Goal: Transaction & Acquisition: Purchase product/service

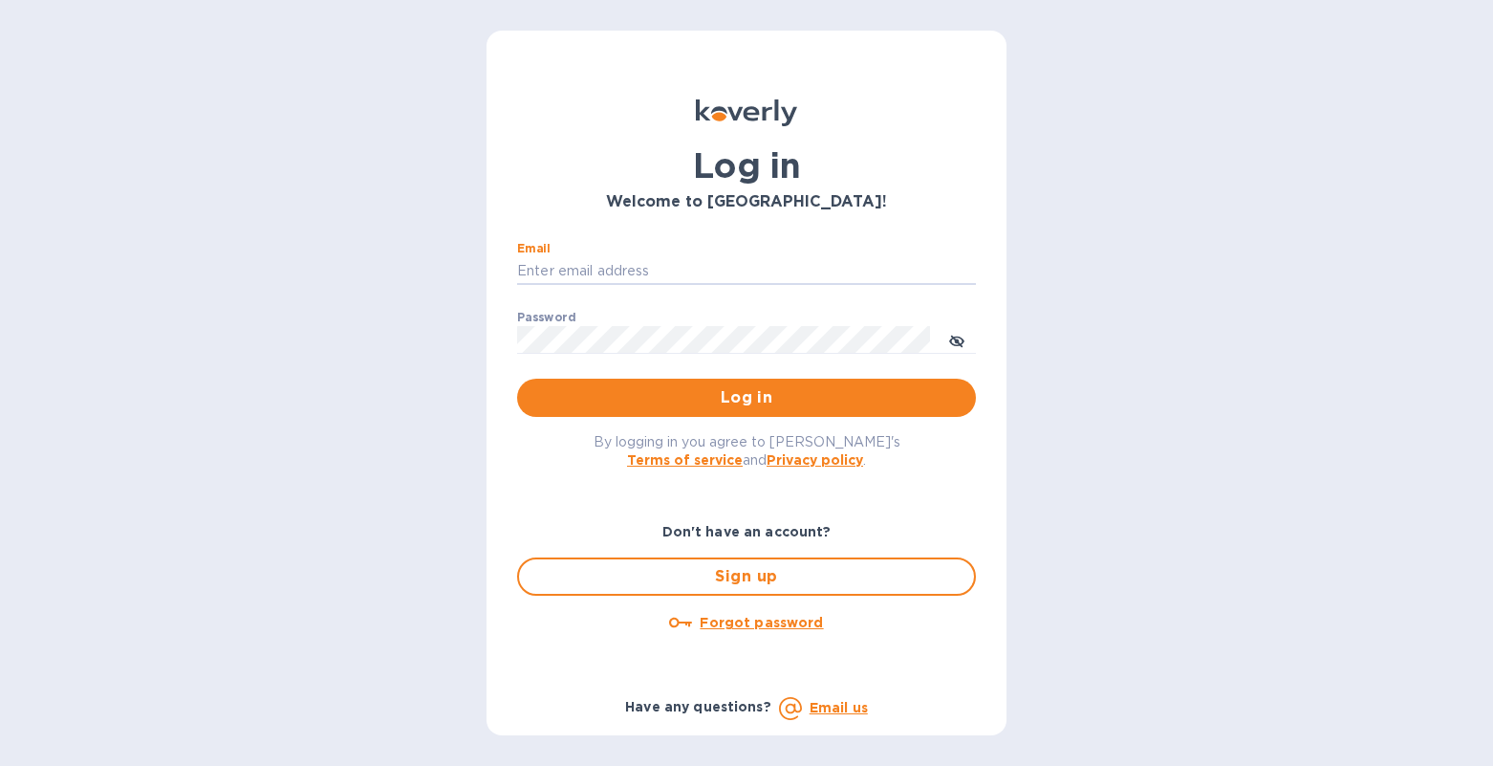
type input "[PERSON_NAME][EMAIL_ADDRESS][DOMAIN_NAME]"
click at [746, 398] on button "Log in" at bounding box center [746, 397] width 459 height 38
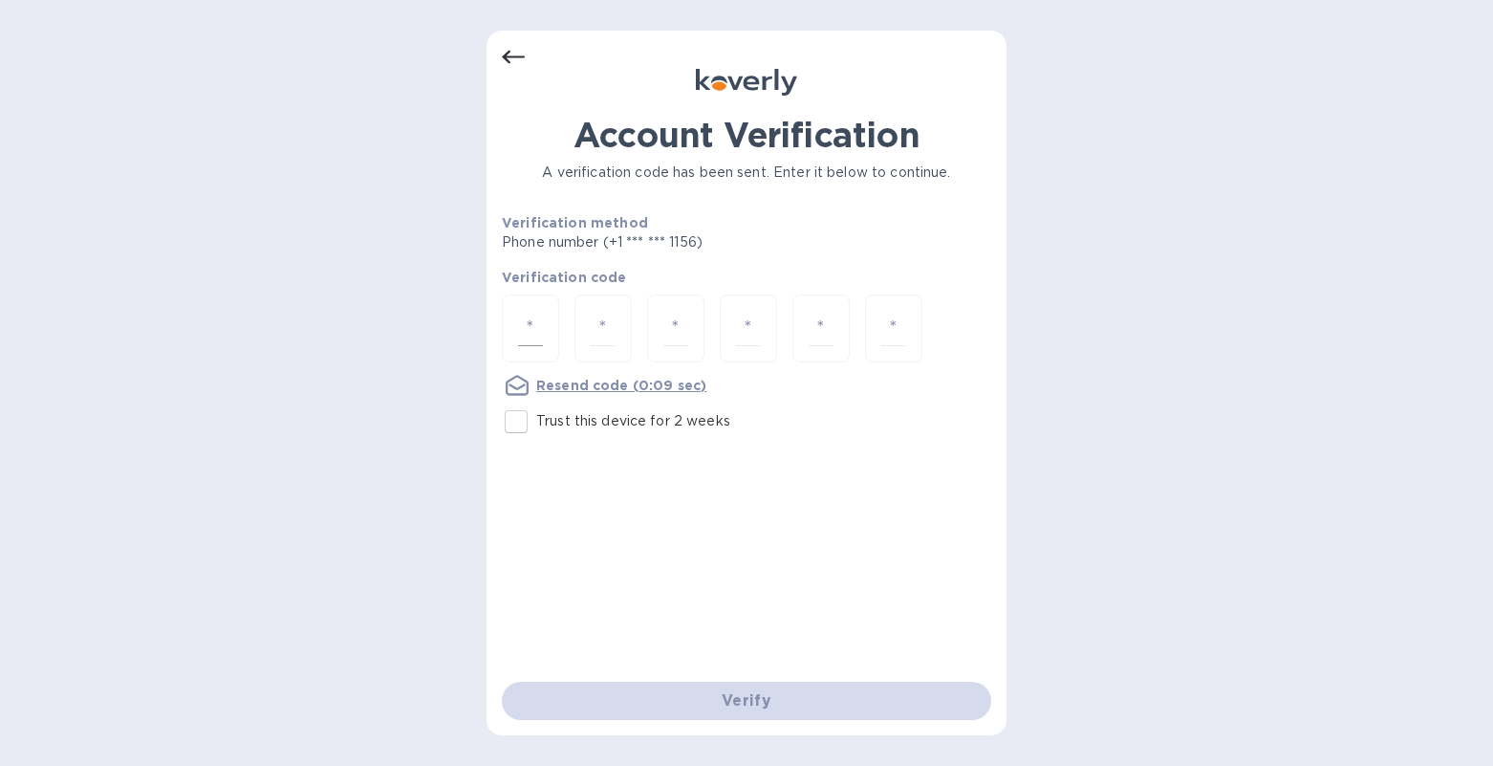
click at [544, 307] on div at bounding box center [530, 328] width 57 height 68
type input "5"
type input "6"
type input "8"
type input "3"
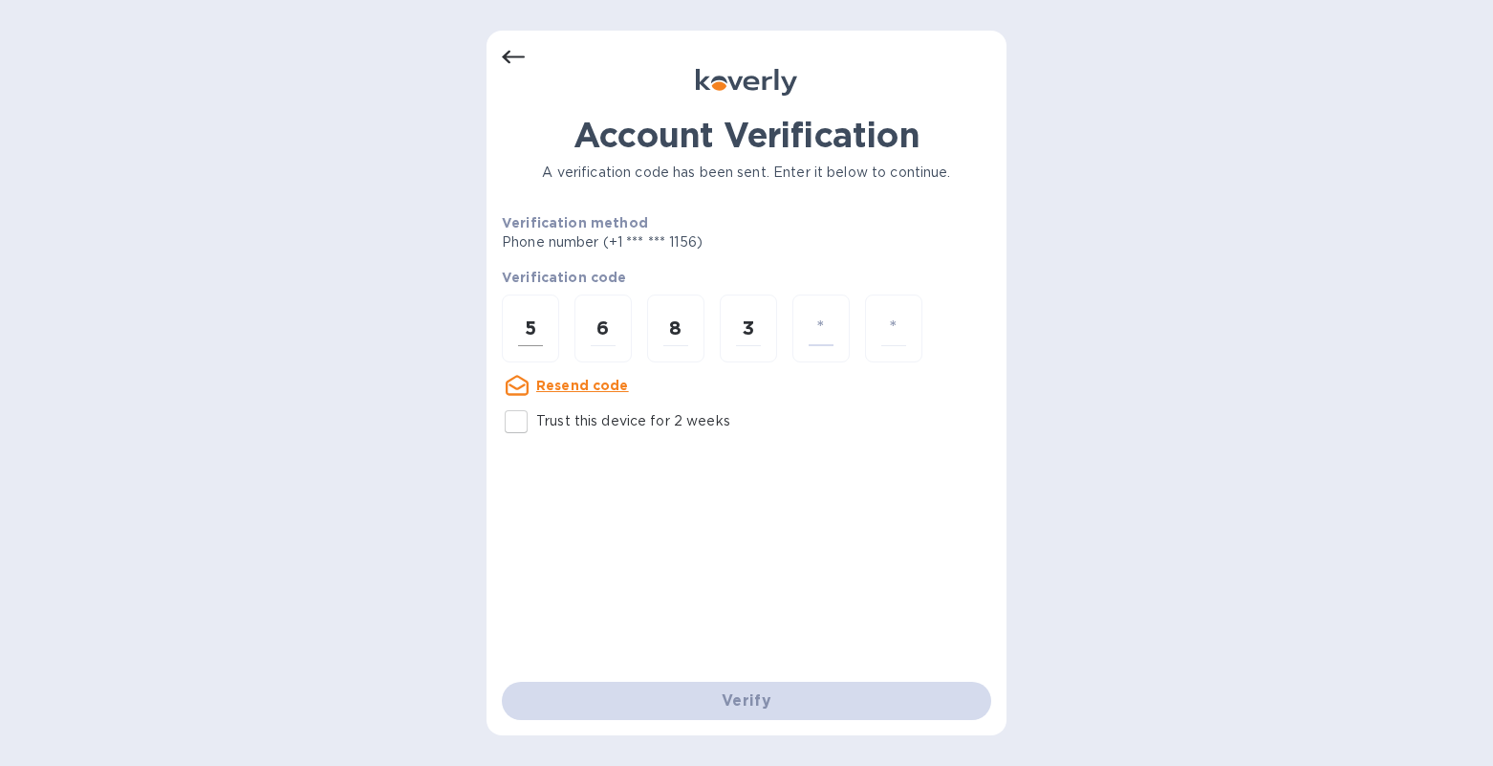
type input "1"
type input "5"
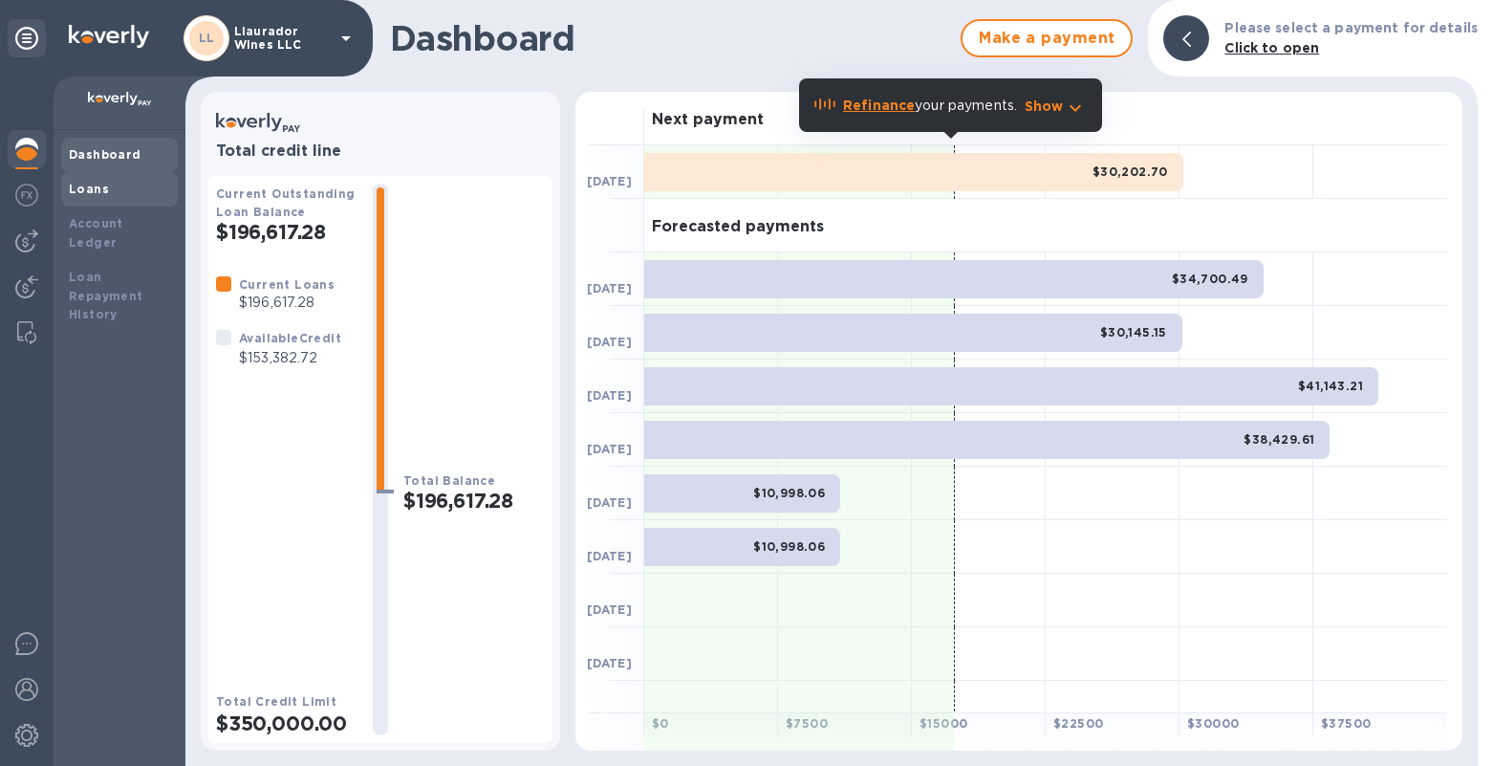
click at [84, 188] on b "Loans" at bounding box center [89, 189] width 40 height 14
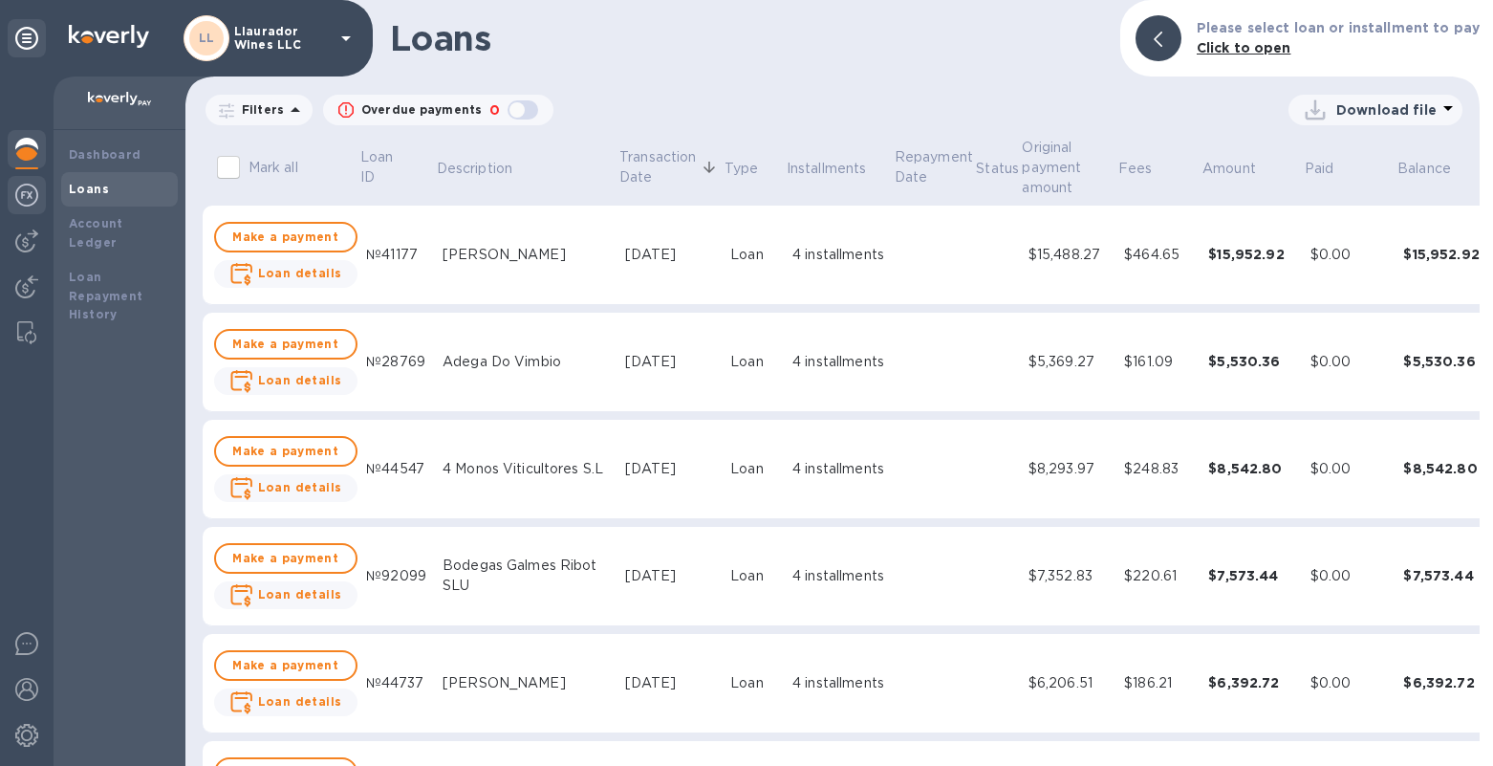
click at [42, 186] on div at bounding box center [27, 197] width 38 height 42
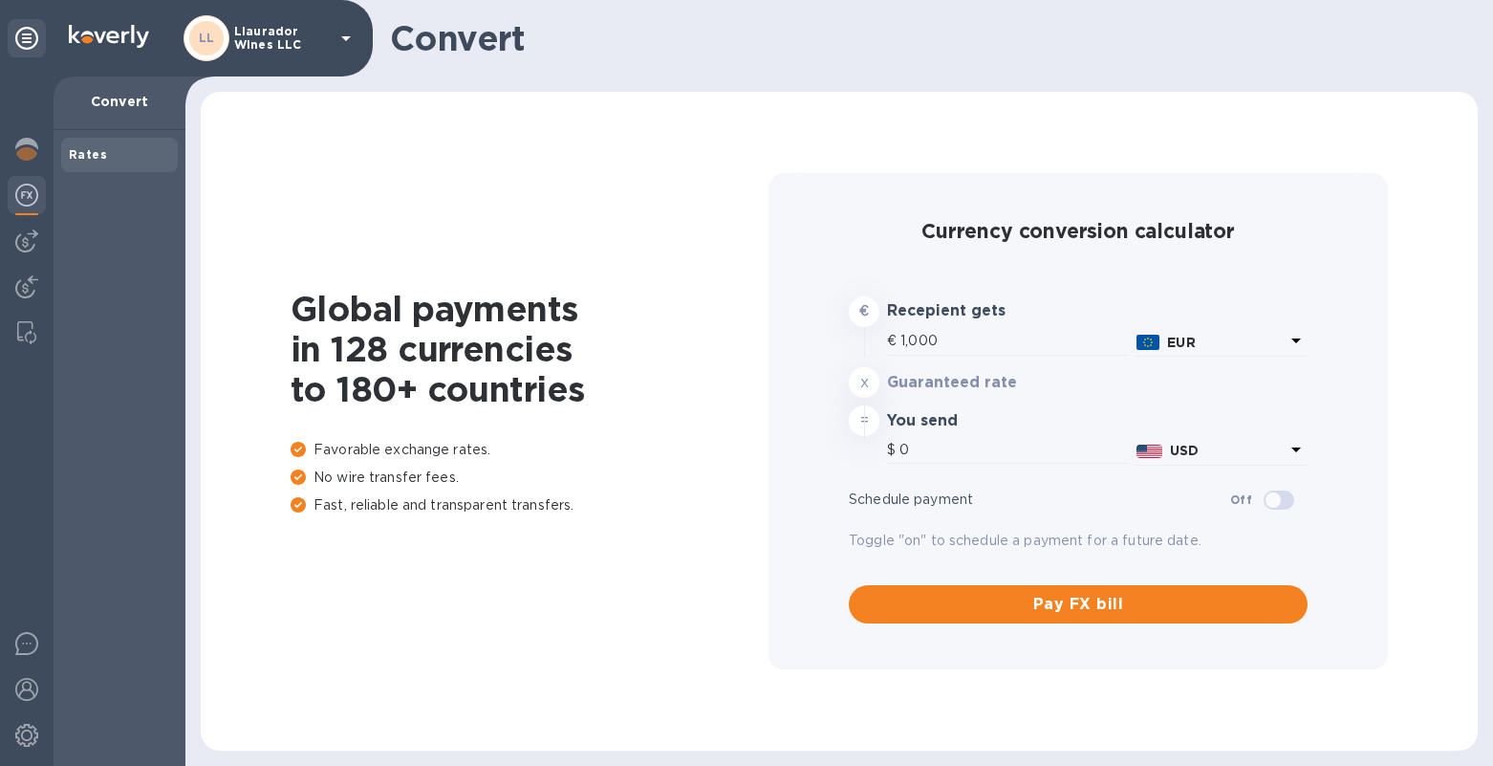
type input "1,182.01"
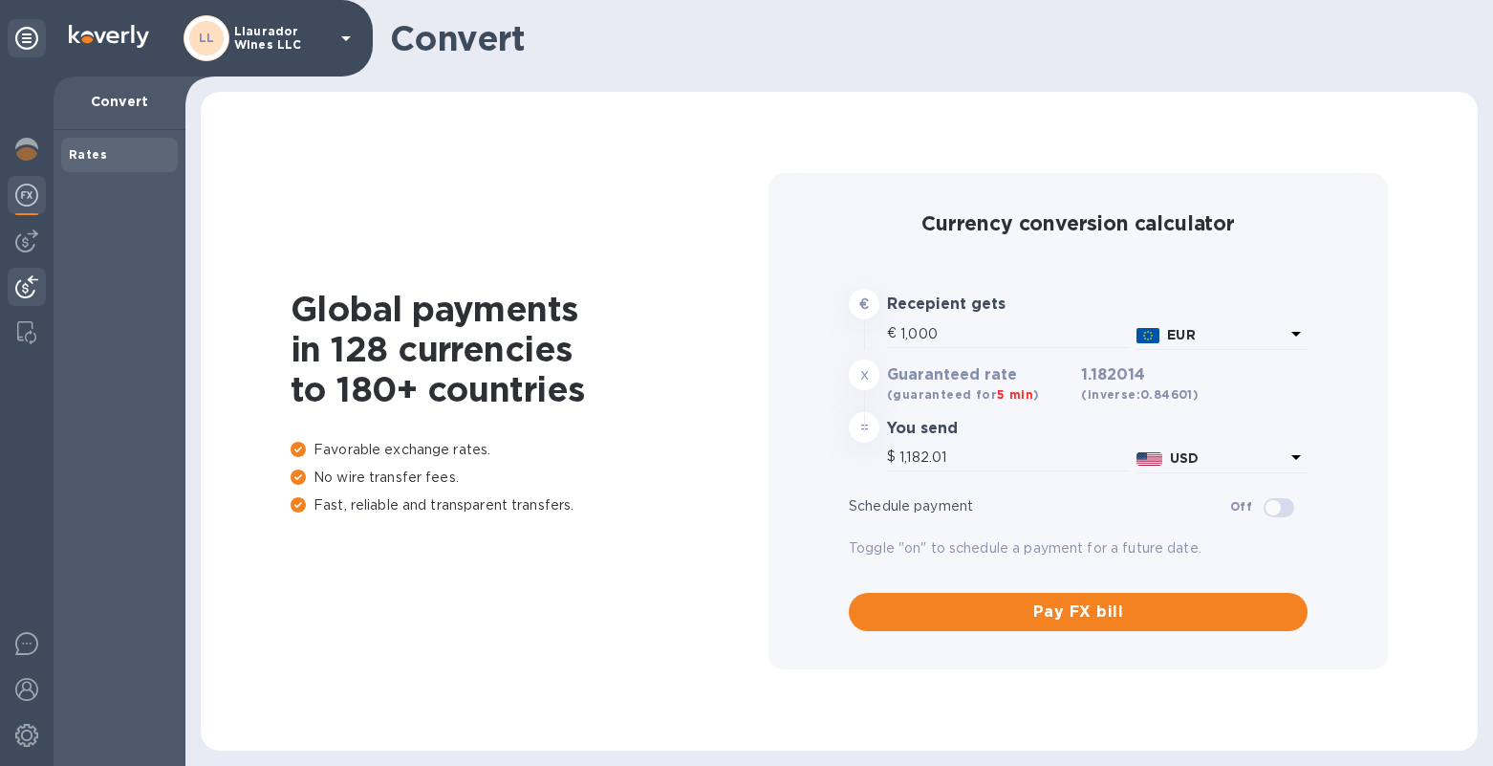
click at [21, 279] on img at bounding box center [26, 286] width 23 height 23
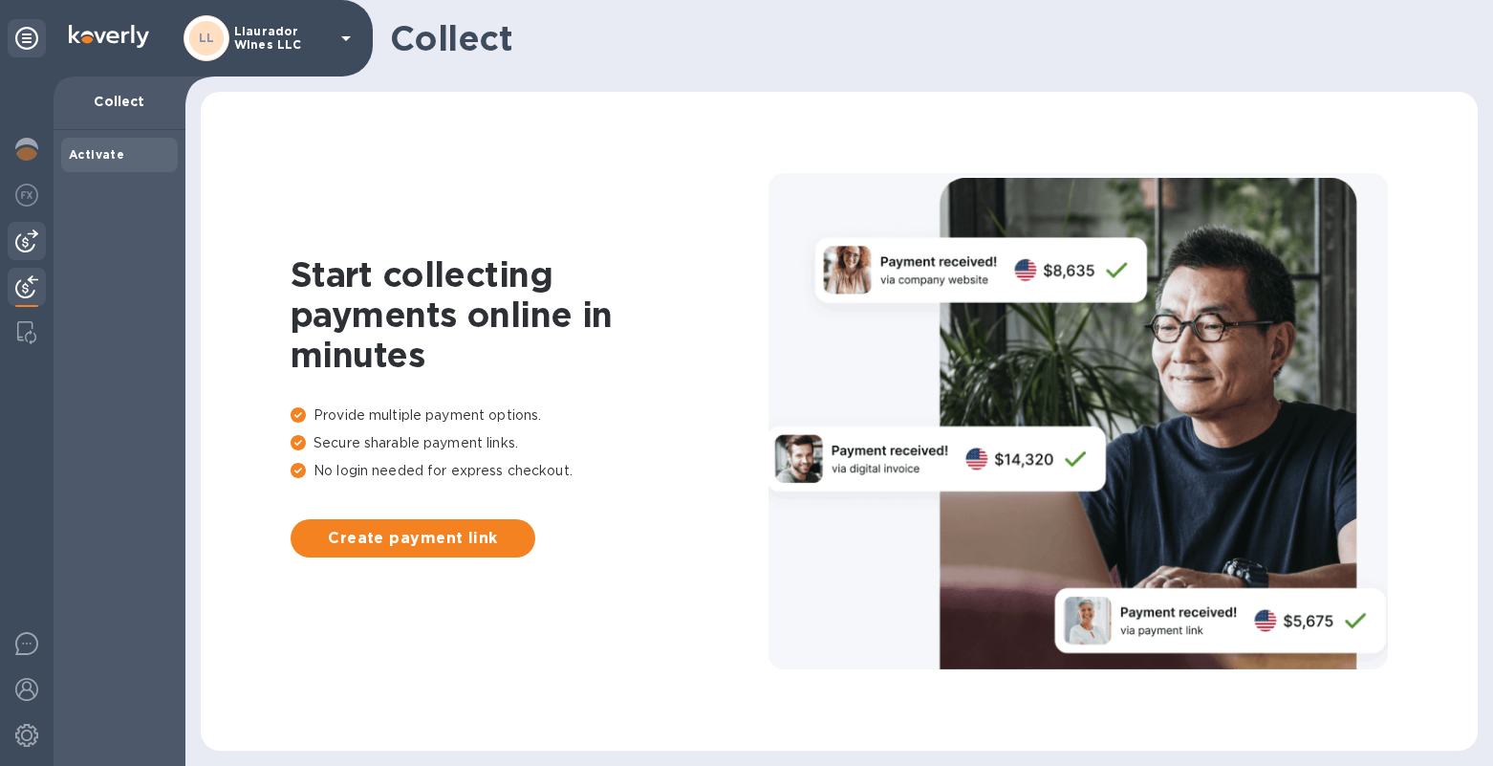
click at [33, 235] on img at bounding box center [26, 240] width 23 height 23
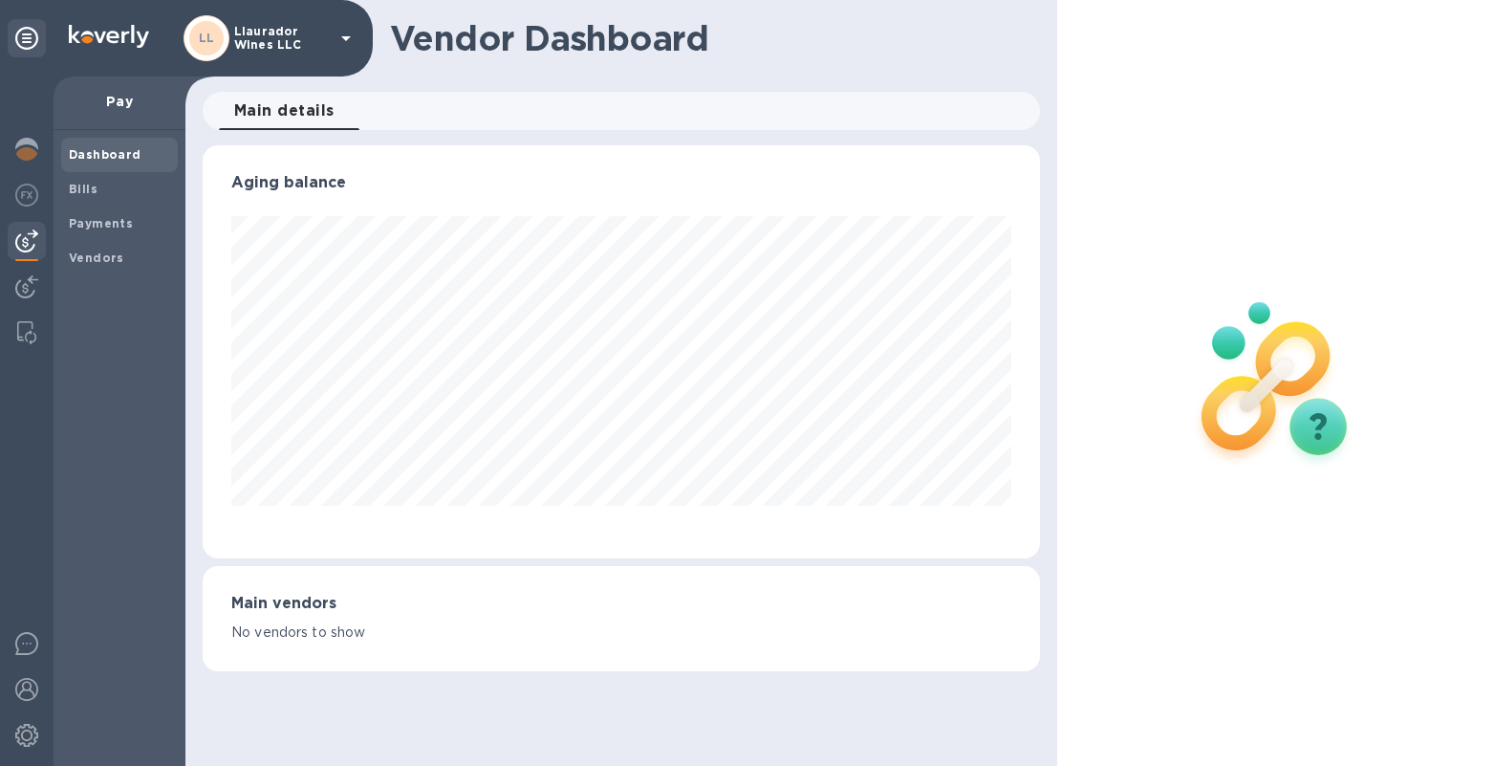
scroll to position [413, 837]
click at [87, 188] on b "Bills" at bounding box center [83, 189] width 29 height 14
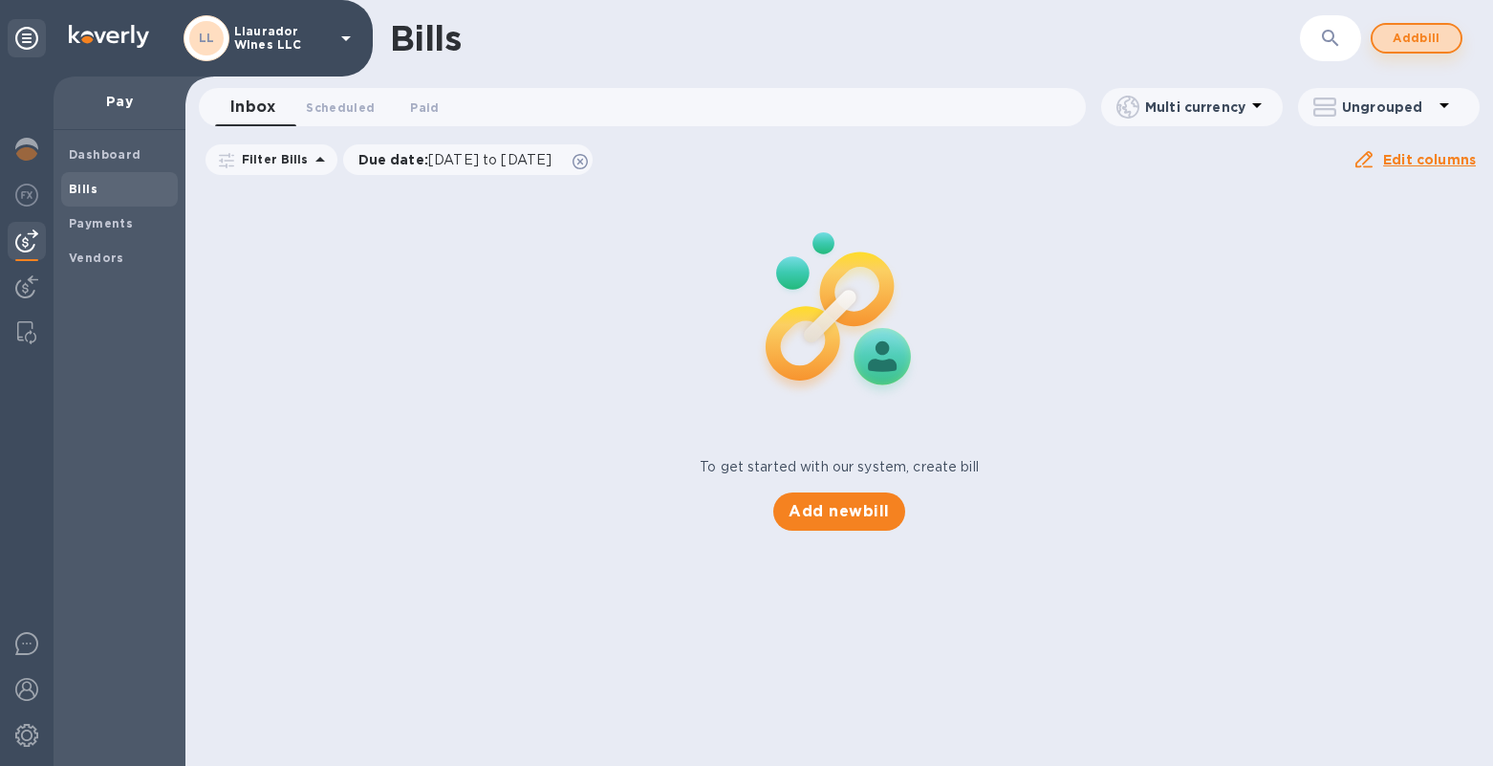
click at [1413, 30] on span "Add bill" at bounding box center [1416, 38] width 57 height 23
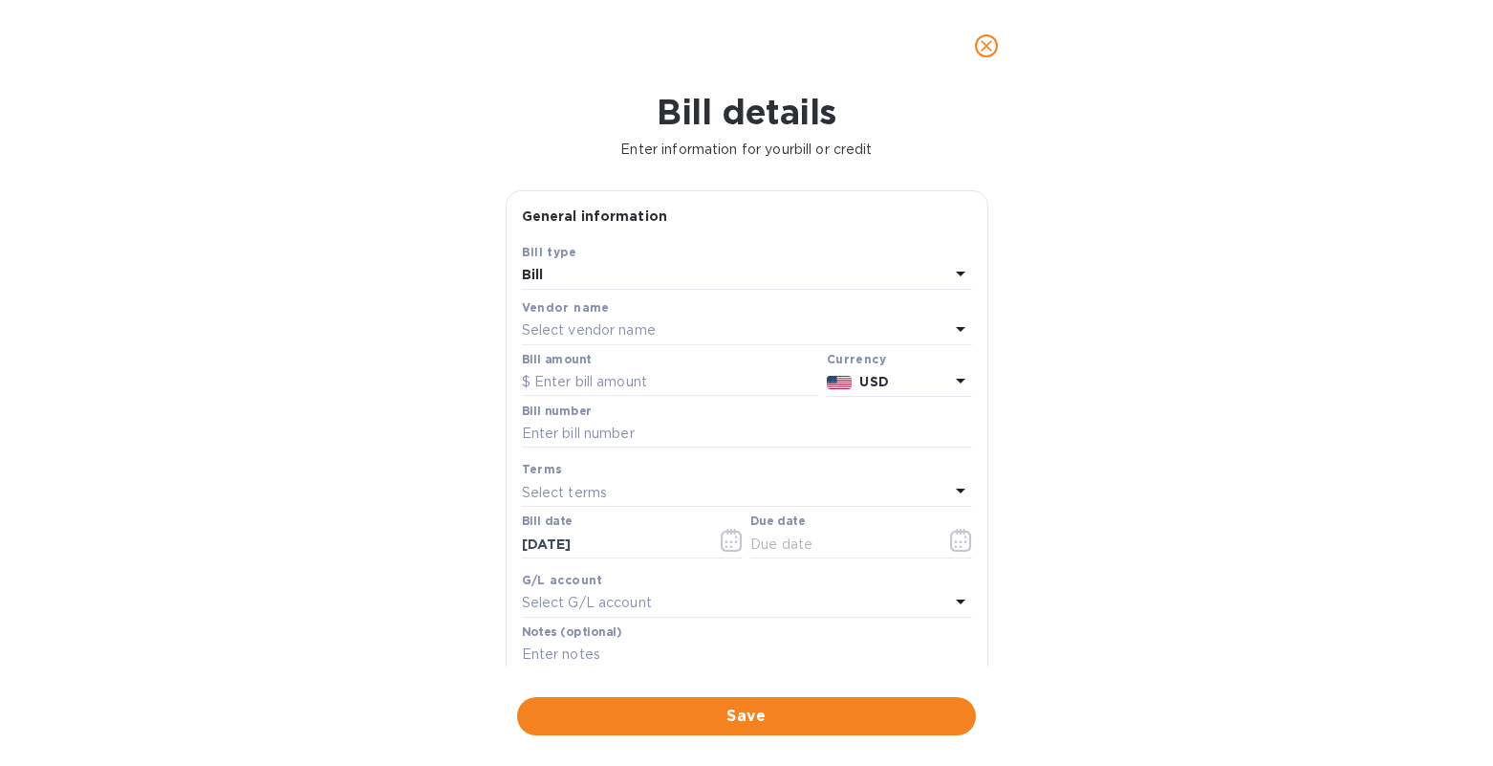
click at [991, 49] on icon "close" at bounding box center [986, 45] width 19 height 19
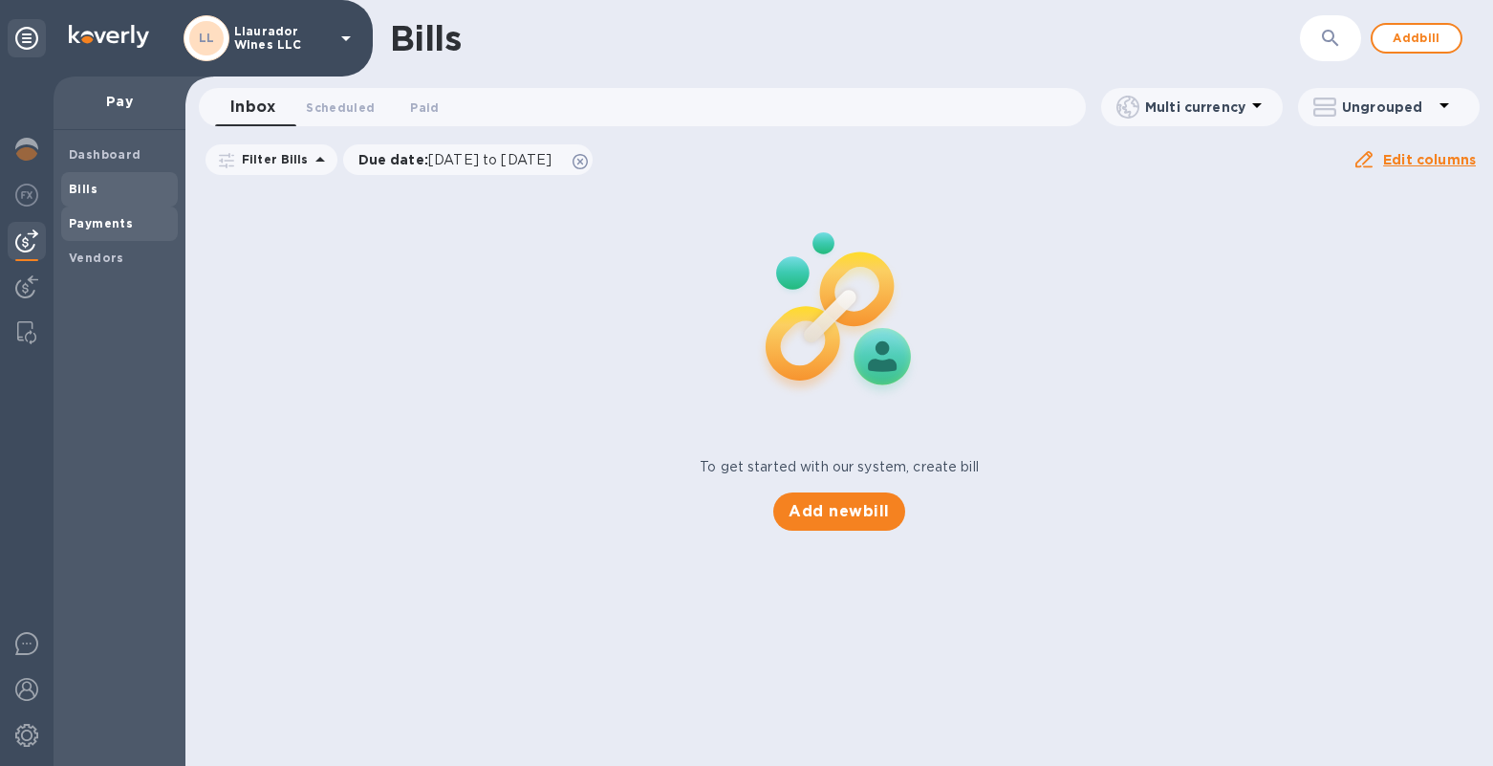
click at [85, 221] on b "Payments" at bounding box center [101, 223] width 64 height 14
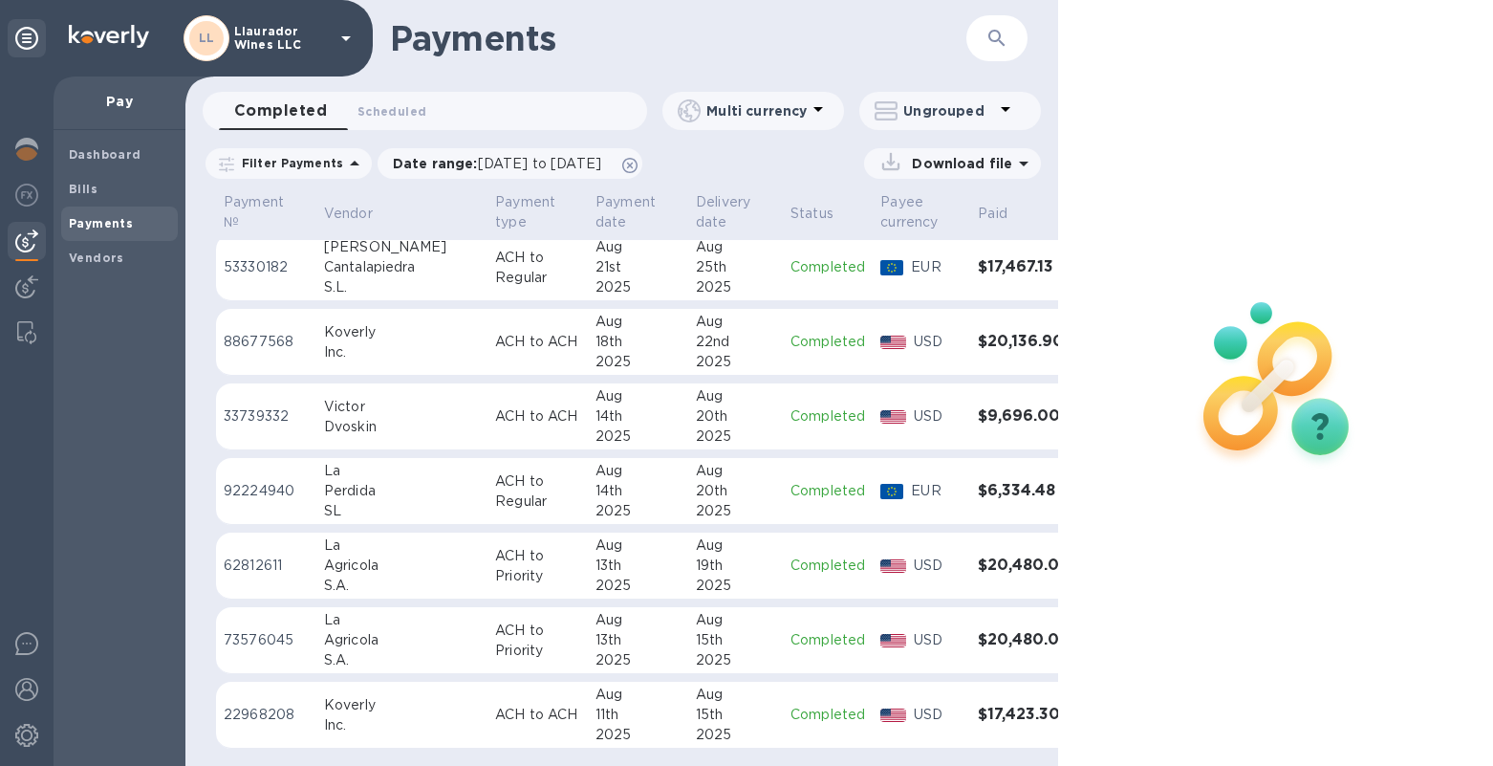
scroll to position [1111, 0]
click at [498, 162] on span "[DATE] to [DATE]" at bounding box center [539, 163] width 123 height 15
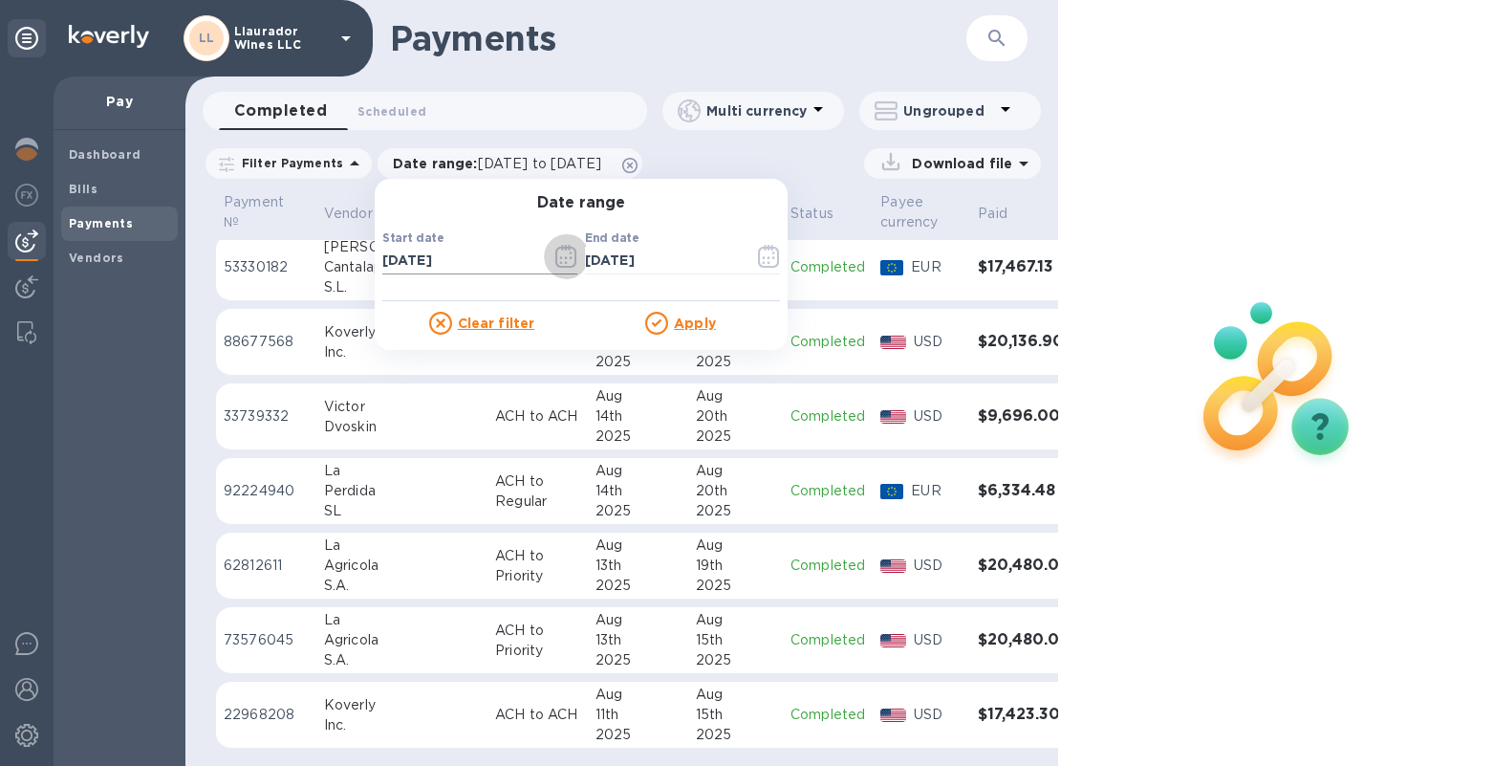
click at [555, 260] on icon "button" at bounding box center [566, 256] width 22 height 23
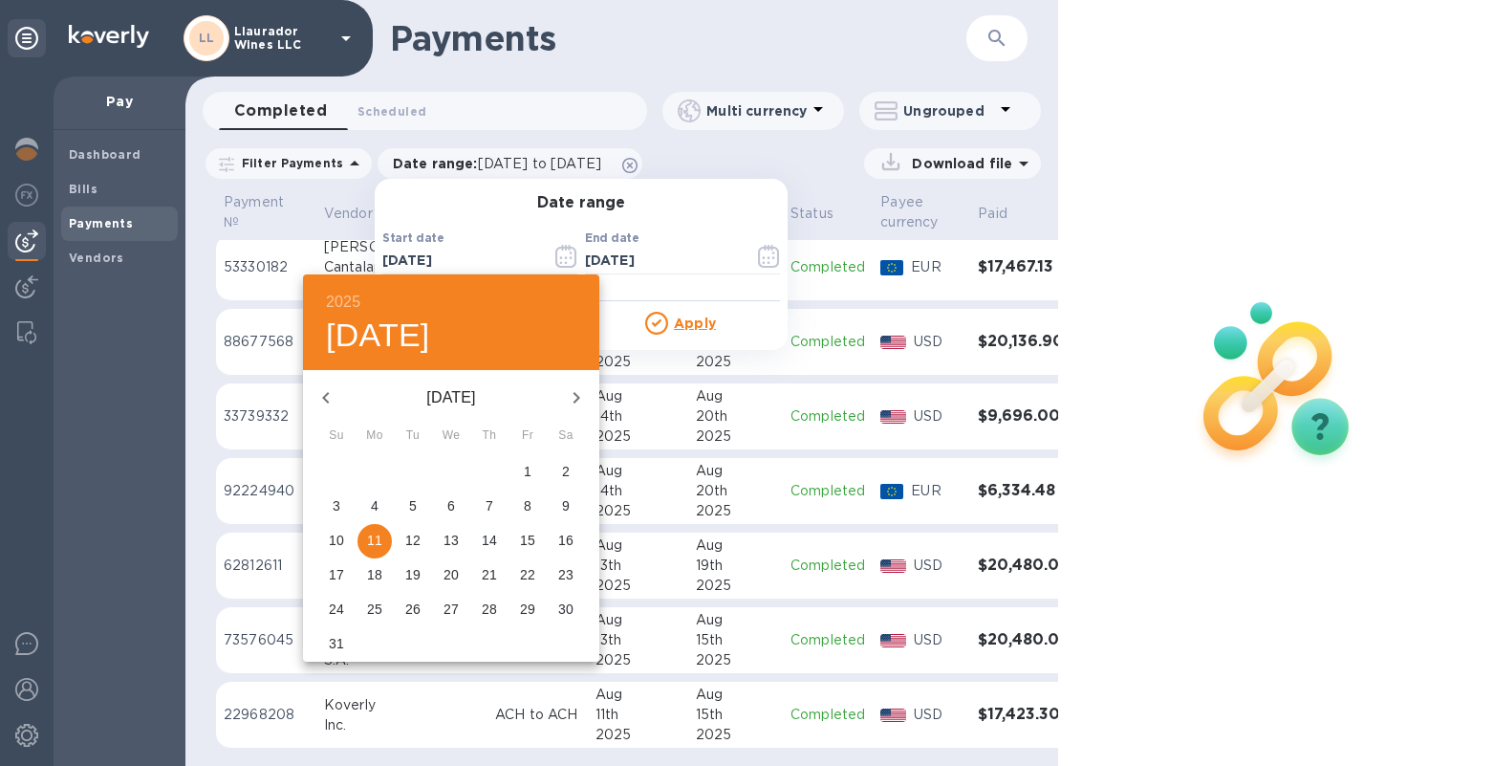
click at [324, 396] on icon "button" at bounding box center [325, 397] width 7 height 11
click at [492, 469] on p "1" at bounding box center [489, 471] width 8 height 19
type input "[DATE]"
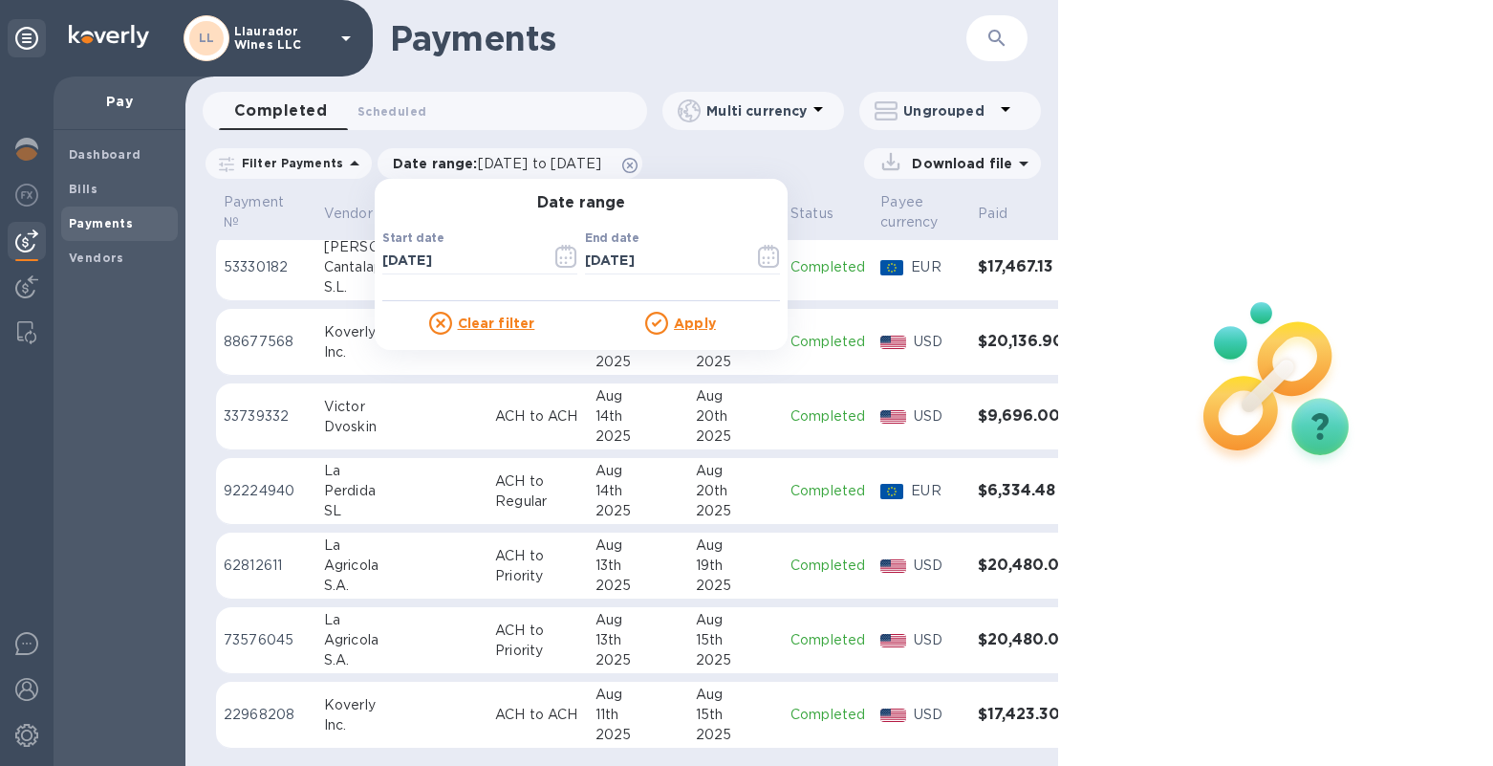
click at [697, 324] on u "Apply" at bounding box center [695, 322] width 42 height 15
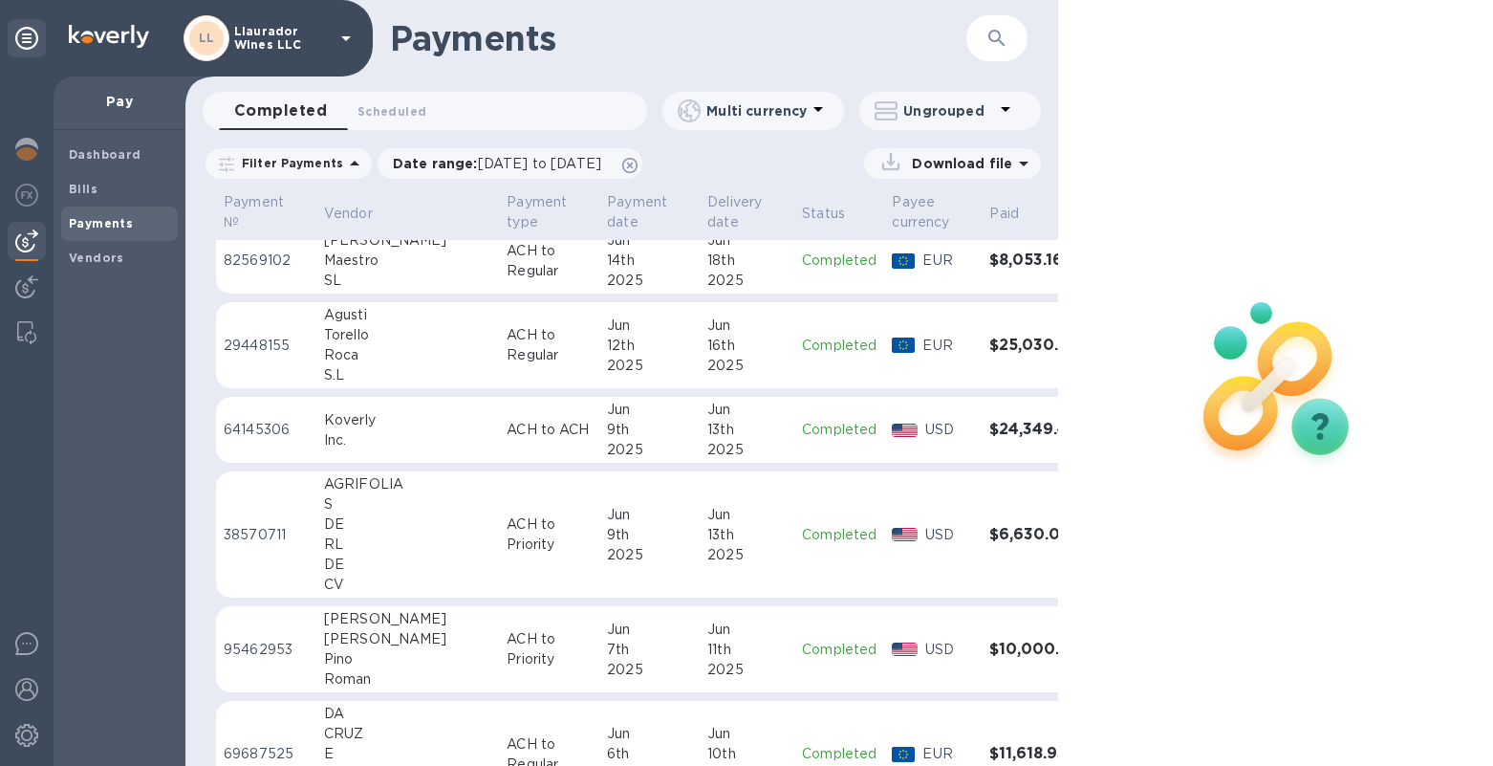
scroll to position [5474, 0]
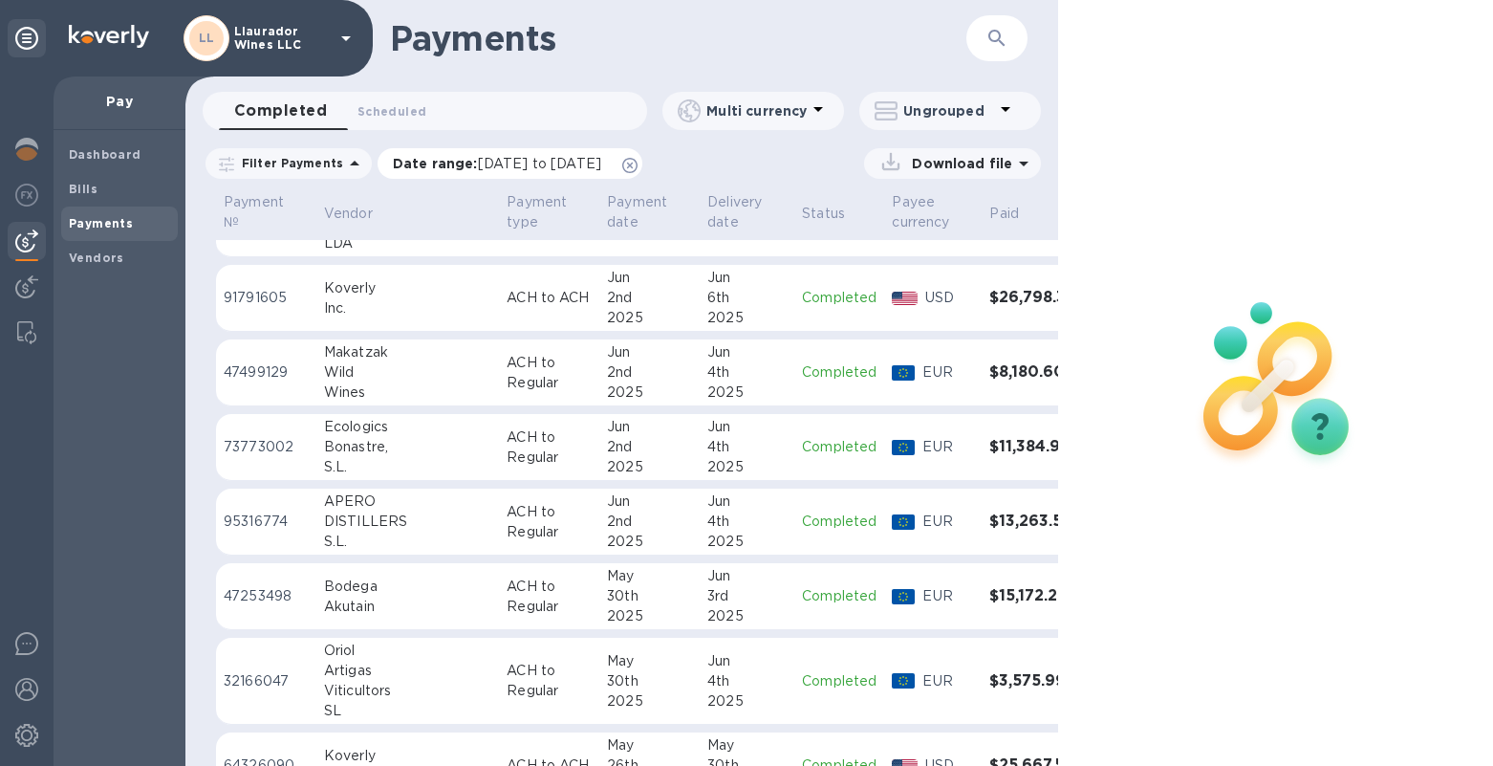
click at [485, 161] on span "[DATE] to [DATE]" at bounding box center [539, 163] width 123 height 15
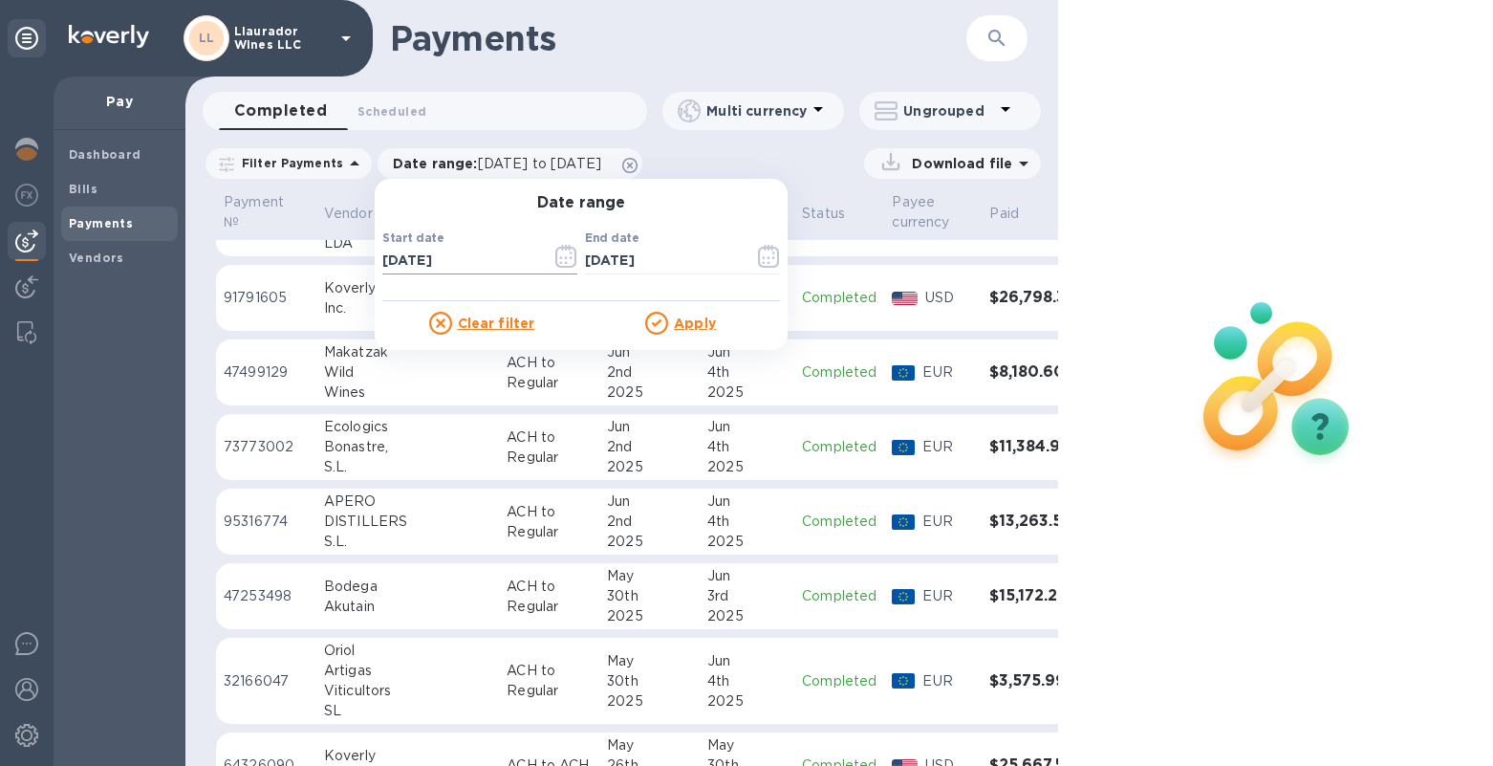
click at [556, 259] on icon "button" at bounding box center [566, 256] width 22 height 23
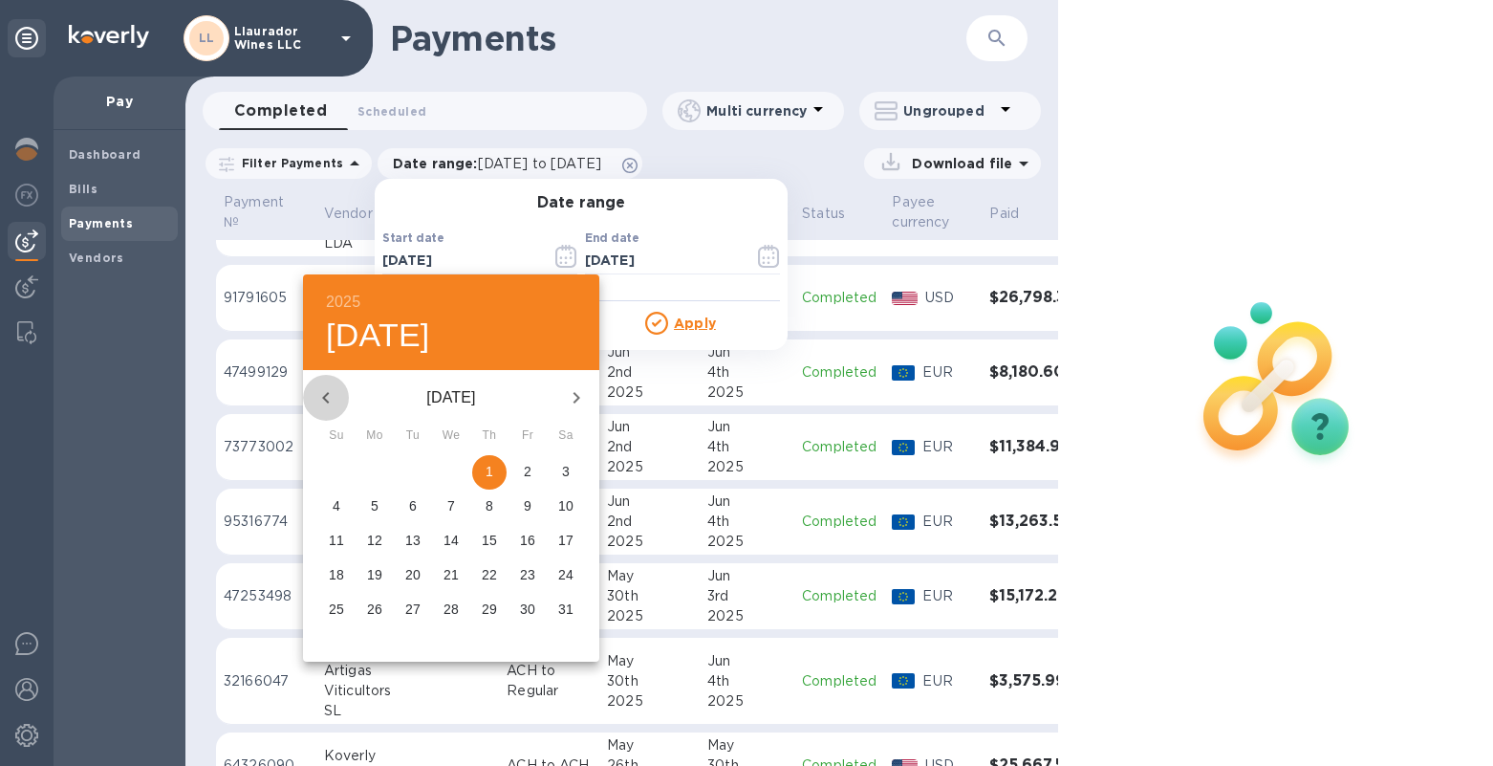
click at [323, 397] on icon "button" at bounding box center [325, 397] width 7 height 11
click at [554, 468] on span "1" at bounding box center [566, 471] width 34 height 19
type input "[DATE]"
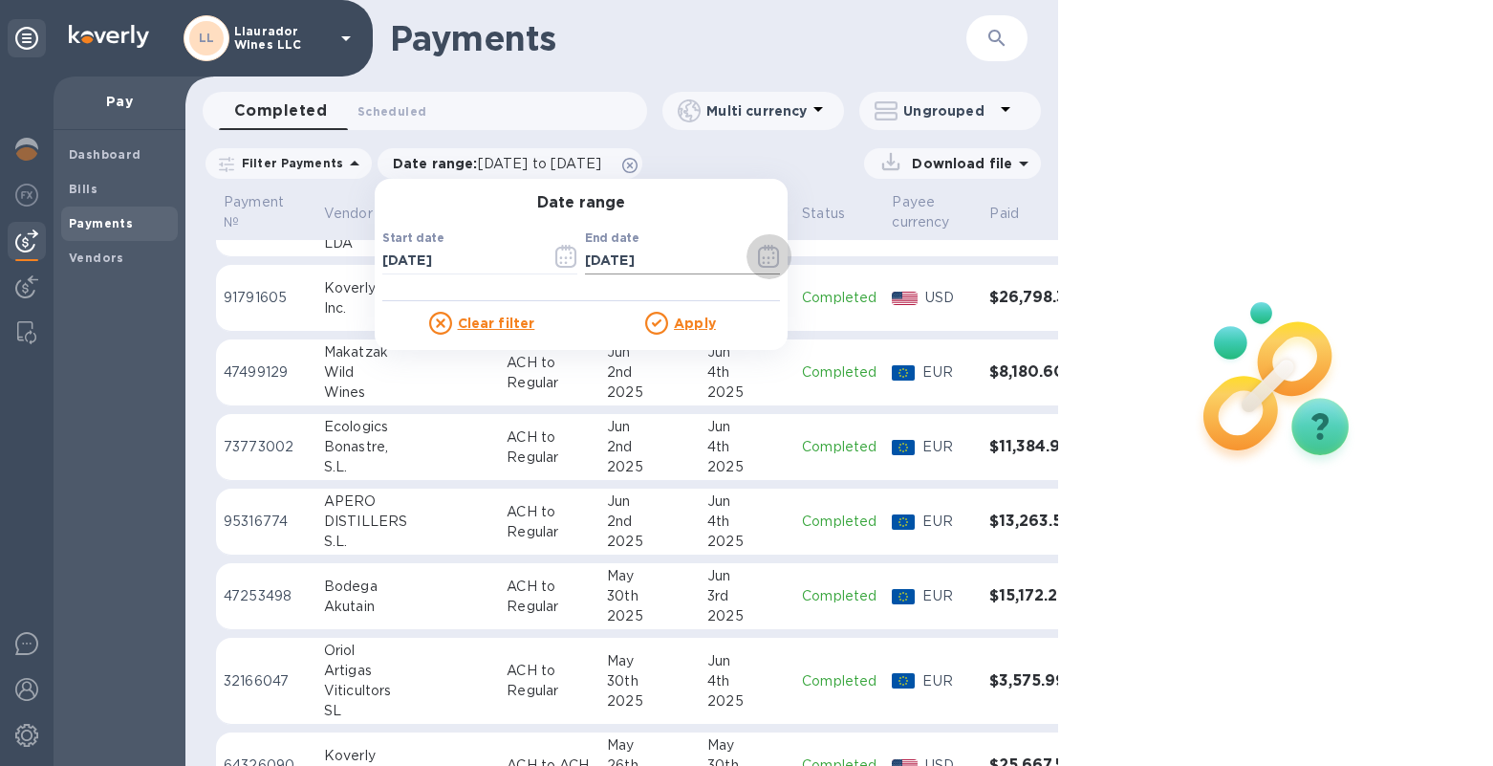
click at [758, 248] on icon "button" at bounding box center [768, 256] width 21 height 23
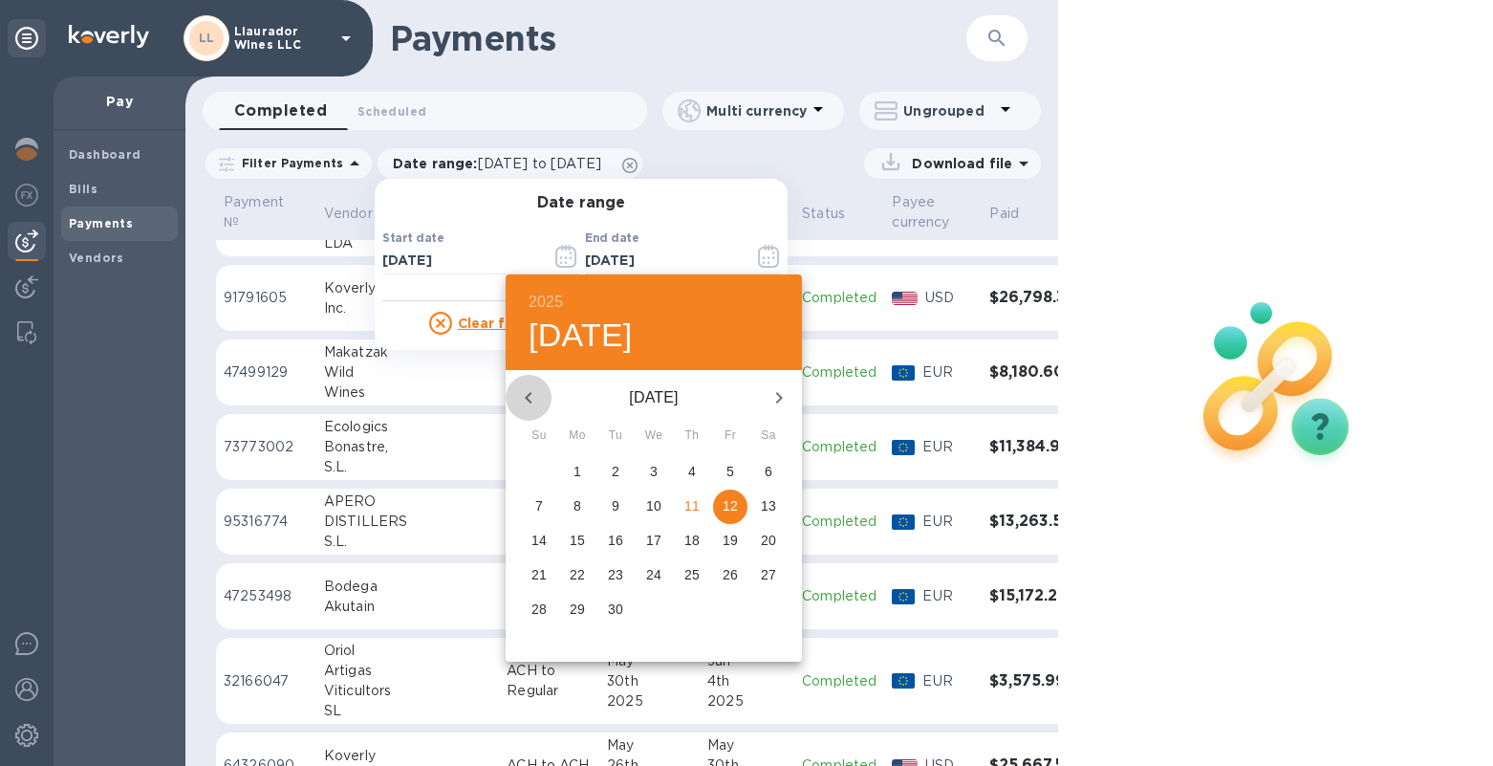
click at [530, 390] on icon "button" at bounding box center [528, 397] width 23 height 23
click at [766, 605] on p "31" at bounding box center [768, 608] width 15 height 19
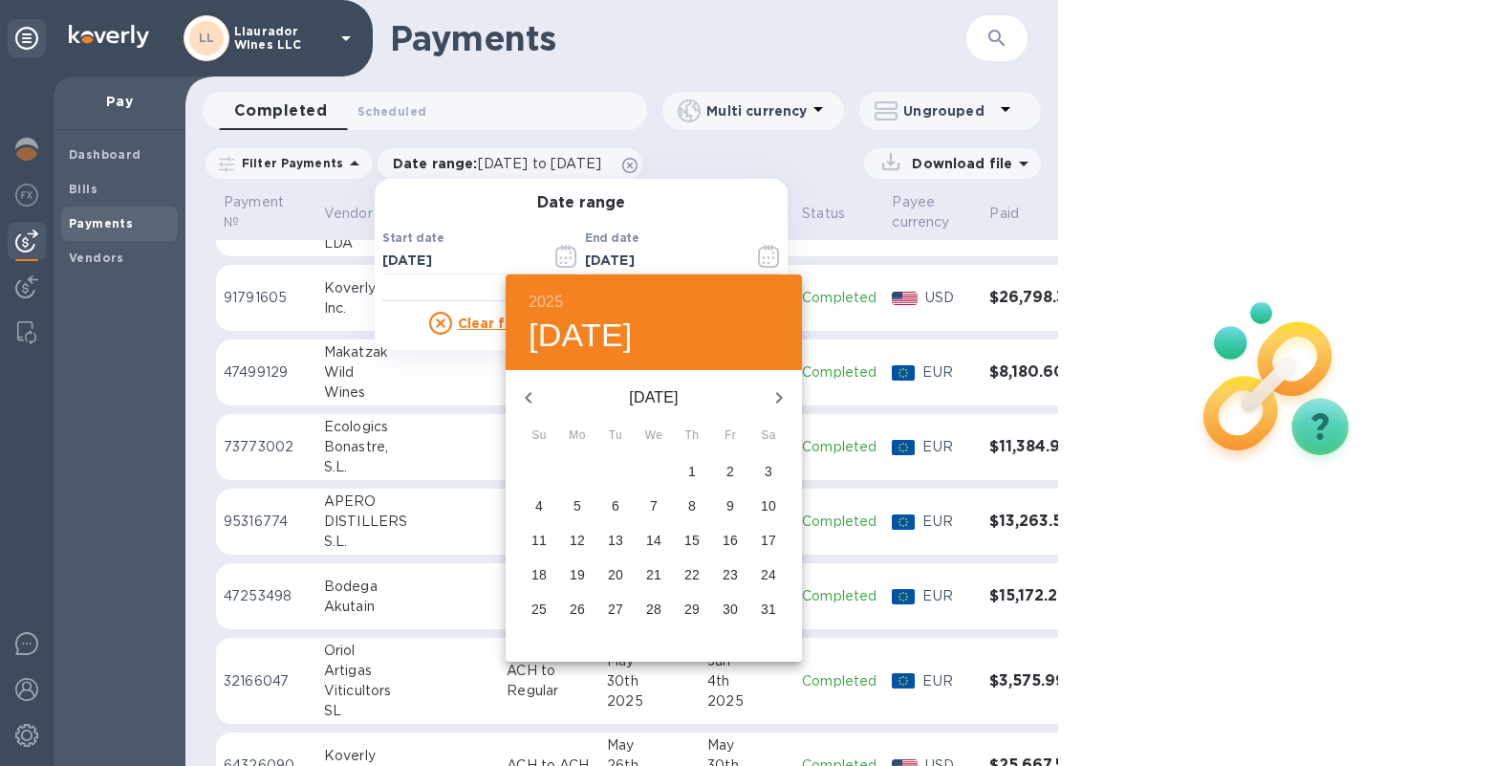
type input "[DATE]"
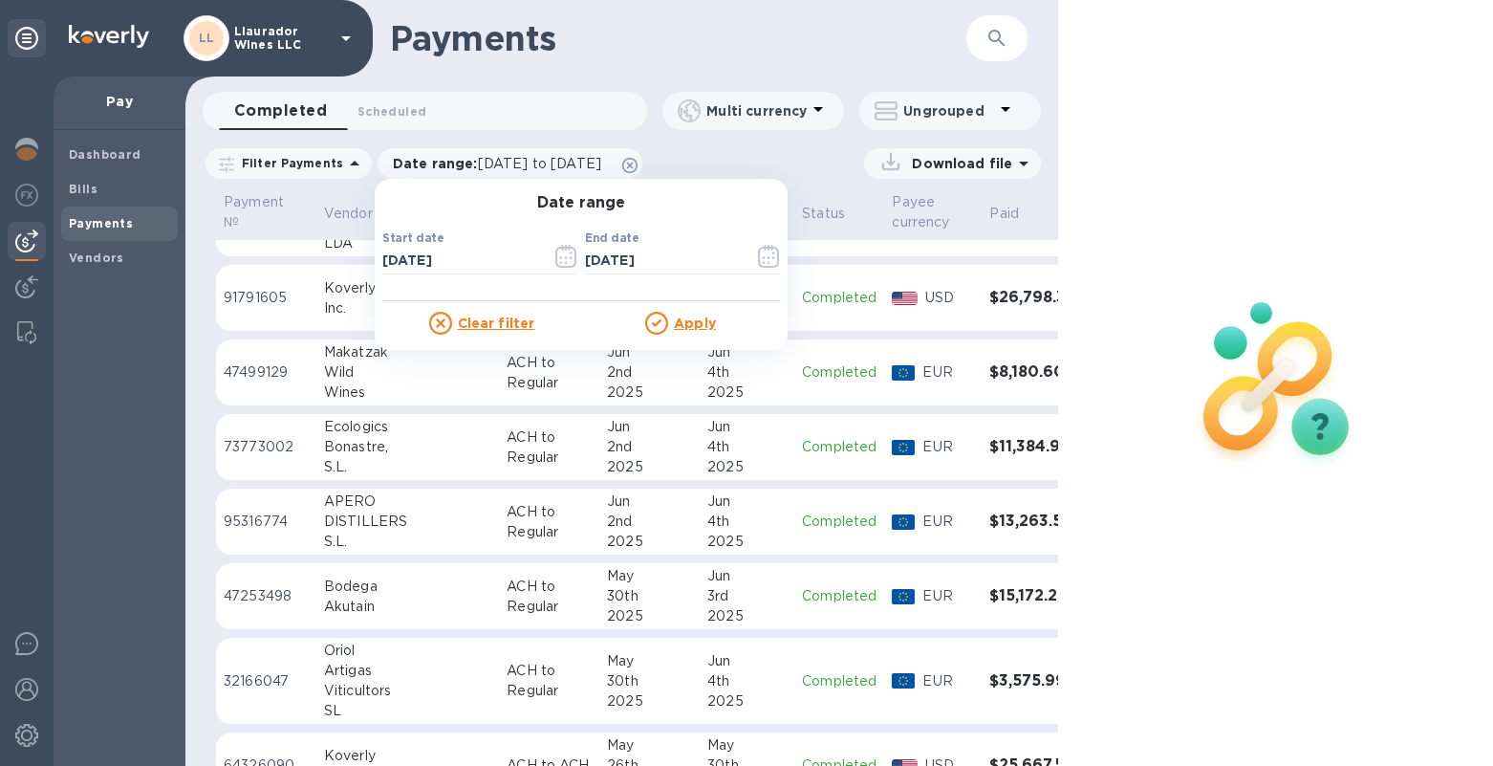
click at [680, 323] on u "Apply" at bounding box center [695, 322] width 42 height 15
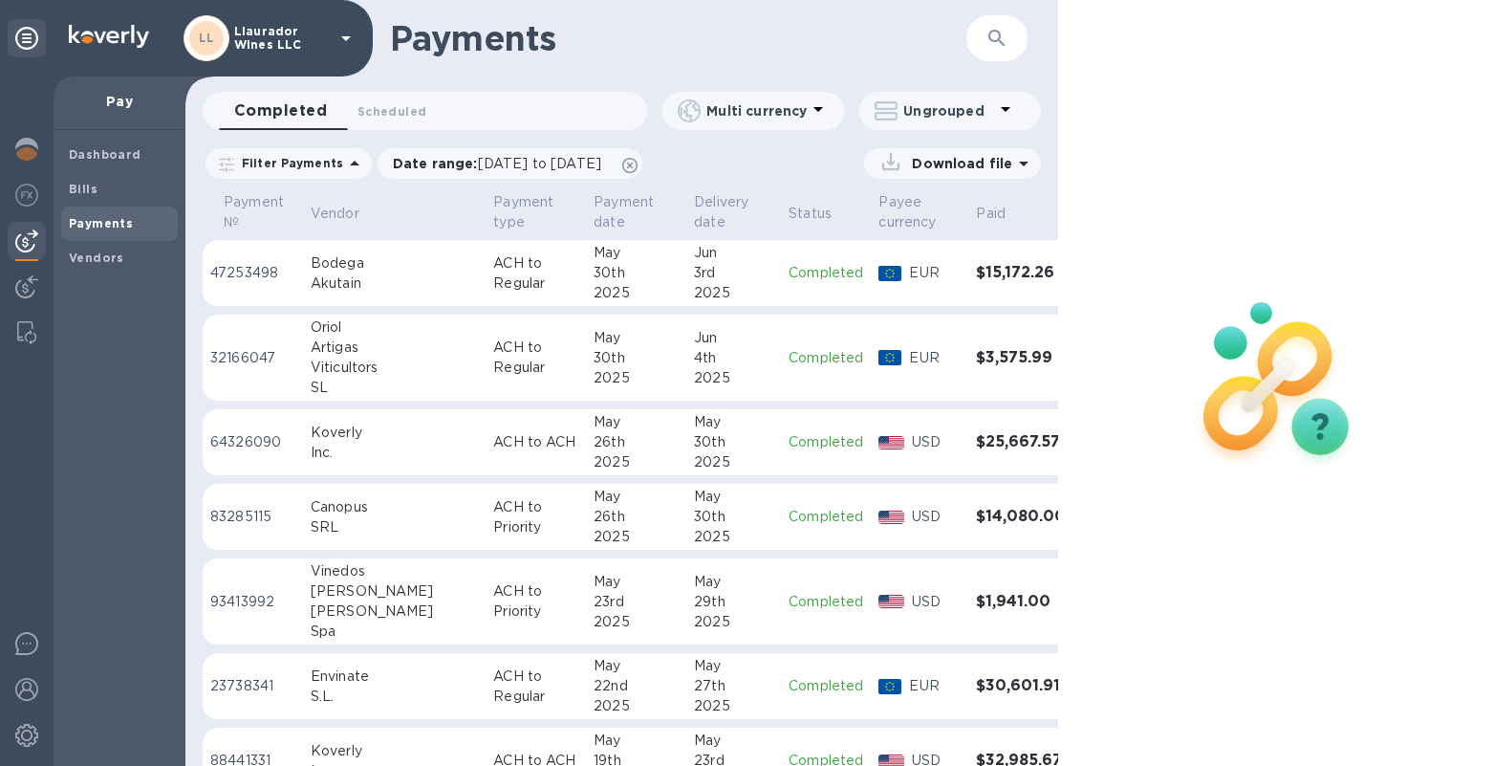
scroll to position [0, 0]
click at [119, 261] on span "Vendors" at bounding box center [119, 257] width 101 height 19
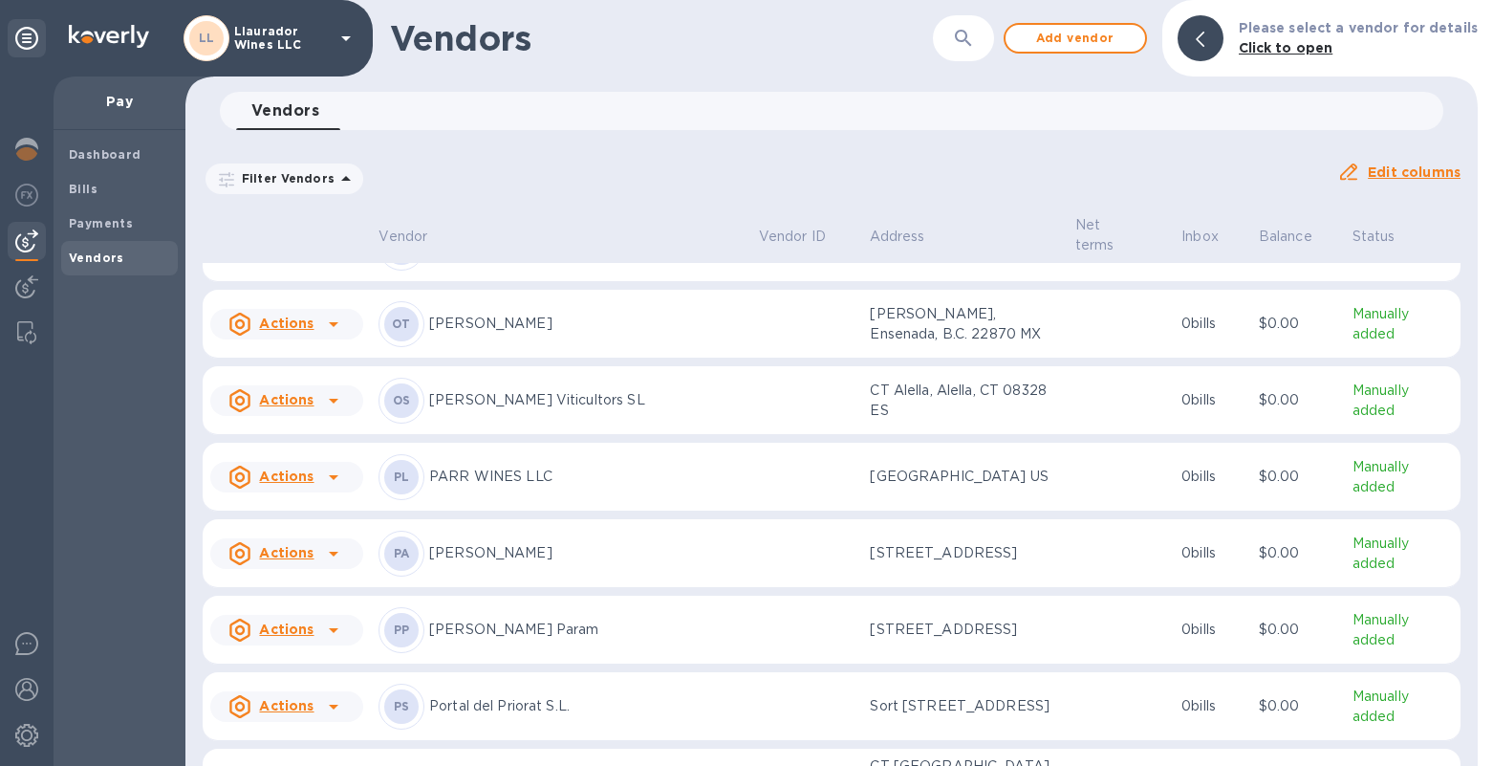
scroll to position [7980, 0]
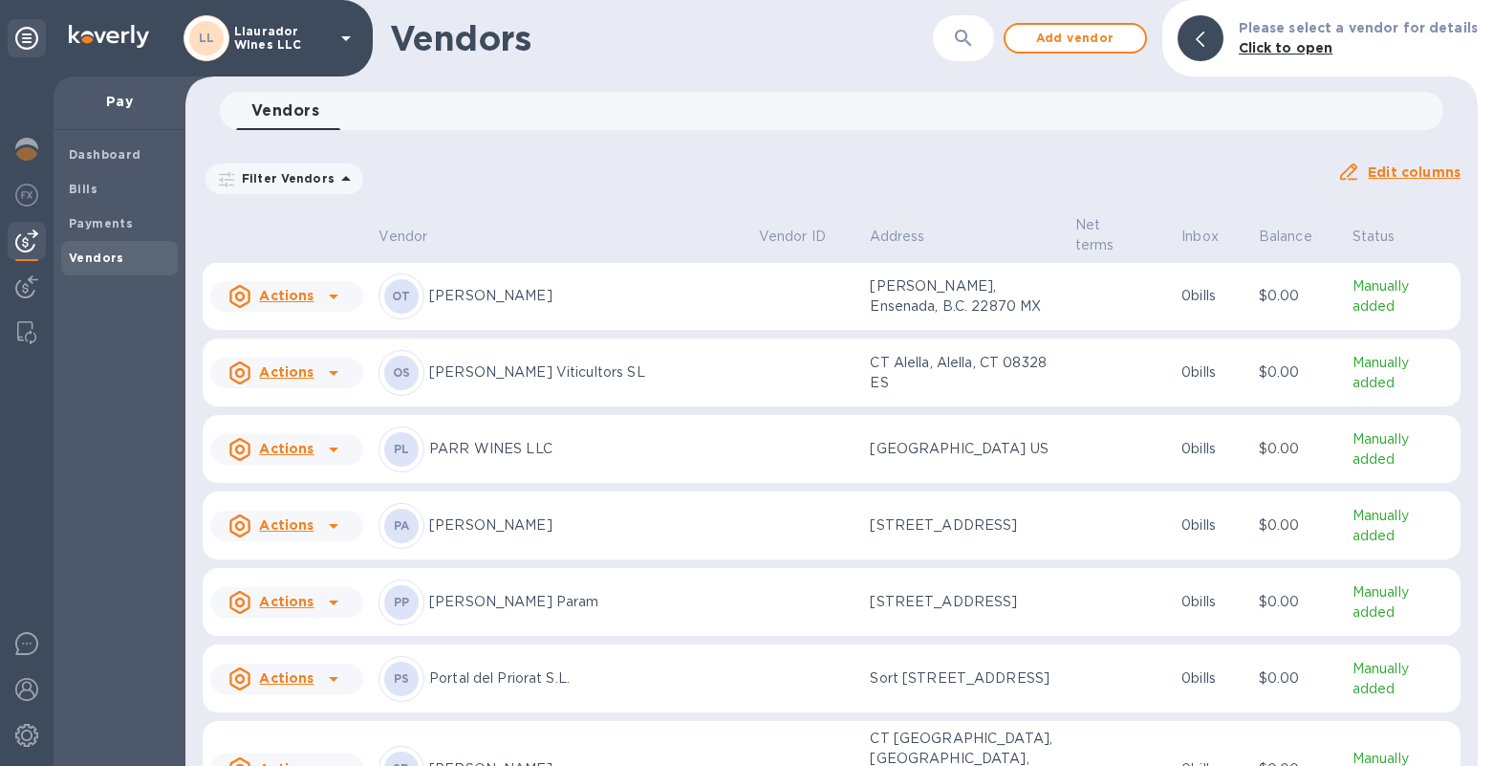
click at [544, 668] on p "Portal del Priorat S.L." at bounding box center [586, 678] width 314 height 20
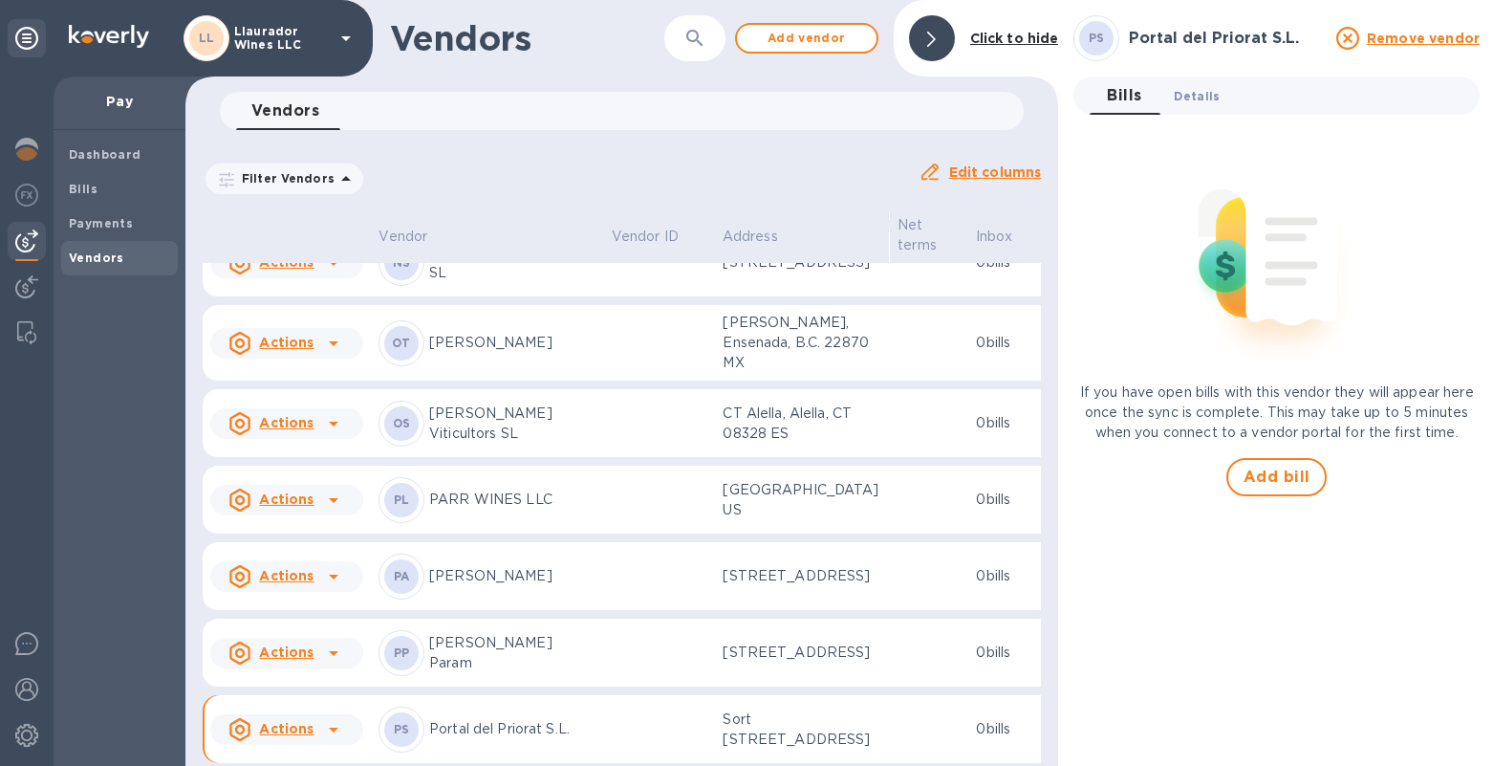
click at [1200, 97] on span "Details 0" at bounding box center [1197, 96] width 46 height 20
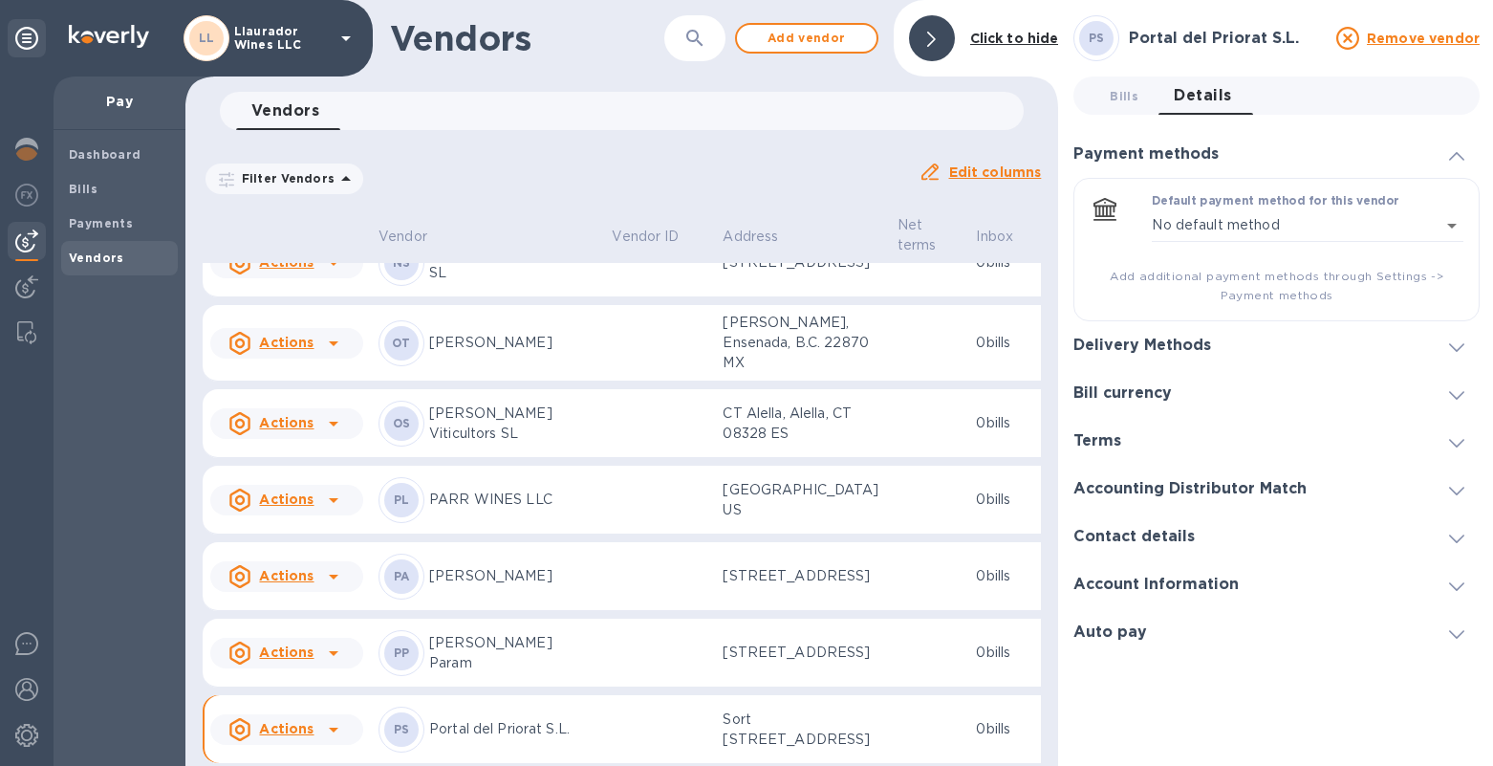
click at [1458, 582] on icon at bounding box center [1456, 586] width 15 height 9
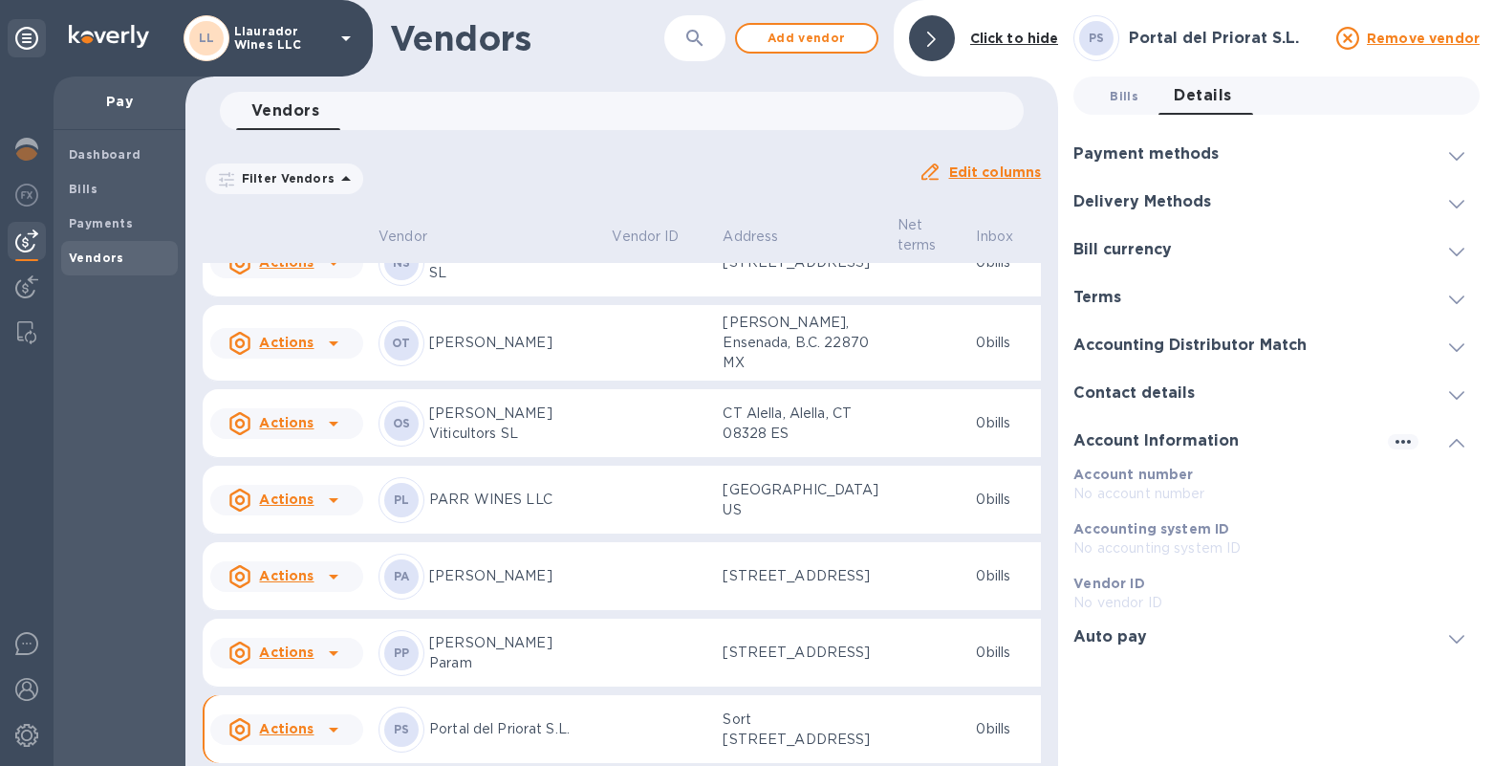
click at [1124, 87] on span "Bills 0" at bounding box center [1124, 96] width 29 height 20
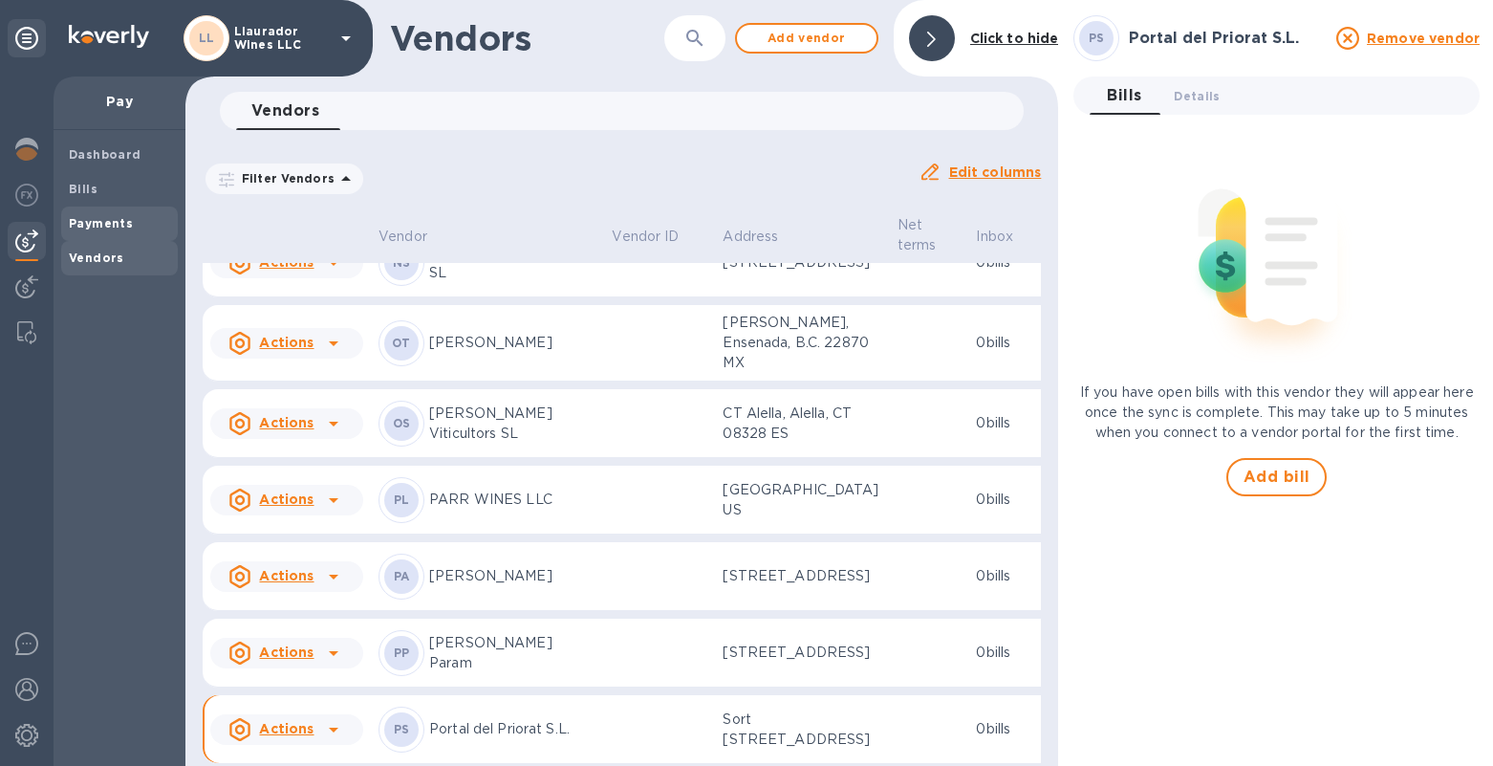
click at [121, 216] on b "Payments" at bounding box center [101, 223] width 64 height 14
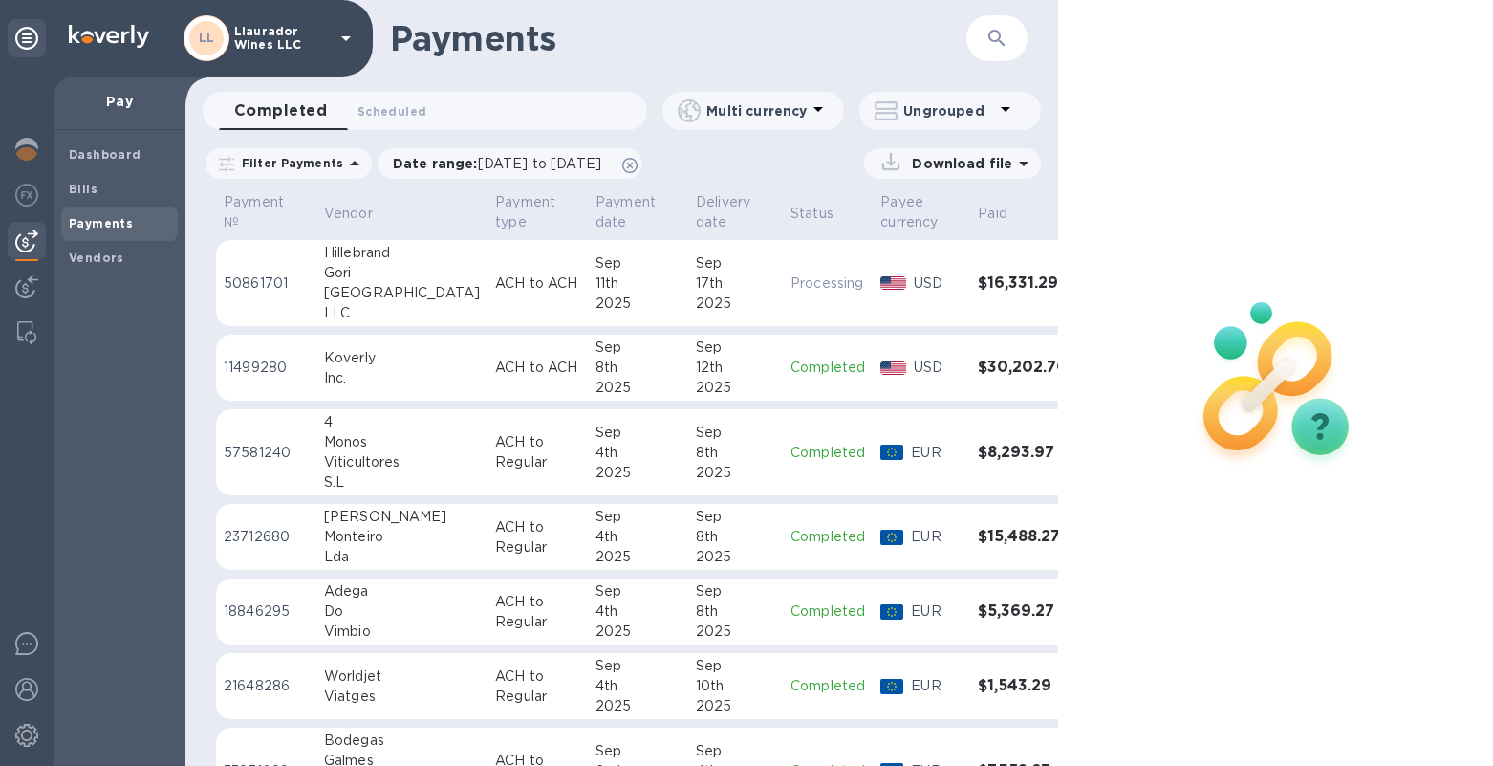
click at [346, 161] on icon at bounding box center [354, 163] width 23 height 23
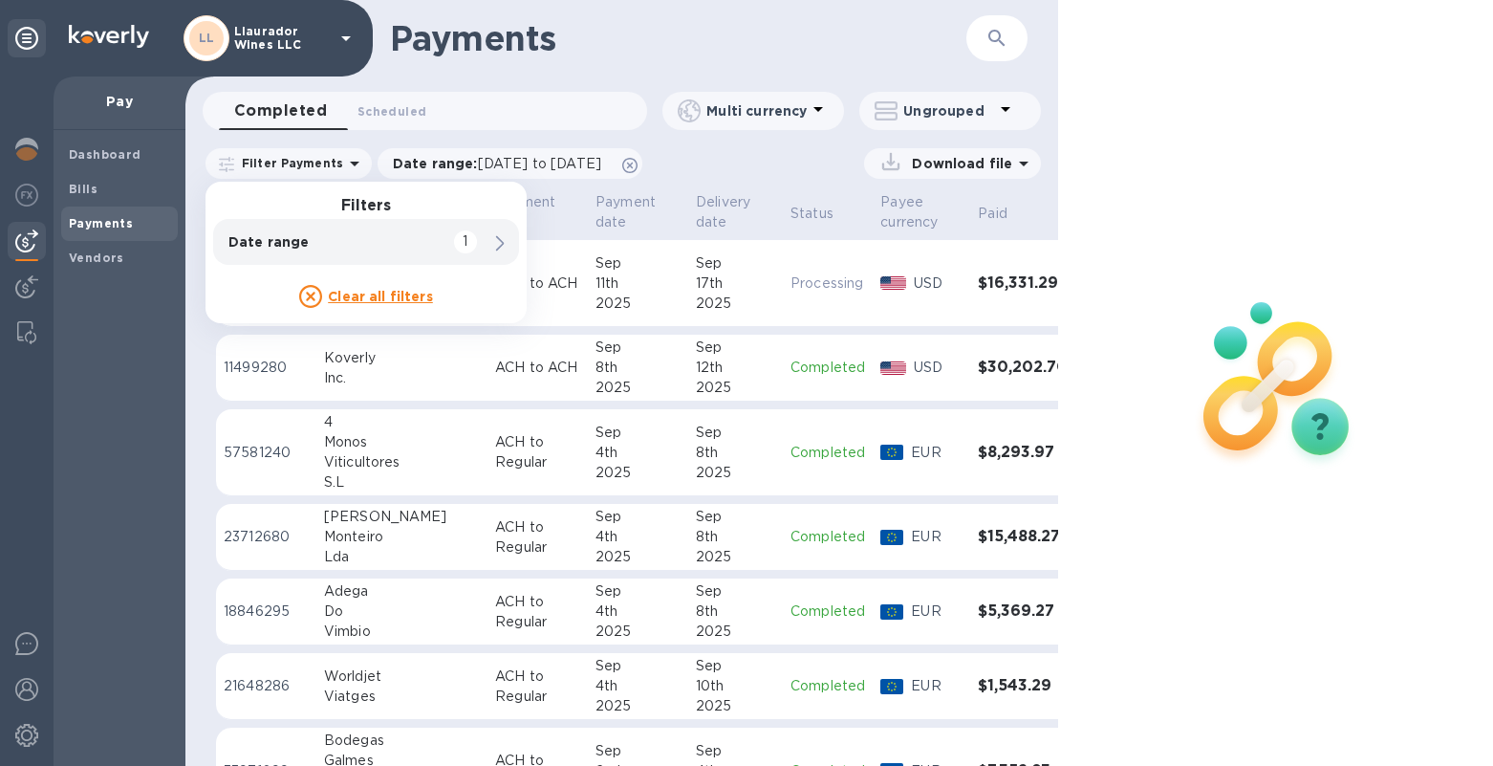
click at [742, 134] on div "Completed 0 Scheduled 0 Multi currency Ungrouped" at bounding box center [621, 115] width 873 height 46
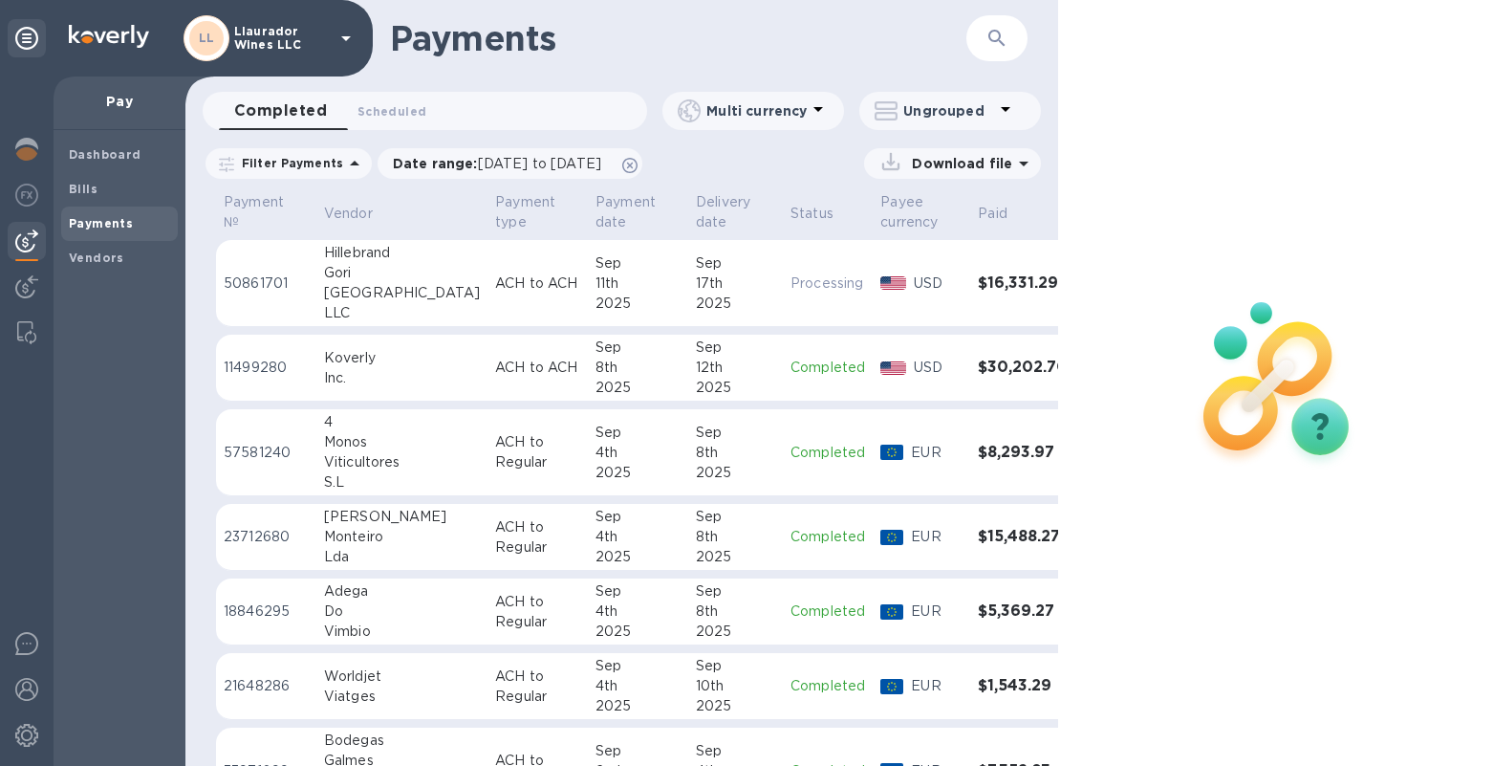
click at [1003, 112] on icon at bounding box center [1005, 108] width 23 height 23
click at [1003, 112] on div at bounding box center [746, 383] width 1493 height 766
click at [1003, 112] on icon at bounding box center [1005, 108] width 23 height 23
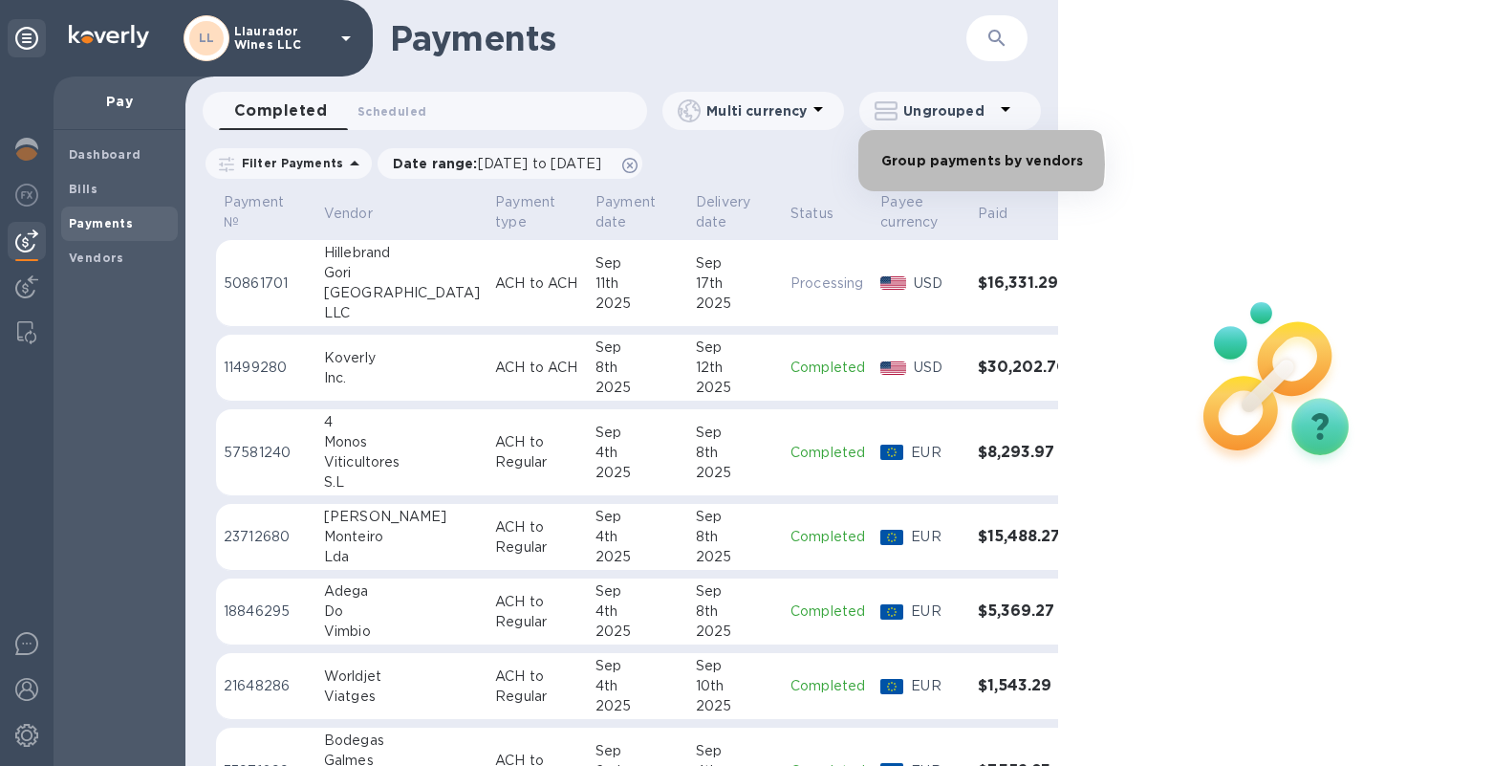
click at [978, 164] on li "Group payments by vendors" at bounding box center [982, 160] width 248 height 61
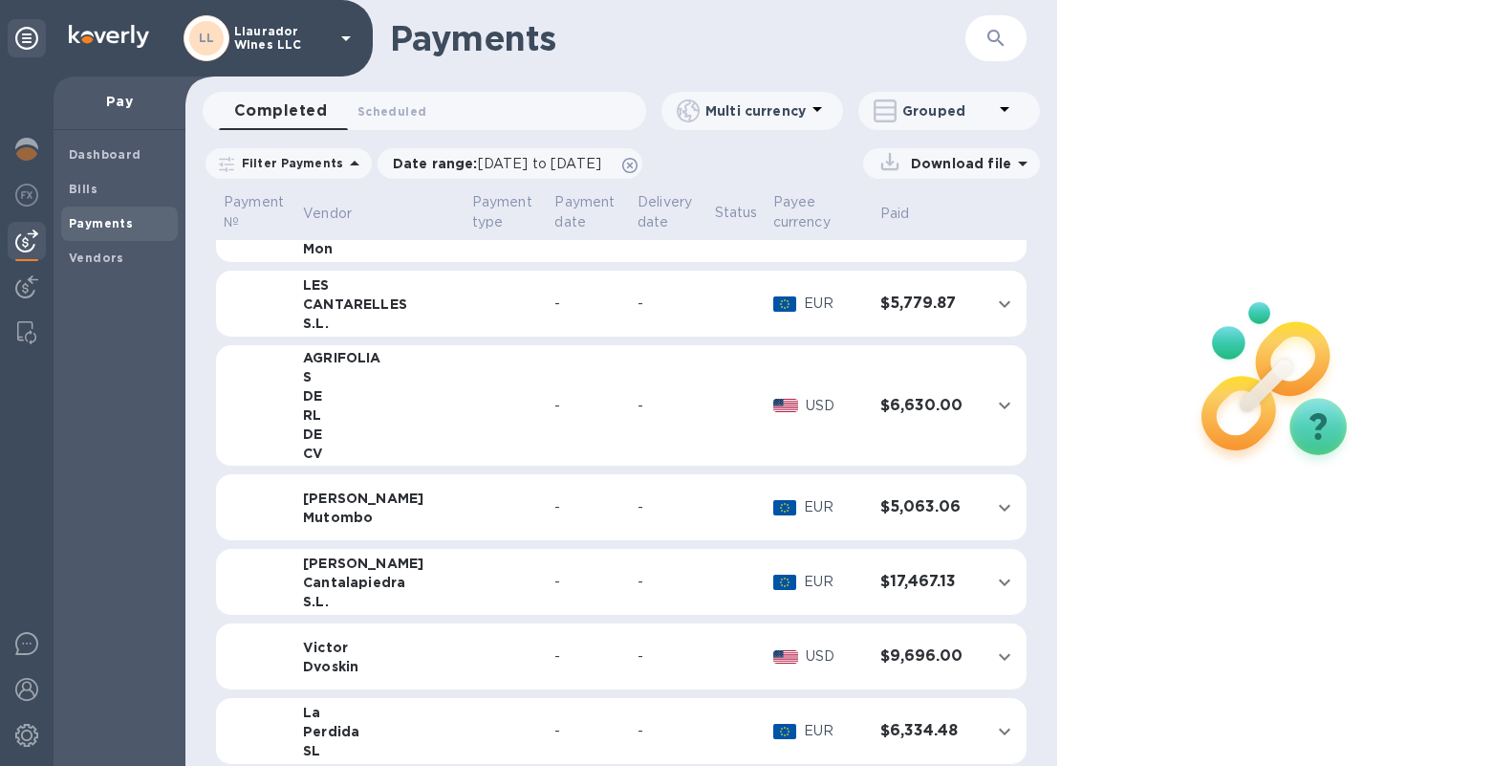
scroll to position [609, 0]
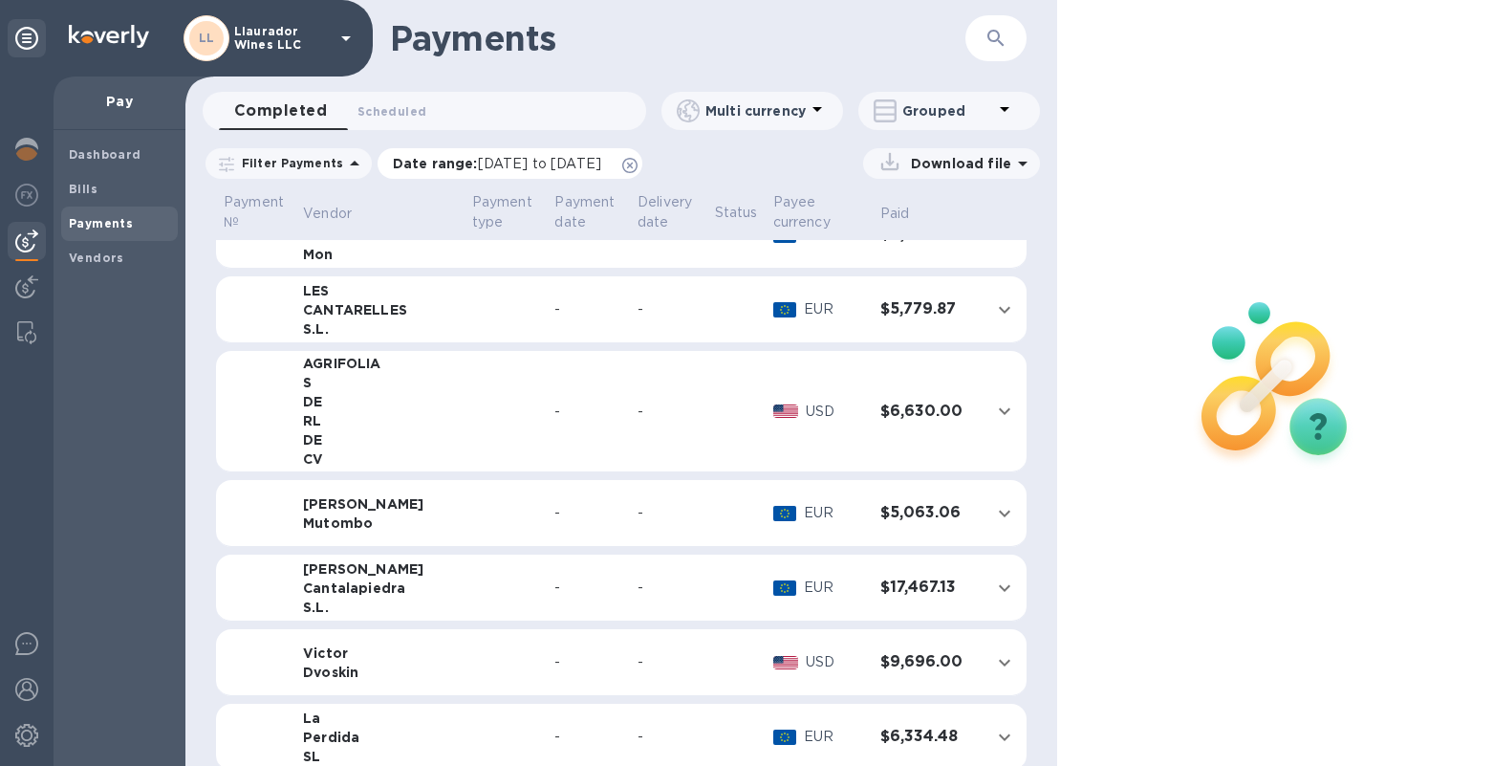
click at [512, 162] on span "[DATE] to [DATE]" at bounding box center [539, 163] width 123 height 15
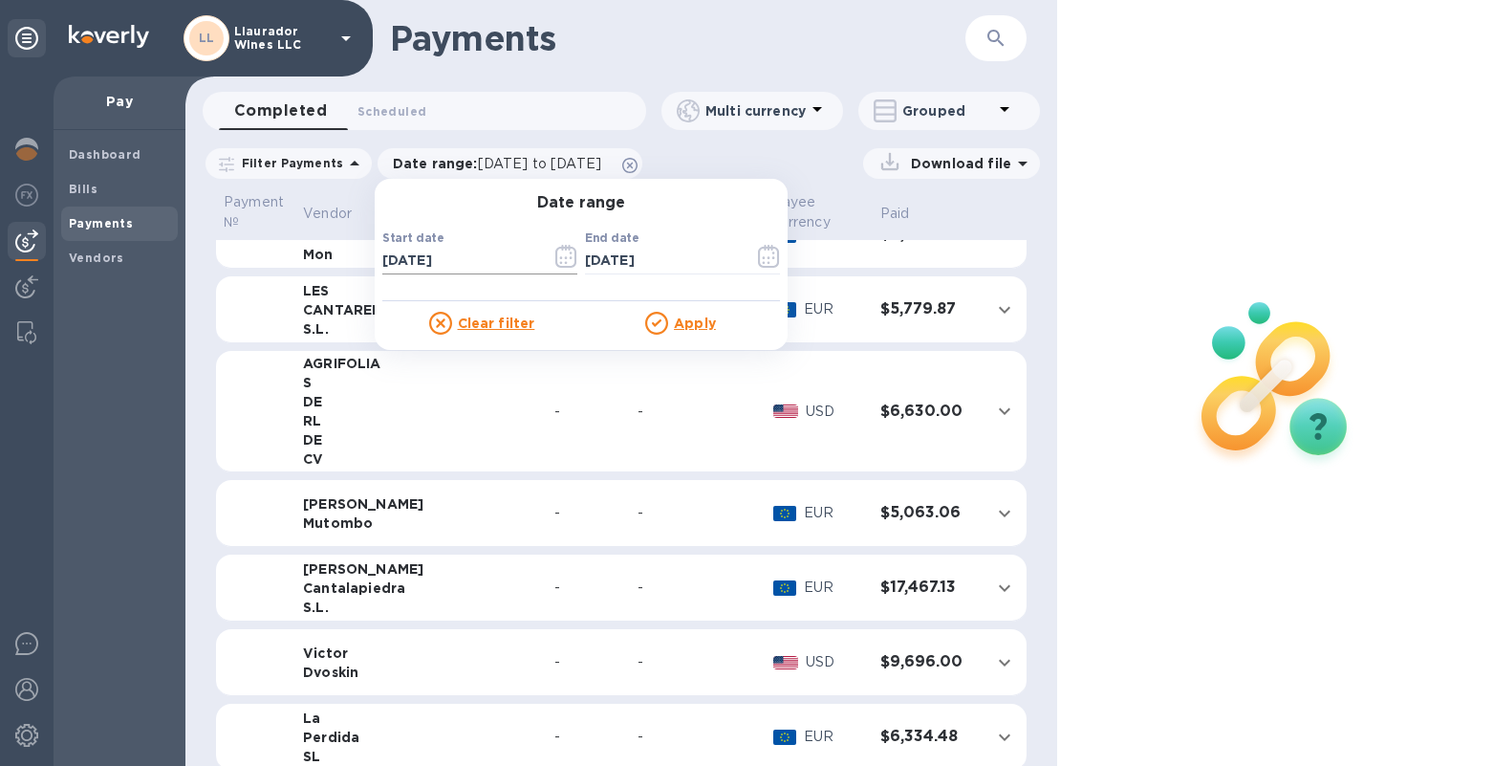
click at [556, 256] on icon "button" at bounding box center [566, 256] width 22 height 23
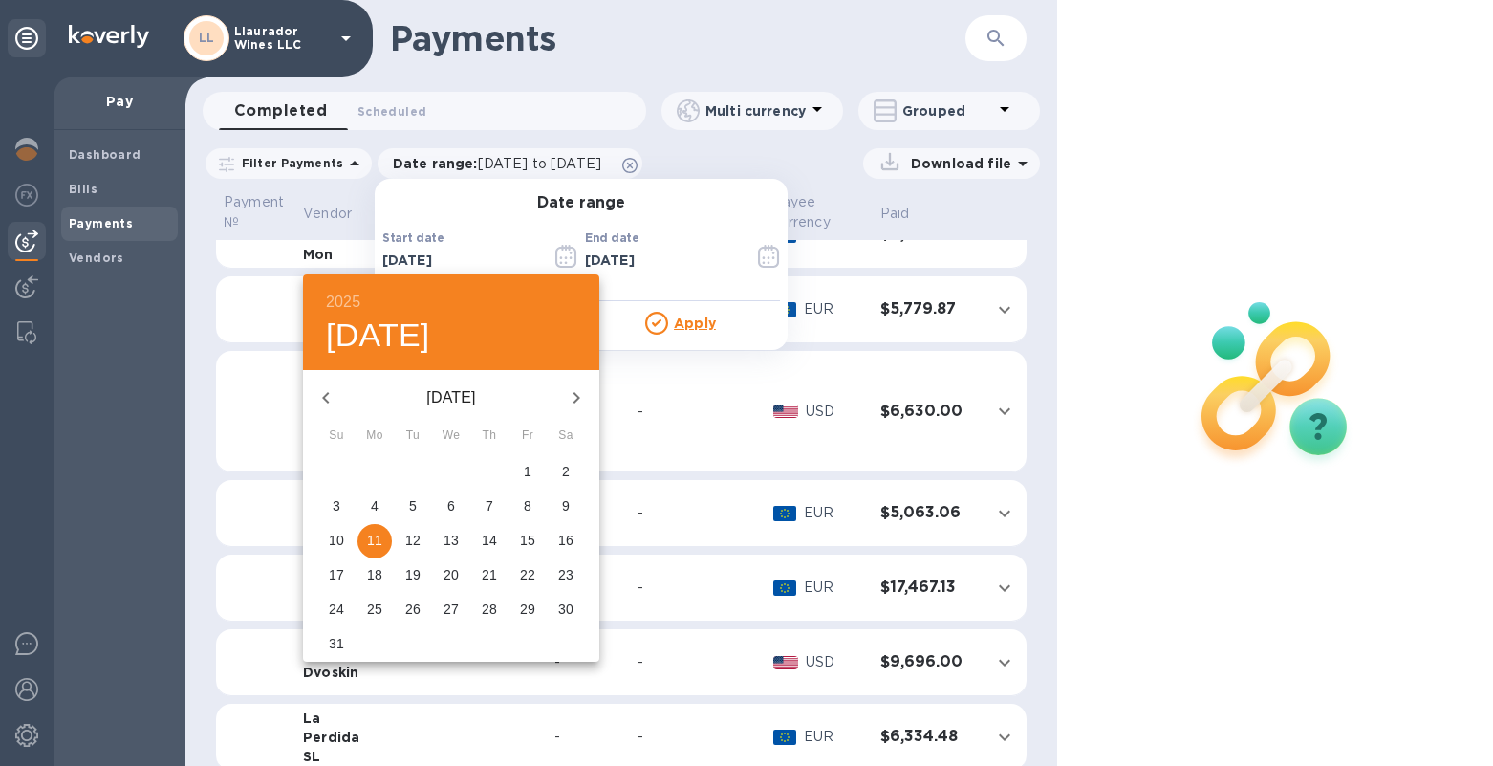
click at [326, 399] on icon "button" at bounding box center [325, 397] width 7 height 11
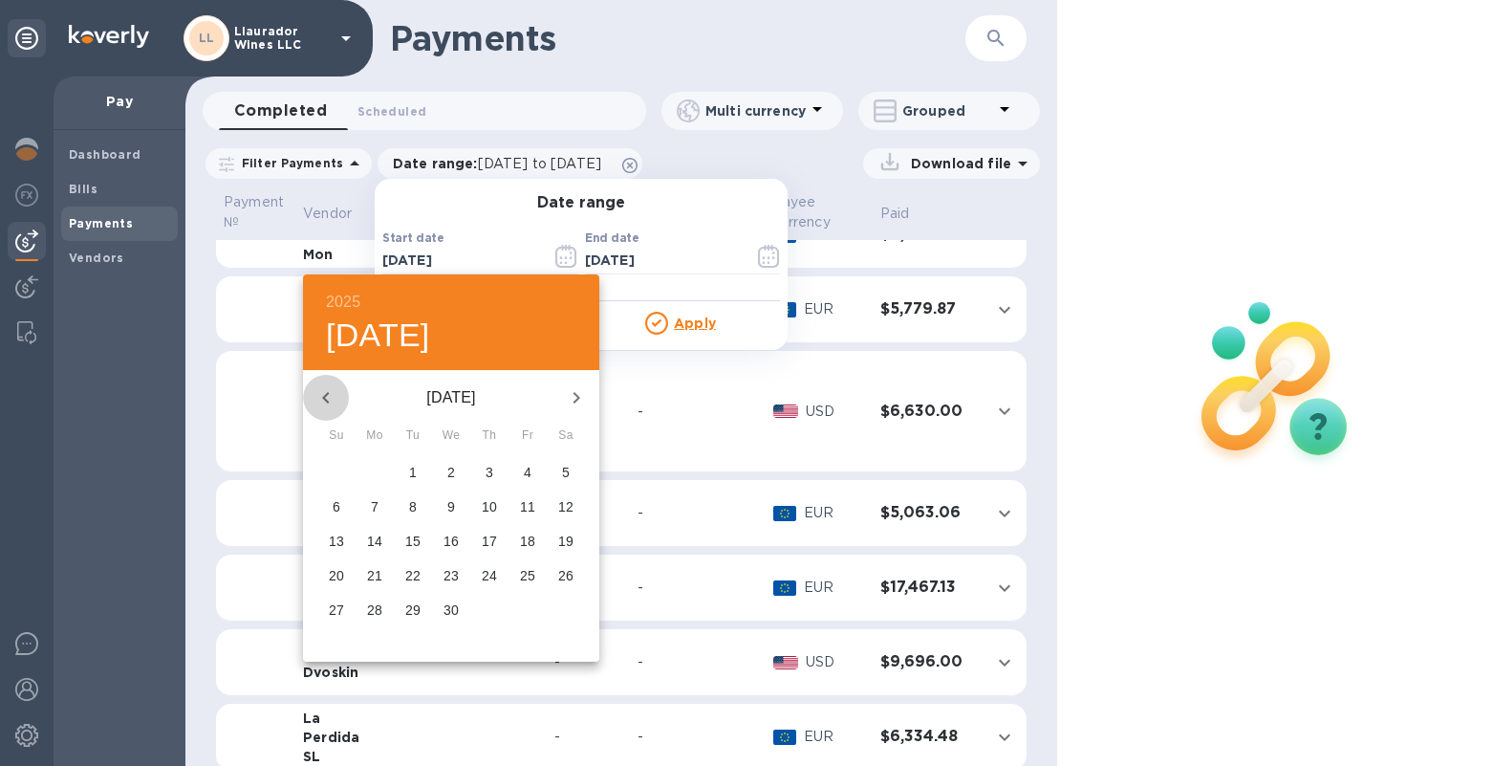
click at [326, 399] on icon "button" at bounding box center [325, 397] width 7 height 11
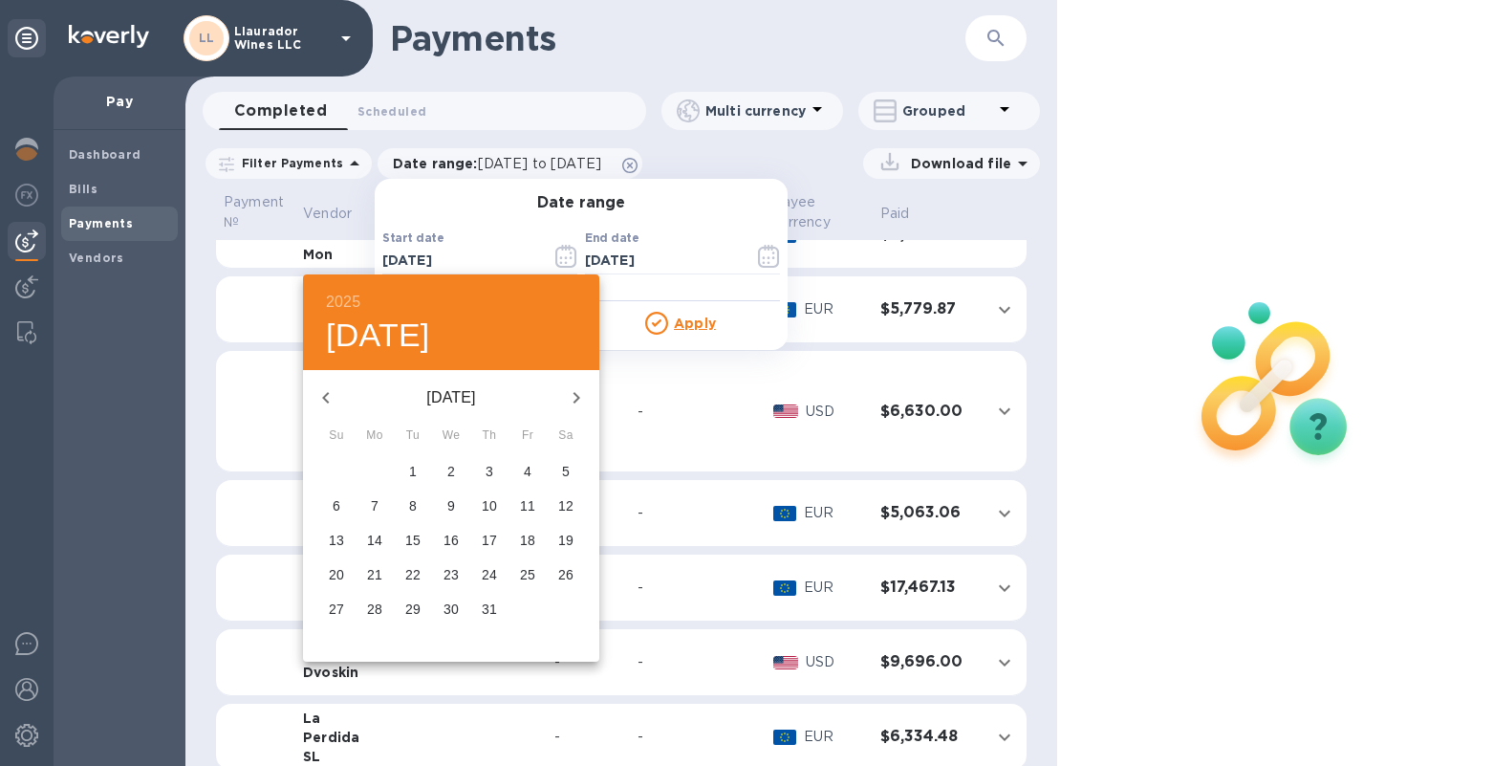
click at [577, 390] on icon "button" at bounding box center [576, 397] width 23 height 23
click at [450, 471] on p "1" at bounding box center [451, 471] width 8 height 19
type input "[DATE]"
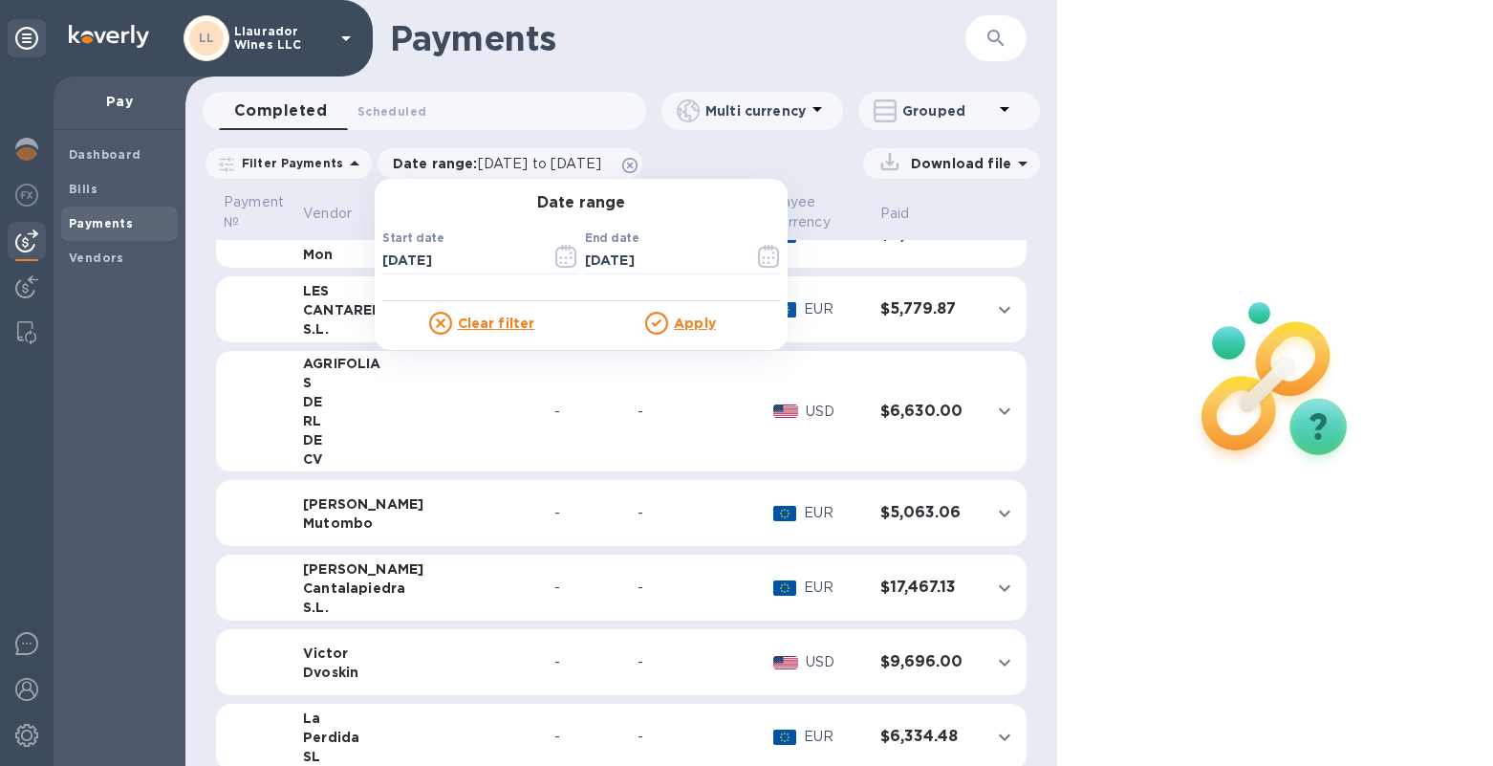
click at [690, 331] on p "Apply" at bounding box center [695, 322] width 42 height 19
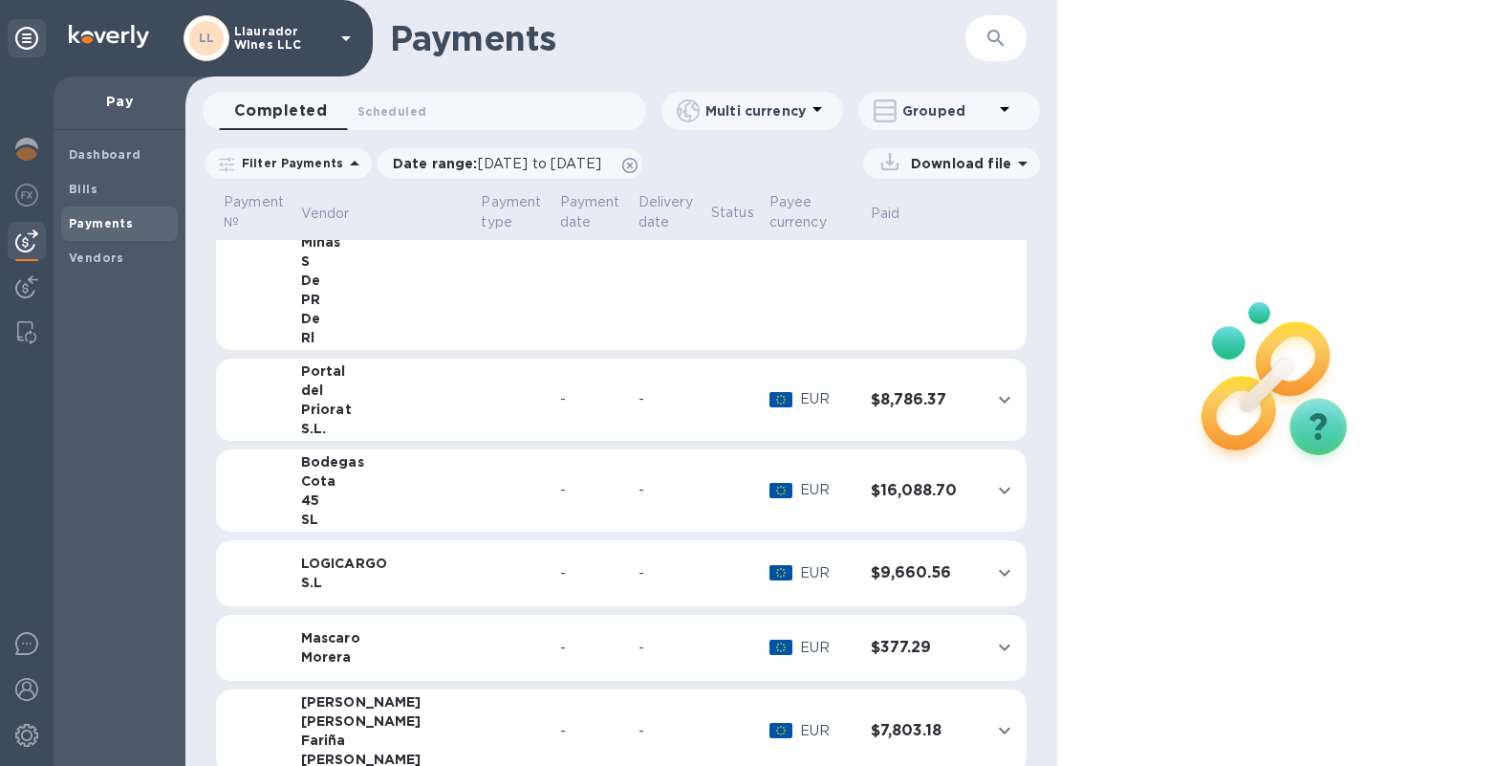
scroll to position [4683, 0]
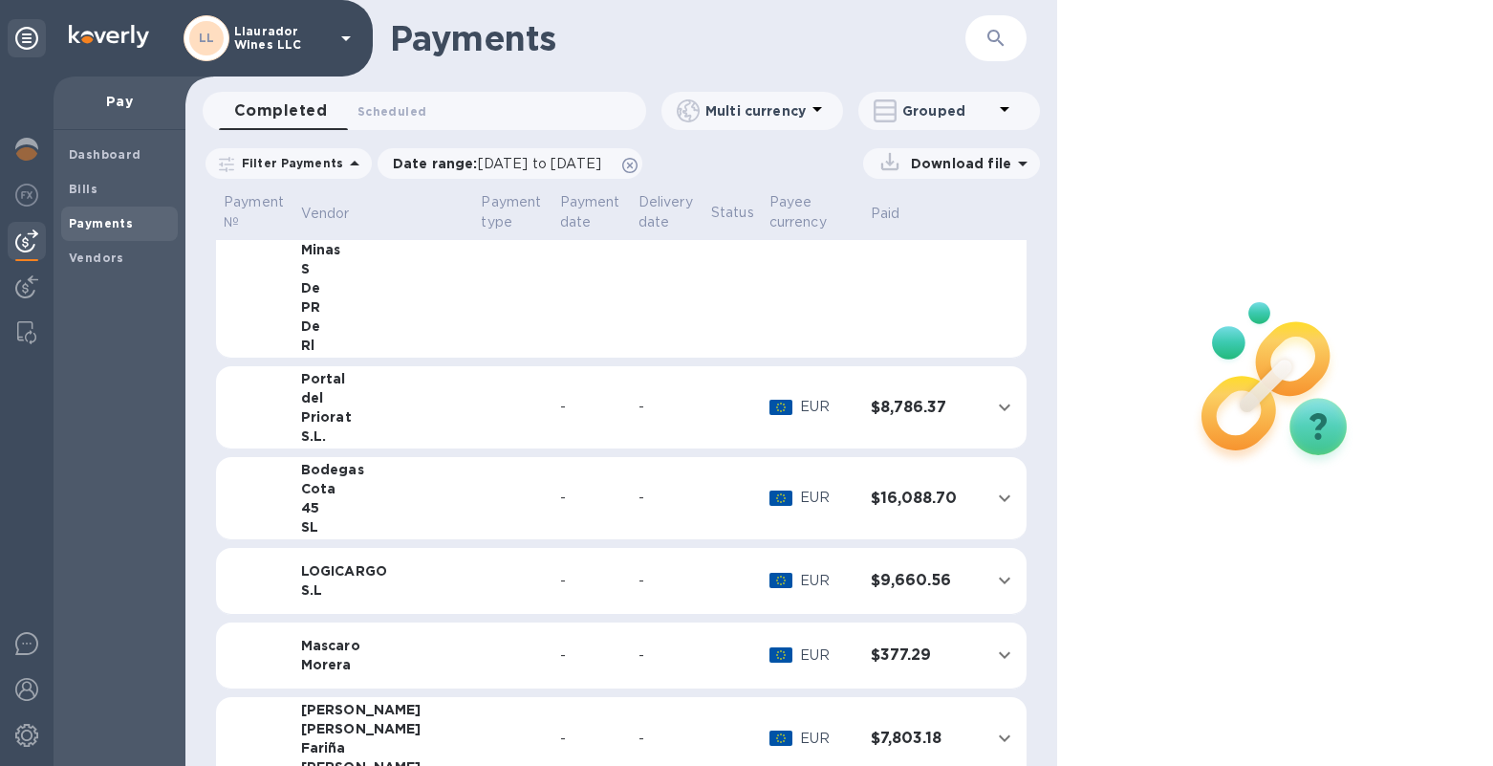
click at [412, 395] on div "del" at bounding box center [383, 397] width 165 height 19
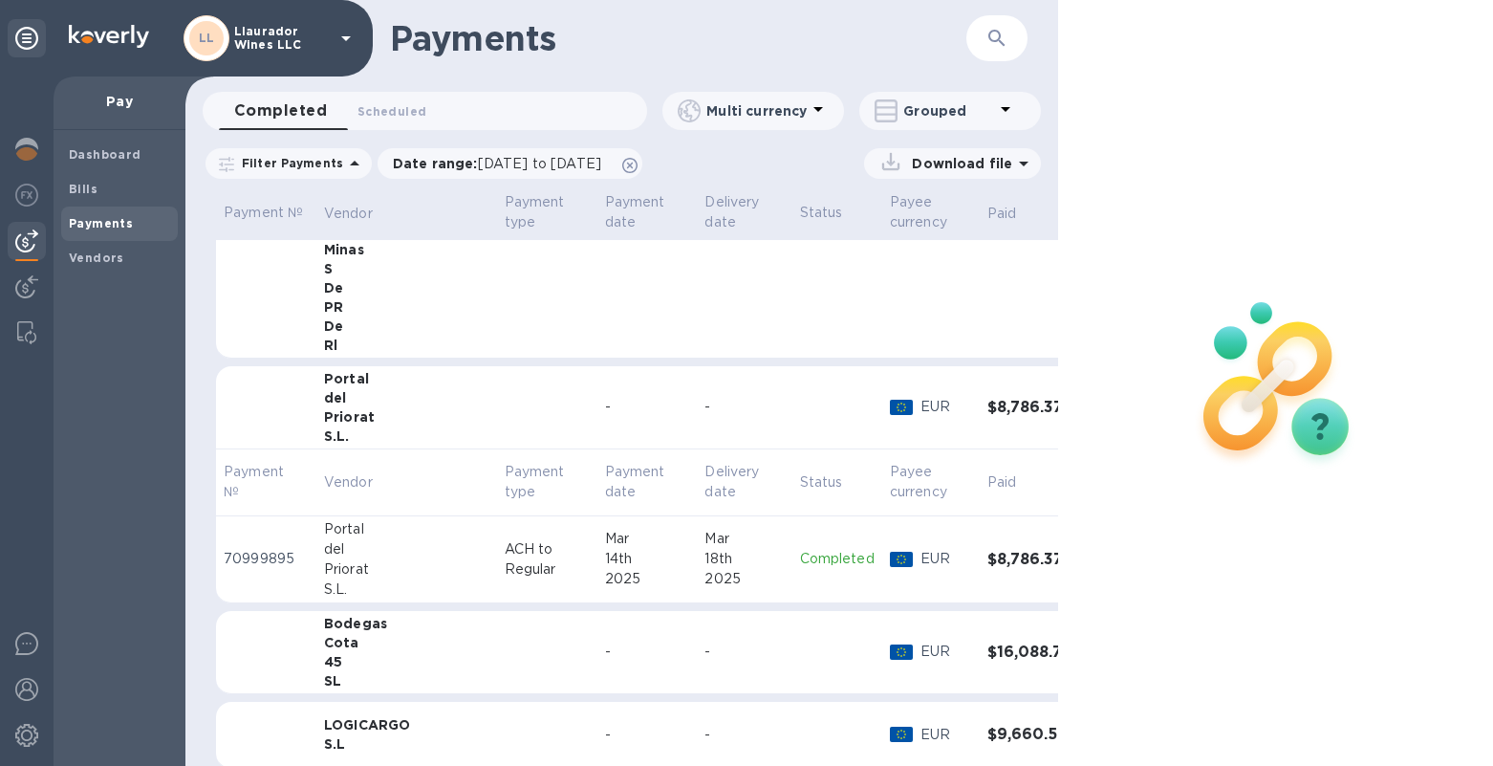
click at [920, 555] on p "EUR" at bounding box center [946, 559] width 52 height 20
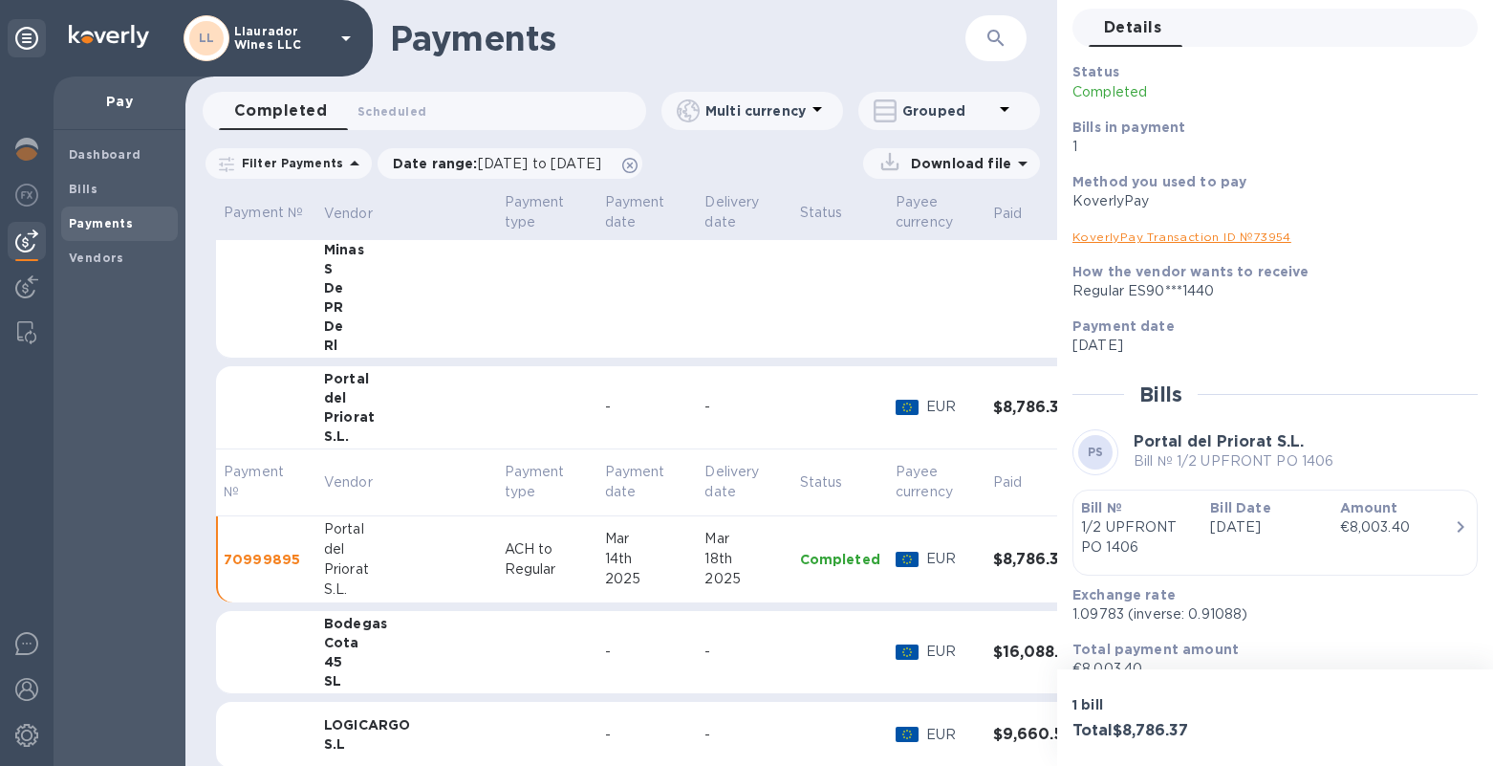
scroll to position [90, 0]
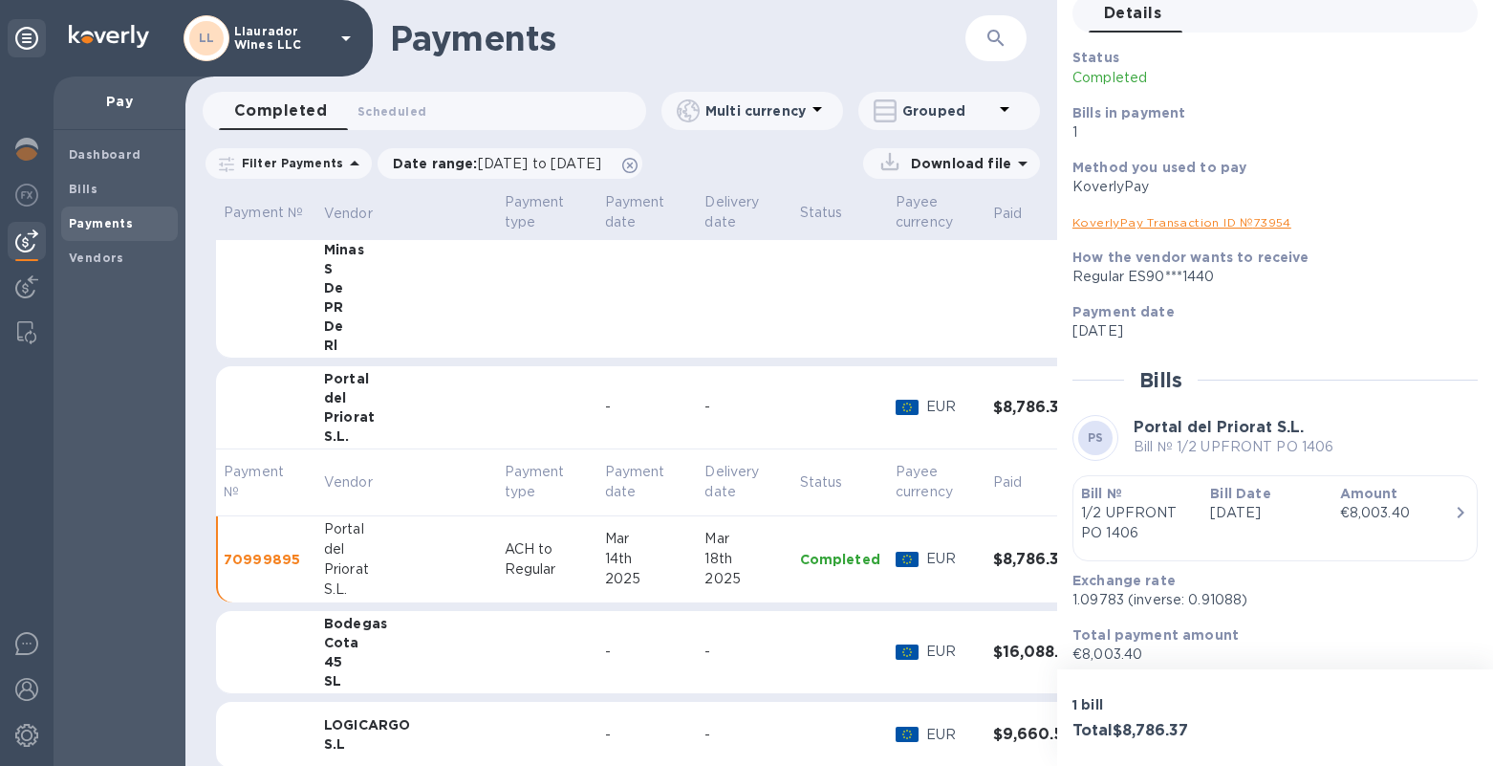
click at [1121, 507] on p "1/2 UPFRONT PO 1406" at bounding box center [1138, 523] width 114 height 40
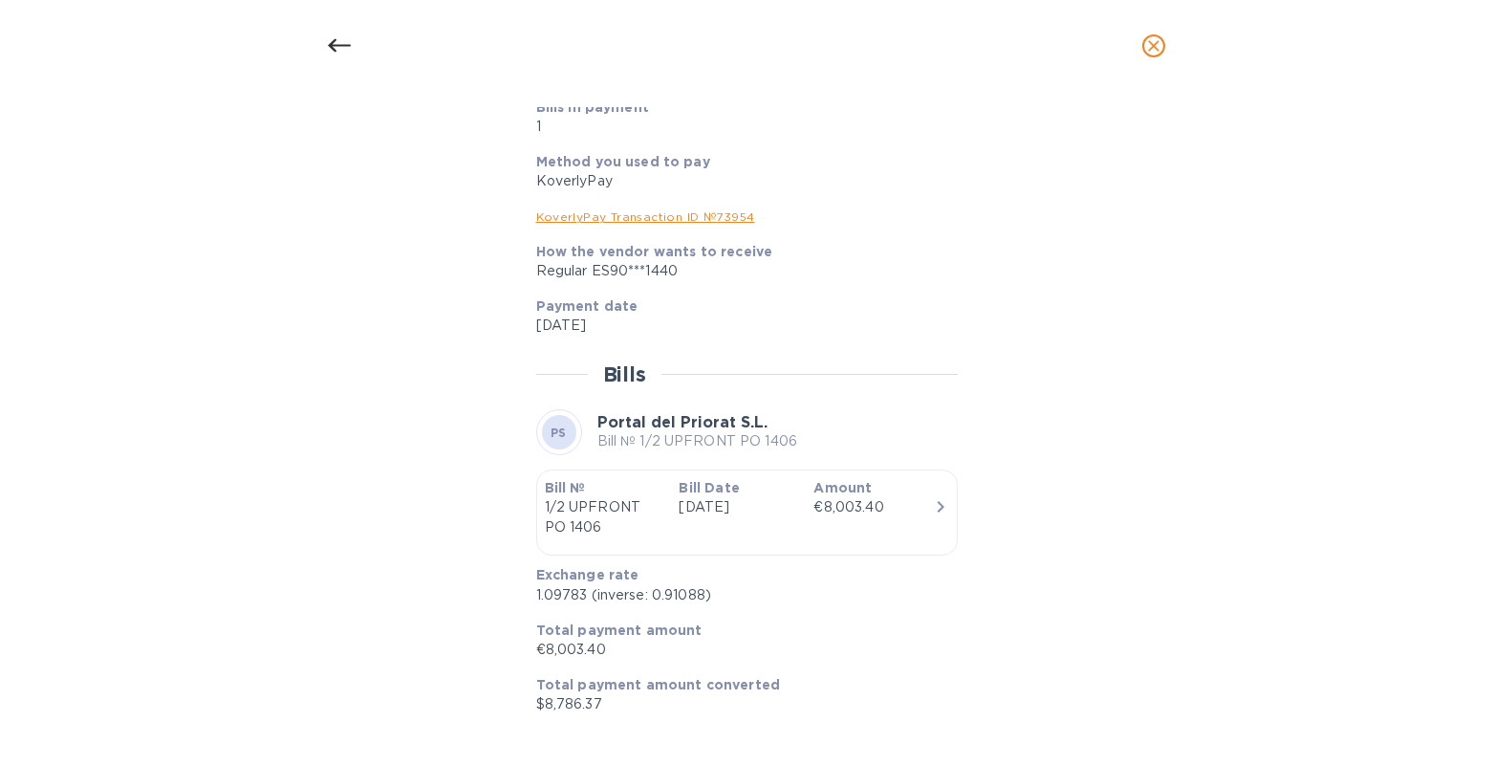
scroll to position [757, 0]
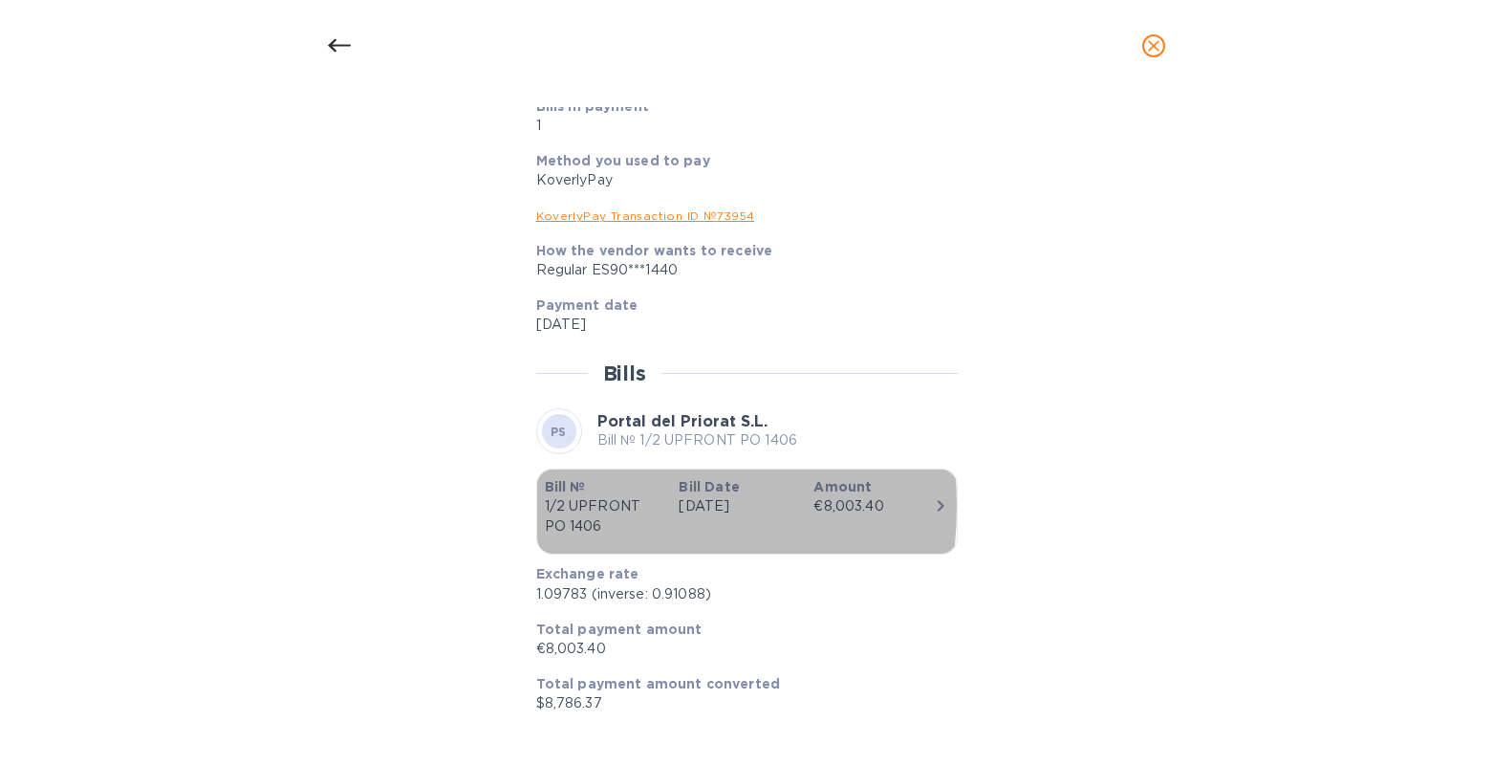
drag, startPoint x: 539, startPoint y: 505, endPoint x: 596, endPoint y: 507, distance: 57.4
click at [596, 507] on div "Bill № 1/2 UPFRONT PO 1406" at bounding box center [604, 506] width 135 height 75
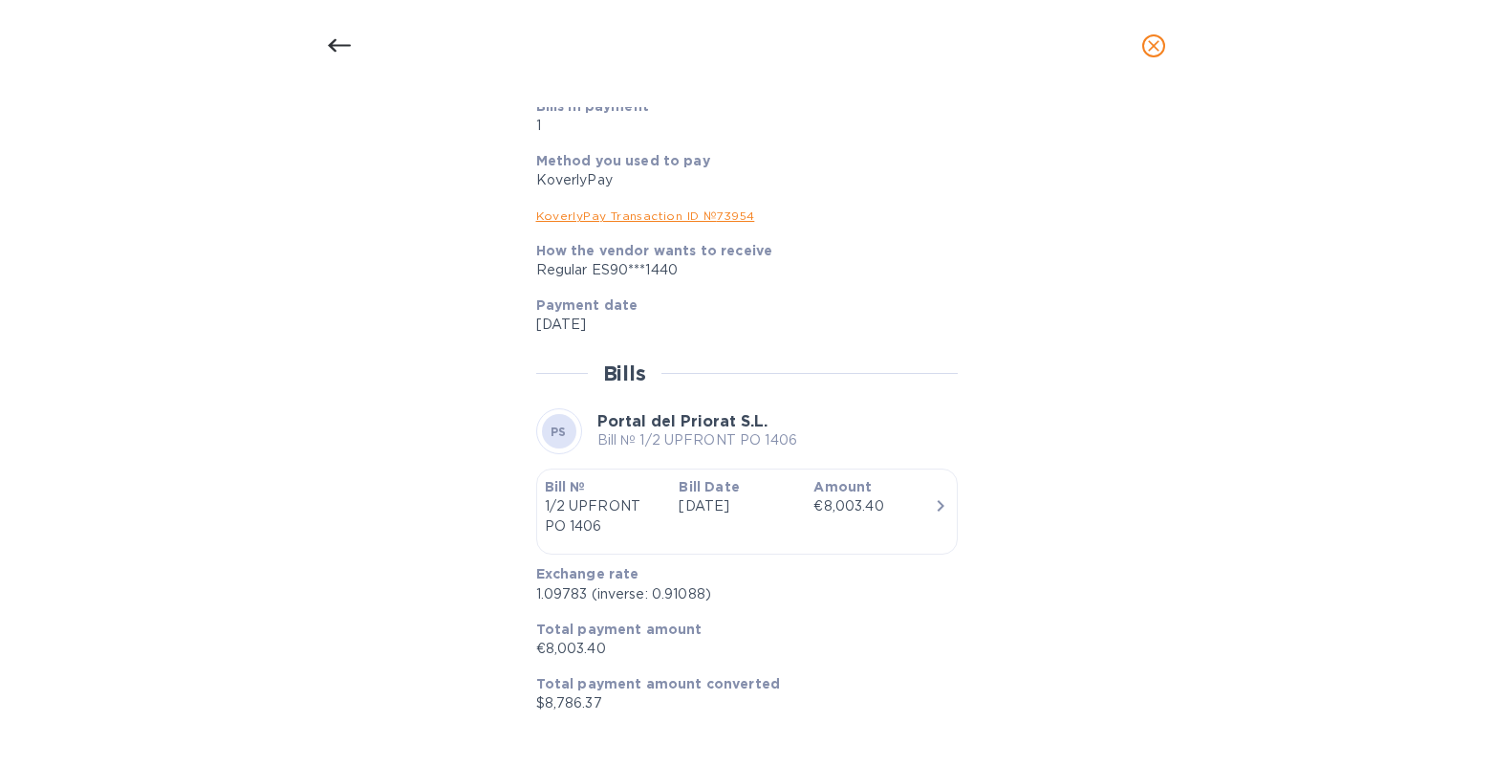
click at [630, 528] on p "1/2 UPFRONT PO 1406" at bounding box center [604, 516] width 119 height 40
click at [1154, 46] on icon "close" at bounding box center [1153, 45] width 11 height 11
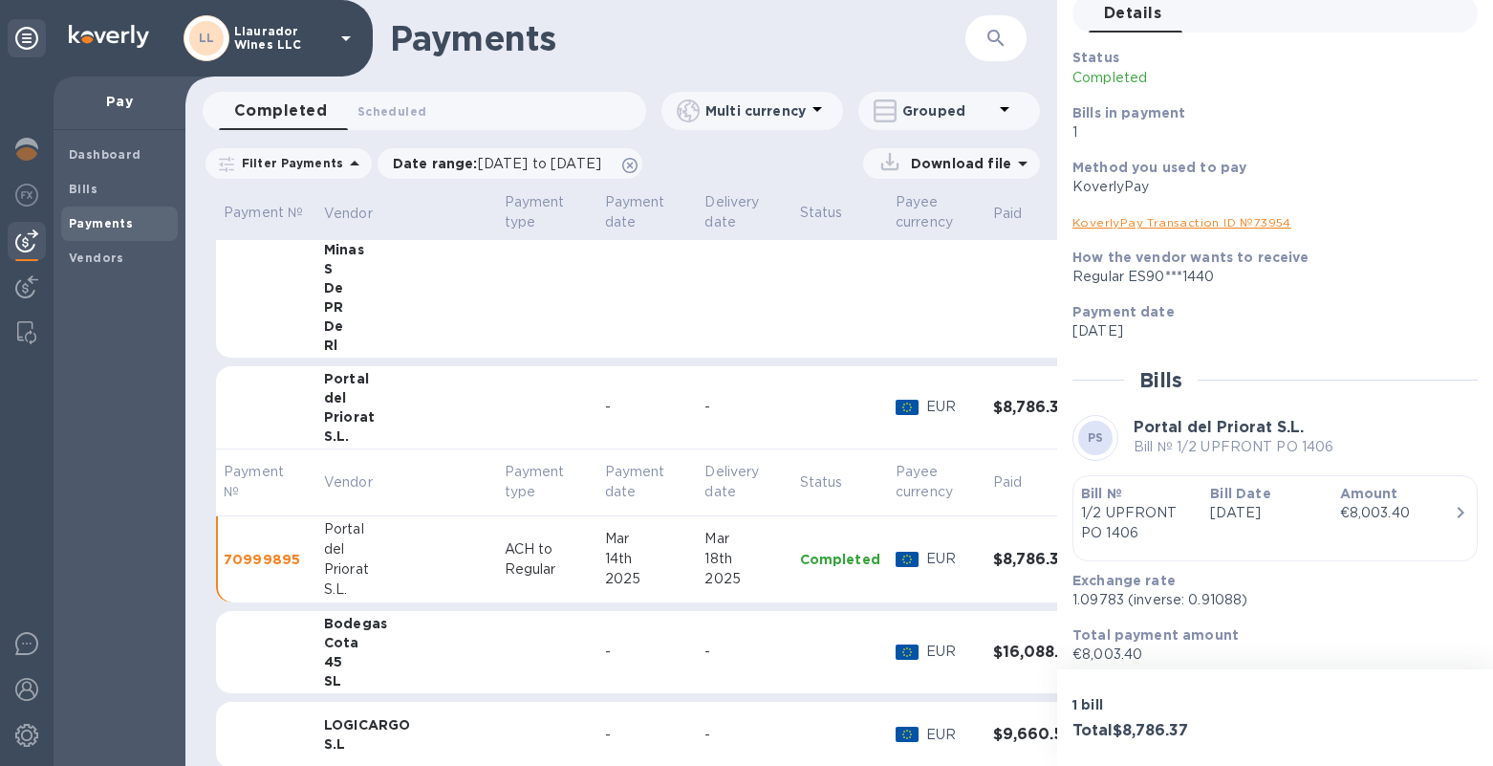
scroll to position [715, 0]
click at [107, 260] on b "Vendors" at bounding box center [96, 257] width 55 height 14
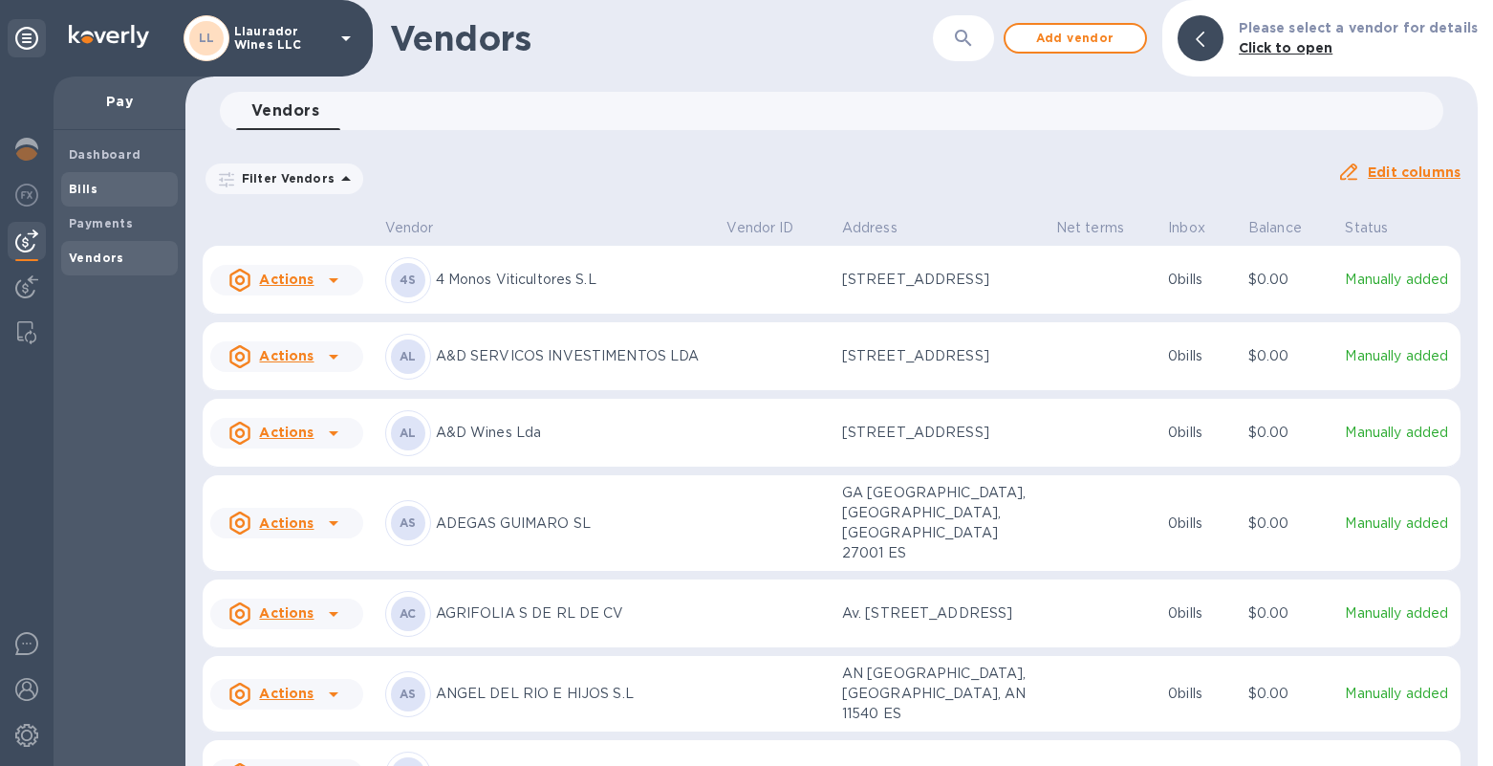
click at [99, 189] on span "Bills" at bounding box center [119, 189] width 101 height 19
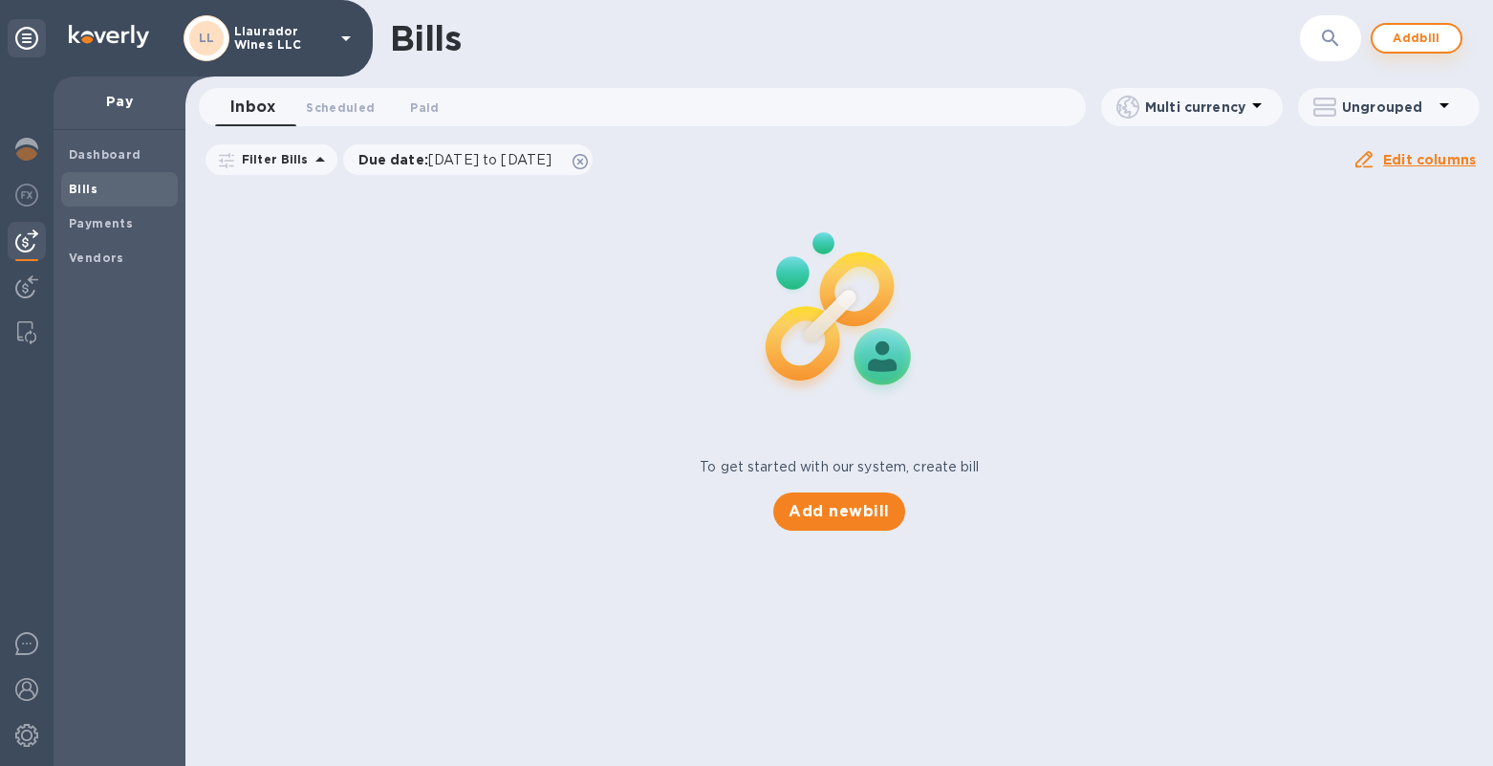
click at [1398, 40] on span "Add bill" at bounding box center [1416, 38] width 57 height 23
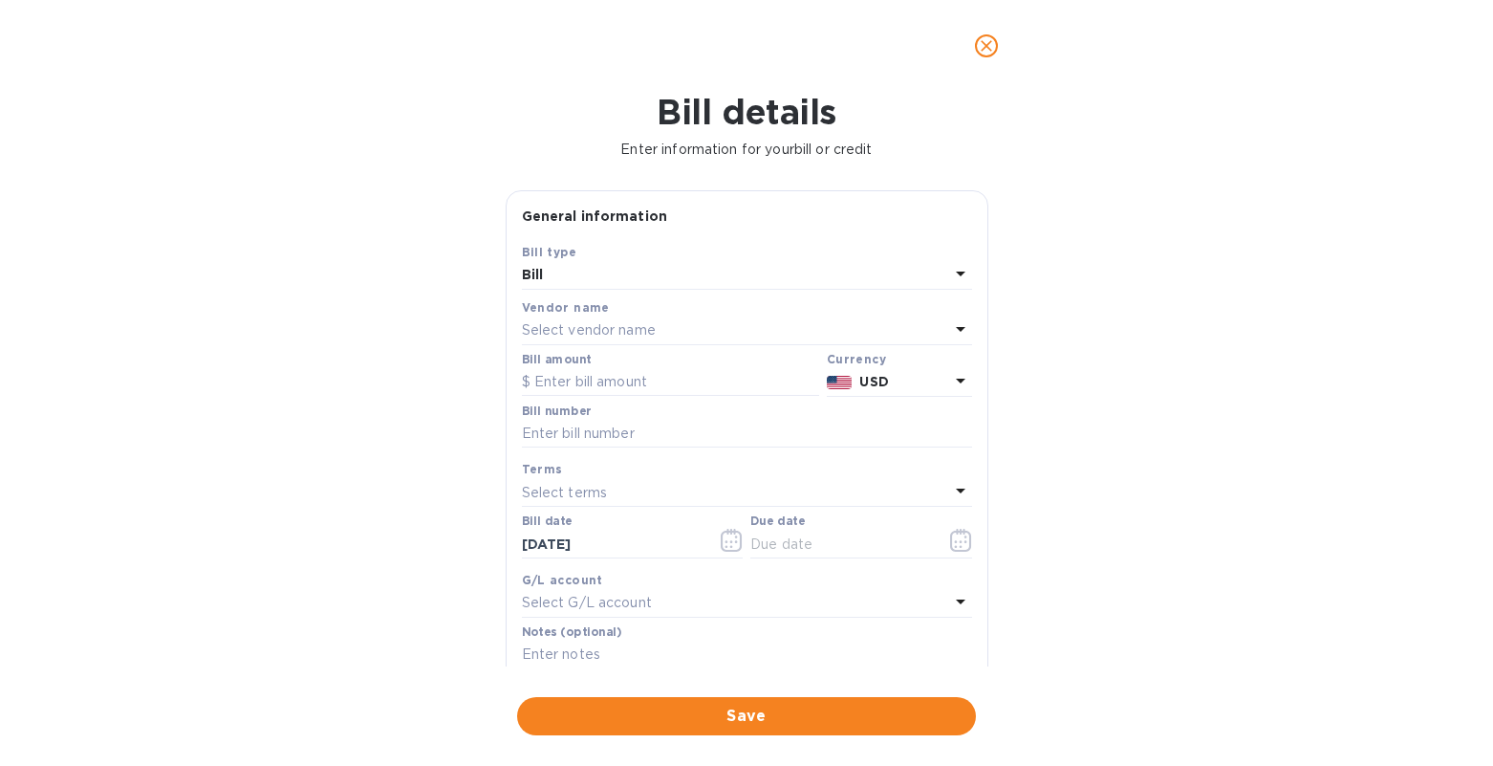
click at [584, 321] on p "Select vendor name" at bounding box center [589, 330] width 134 height 20
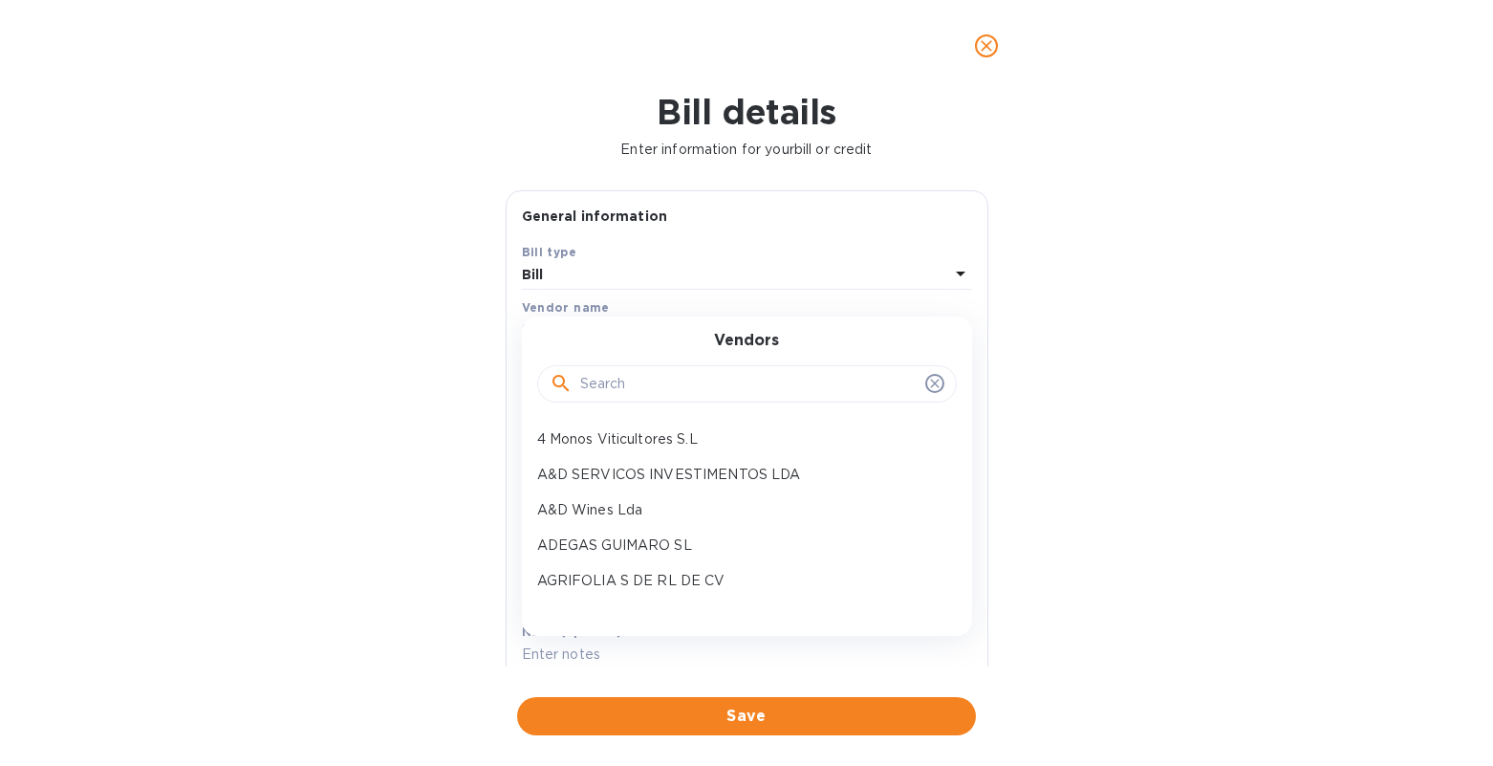
click at [591, 387] on input "text" at bounding box center [748, 384] width 337 height 29
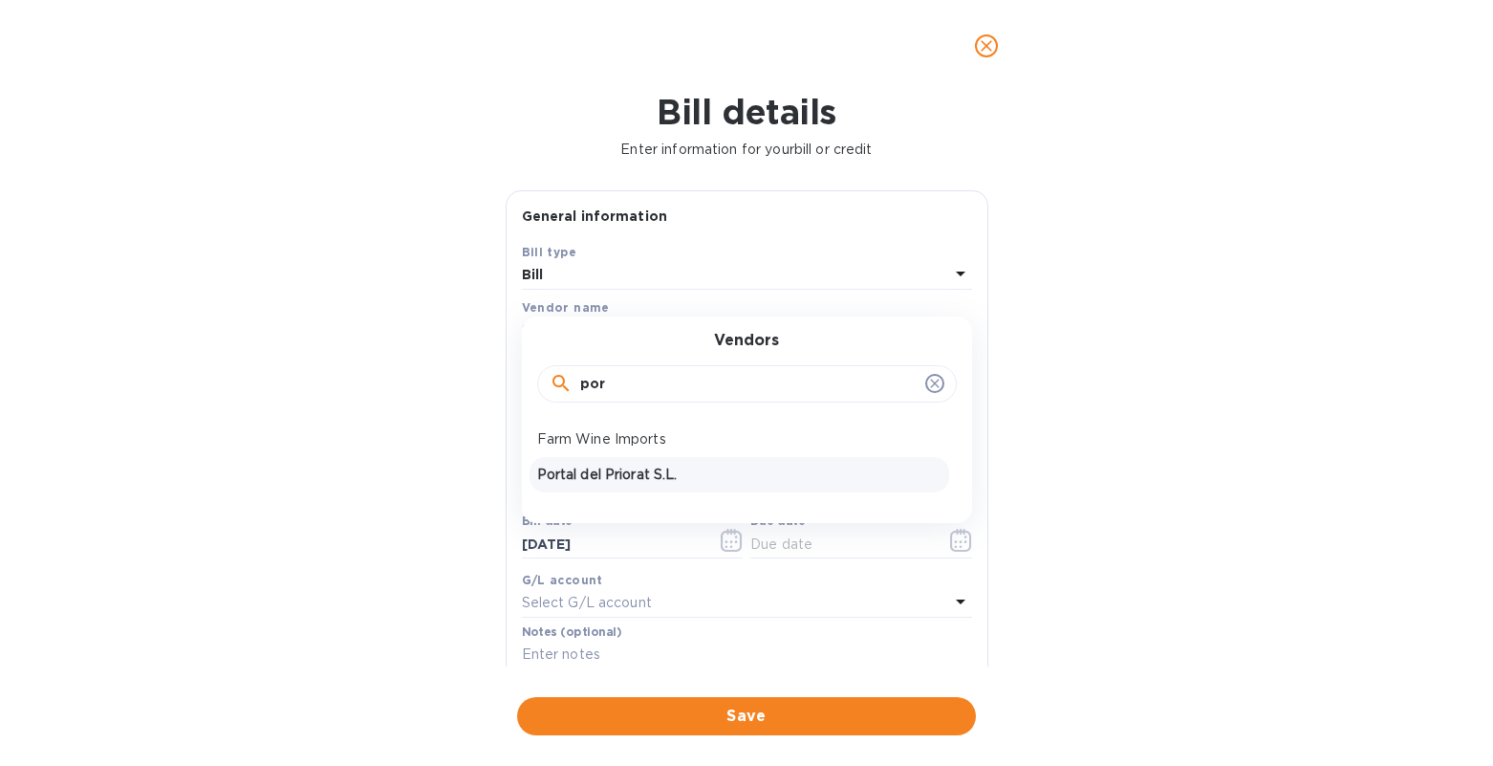
type input "por"
click at [600, 476] on p "Portal del Priorat S.L." at bounding box center [739, 474] width 404 height 20
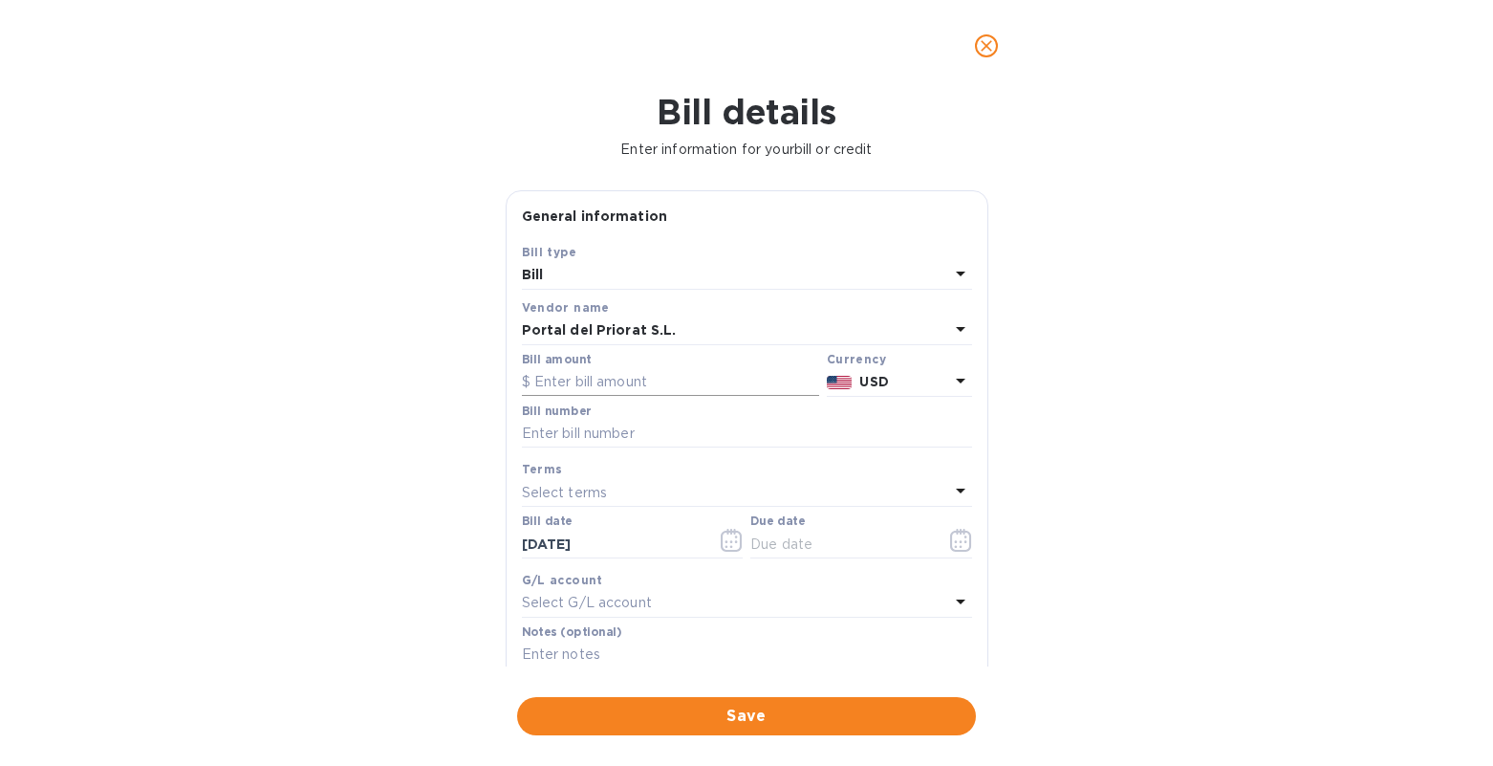
click at [587, 378] on input "text" at bounding box center [670, 382] width 297 height 29
type input "8,003.40"
click at [640, 438] on input "text" at bounding box center [747, 434] width 450 height 29
type input "2/2 PO 1406"
click at [545, 490] on p "Select terms" at bounding box center [565, 493] width 86 height 20
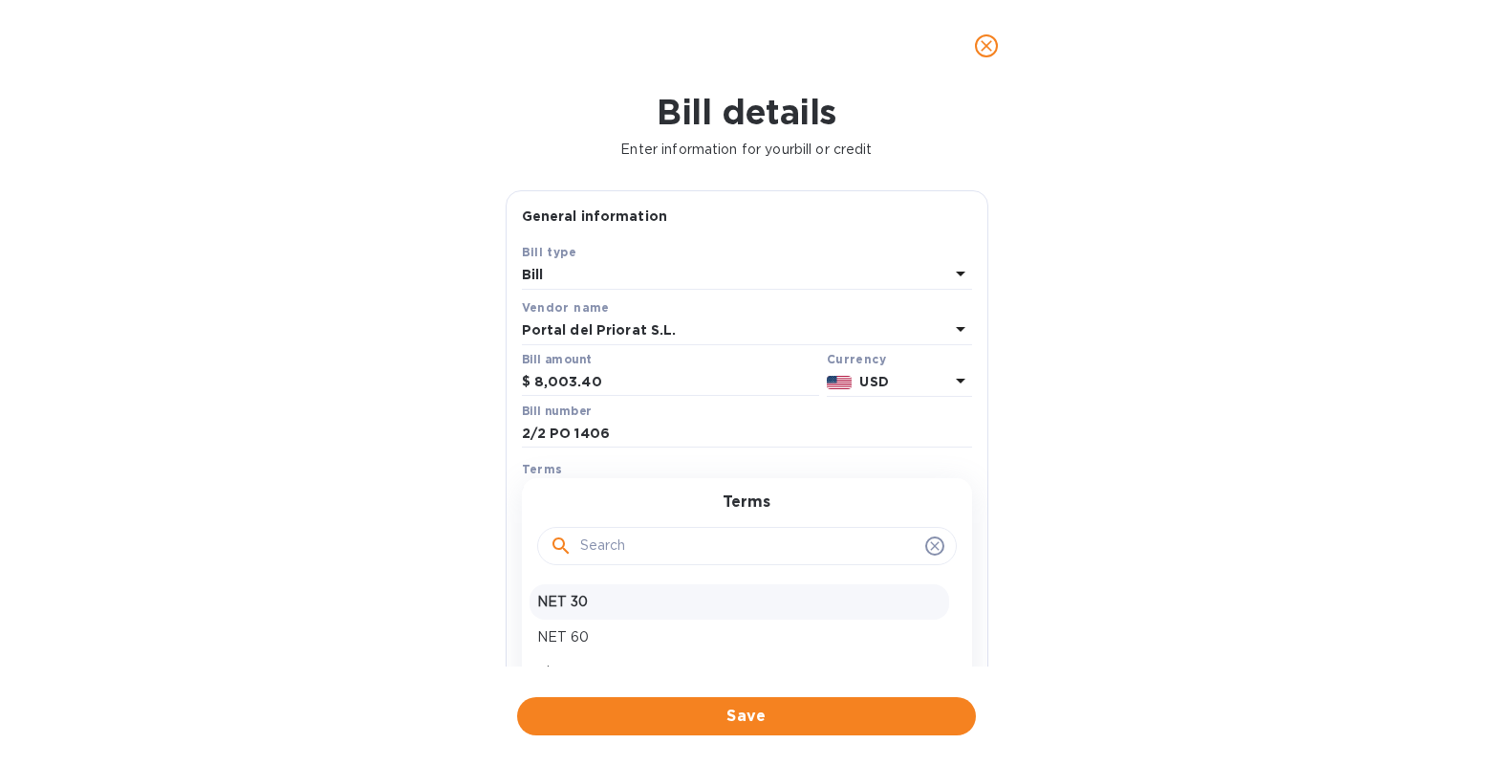
click at [569, 592] on p "NET 30" at bounding box center [739, 602] width 404 height 20
type input "[DATE]"
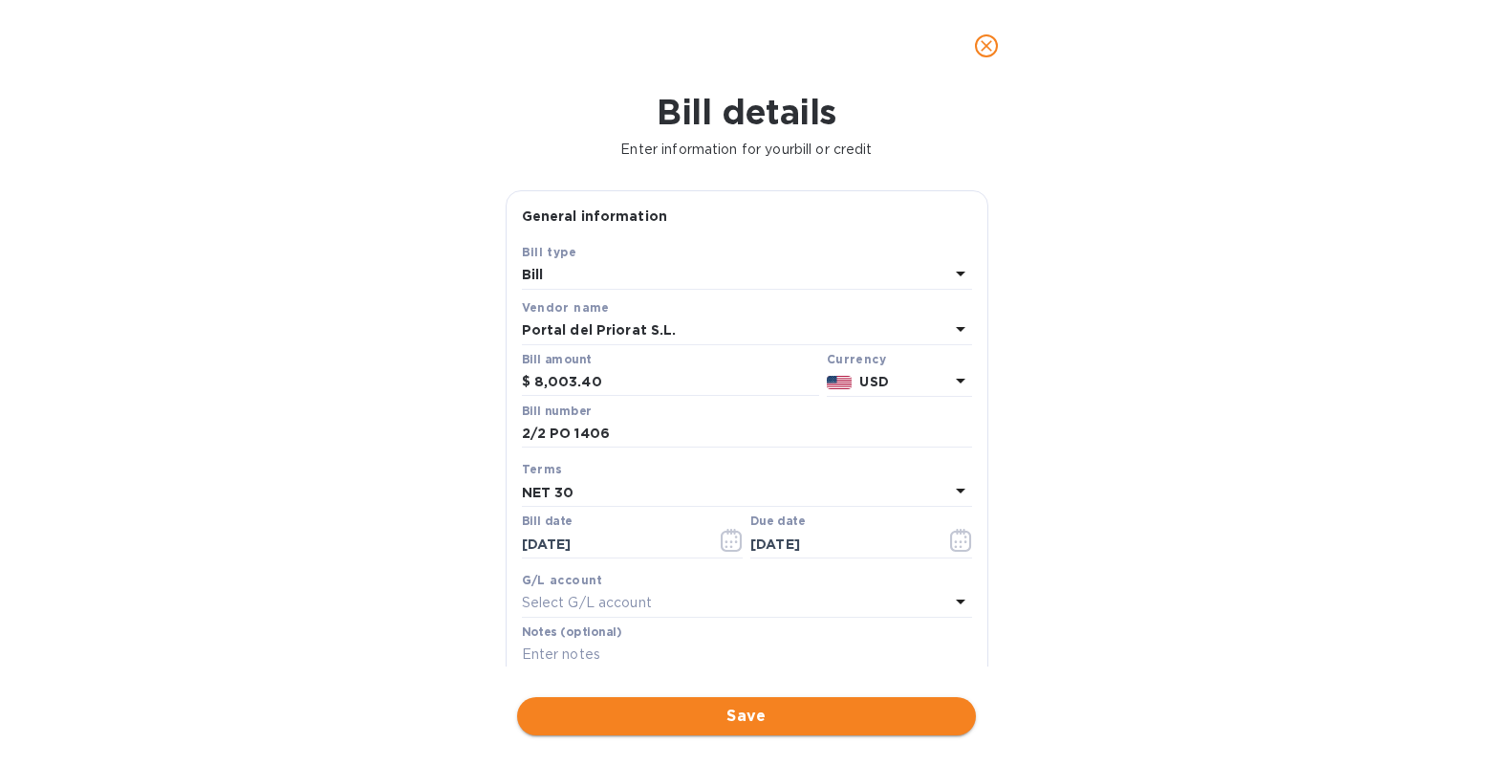
click at [661, 704] on span "Save" at bounding box center [746, 715] width 428 height 23
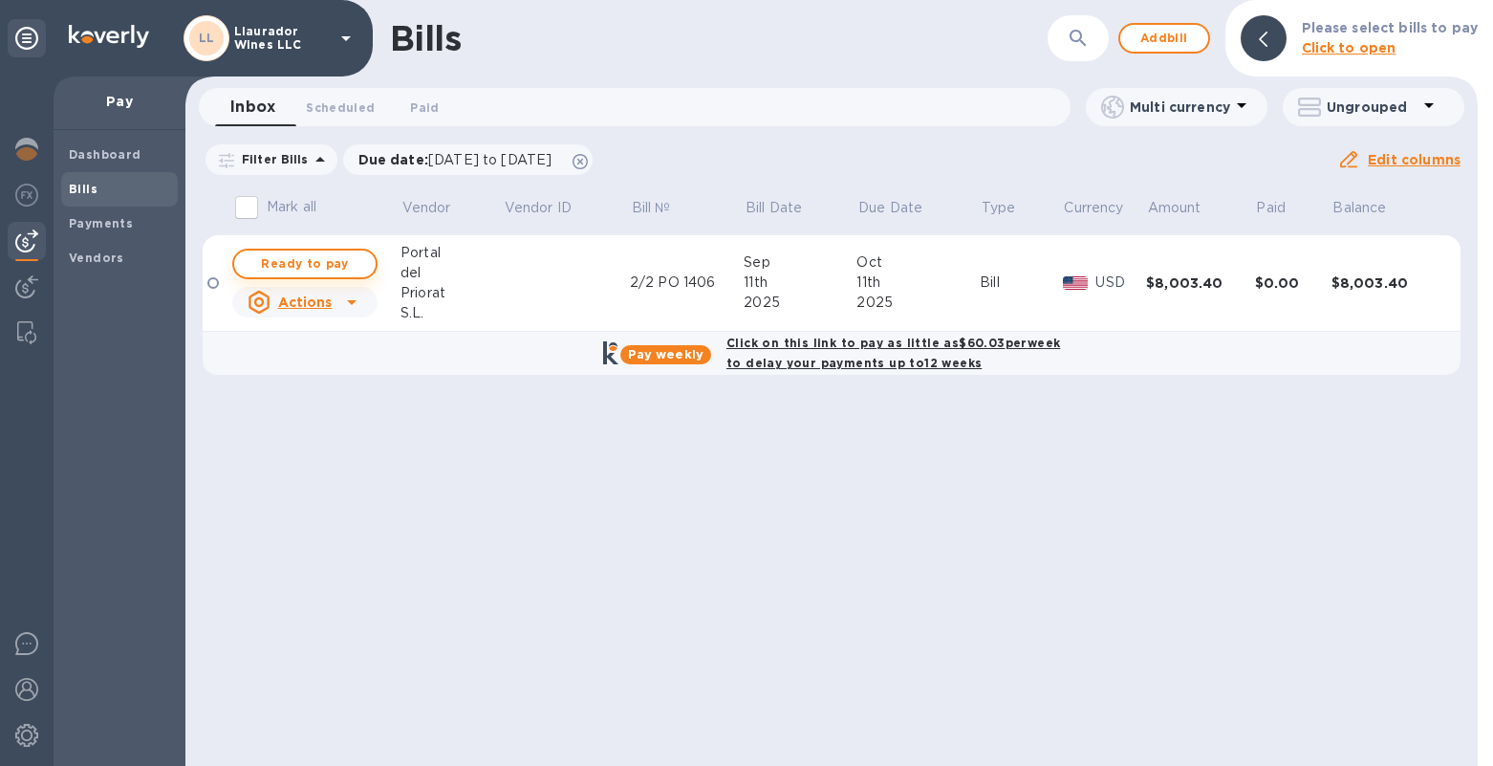
click at [347, 265] on span "Ready to pay" at bounding box center [304, 263] width 111 height 23
checkbox input "false"
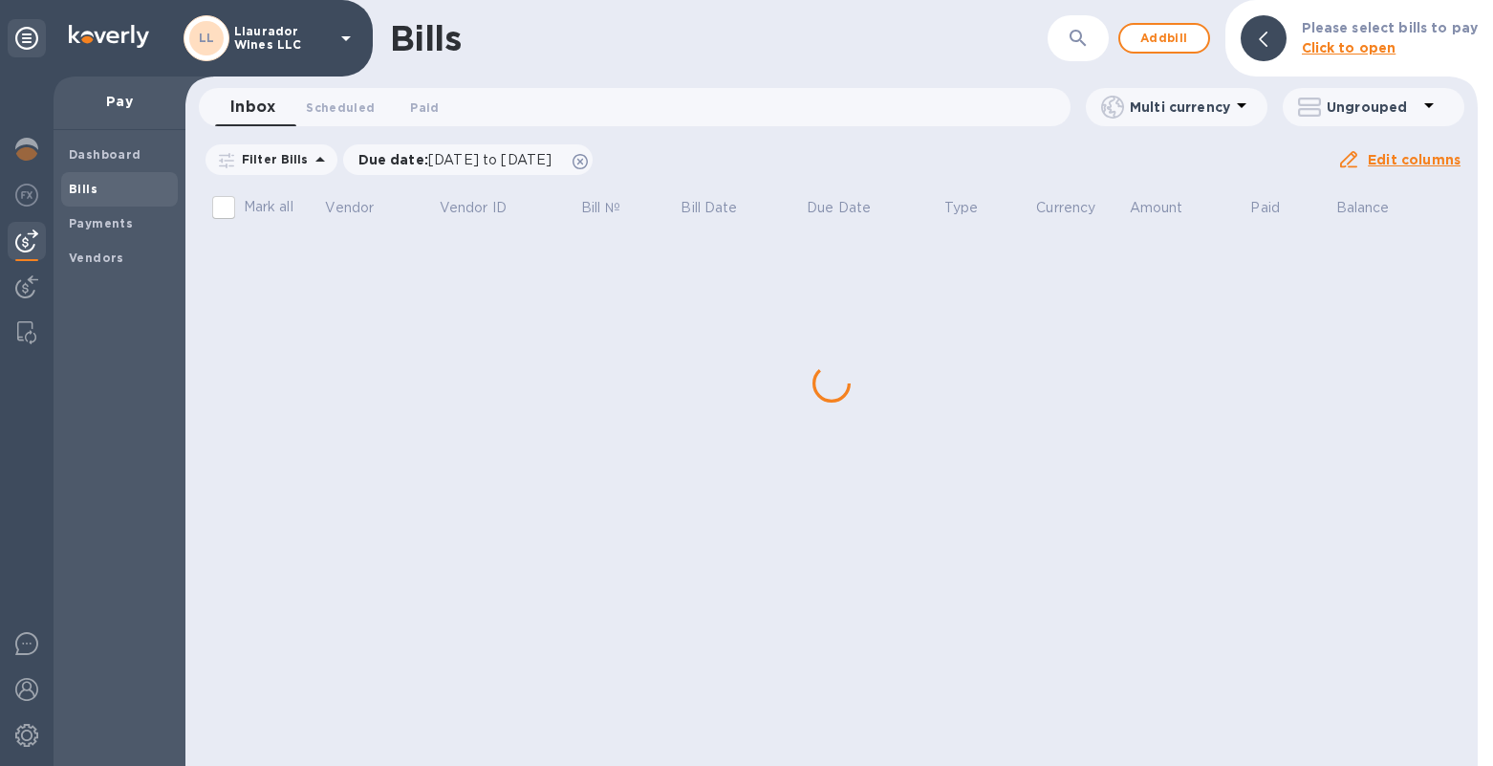
click at [1113, 287] on div "Bills ​ Add bill Please select bills to pay Click to open Inbox 0 Scheduled 0 P…" at bounding box center [831, 383] width 1292 height 766
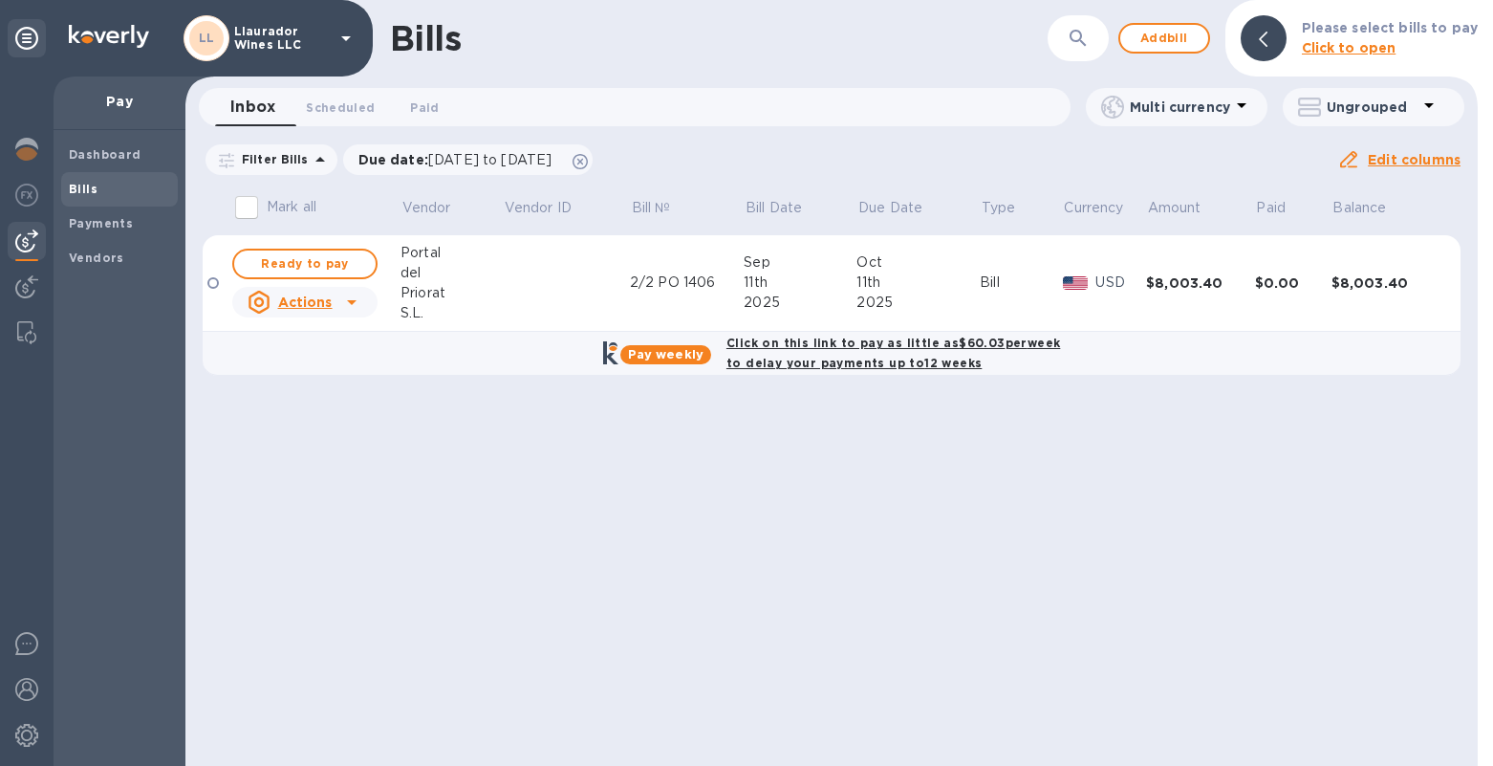
click at [1106, 276] on p "USD" at bounding box center [1120, 282] width 51 height 20
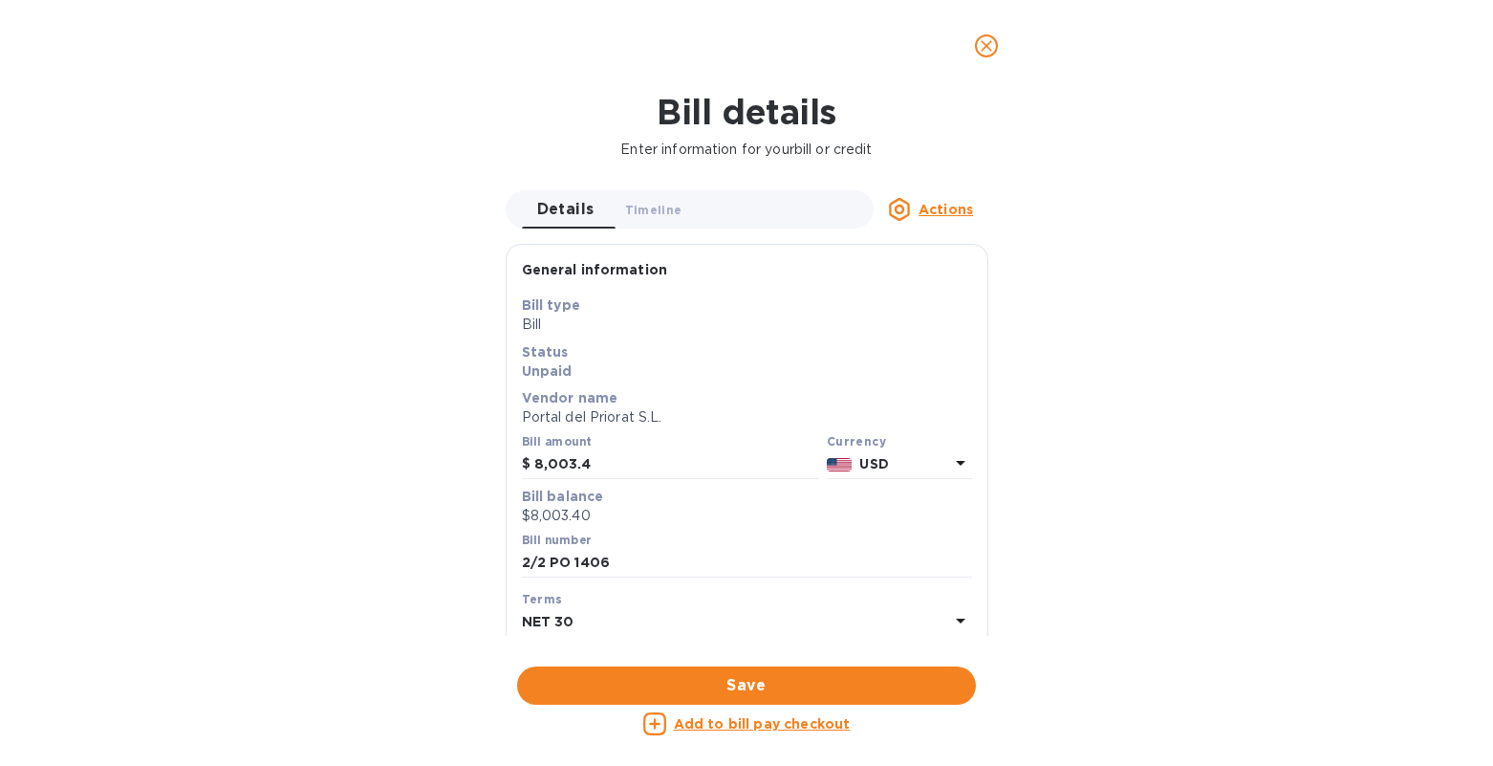
click at [881, 457] on b "USD" at bounding box center [873, 463] width 29 height 15
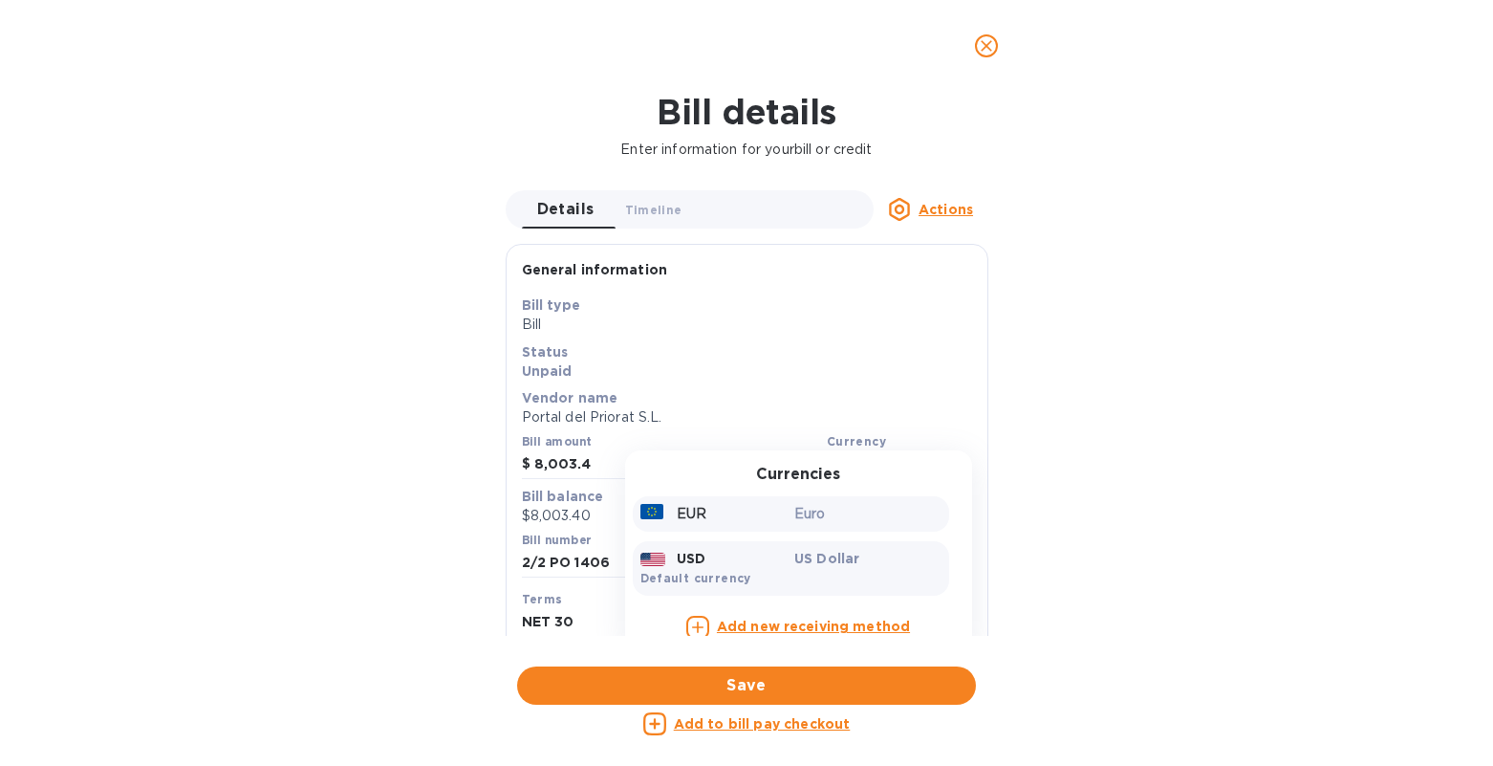
click at [833, 511] on p "Euro" at bounding box center [867, 514] width 147 height 20
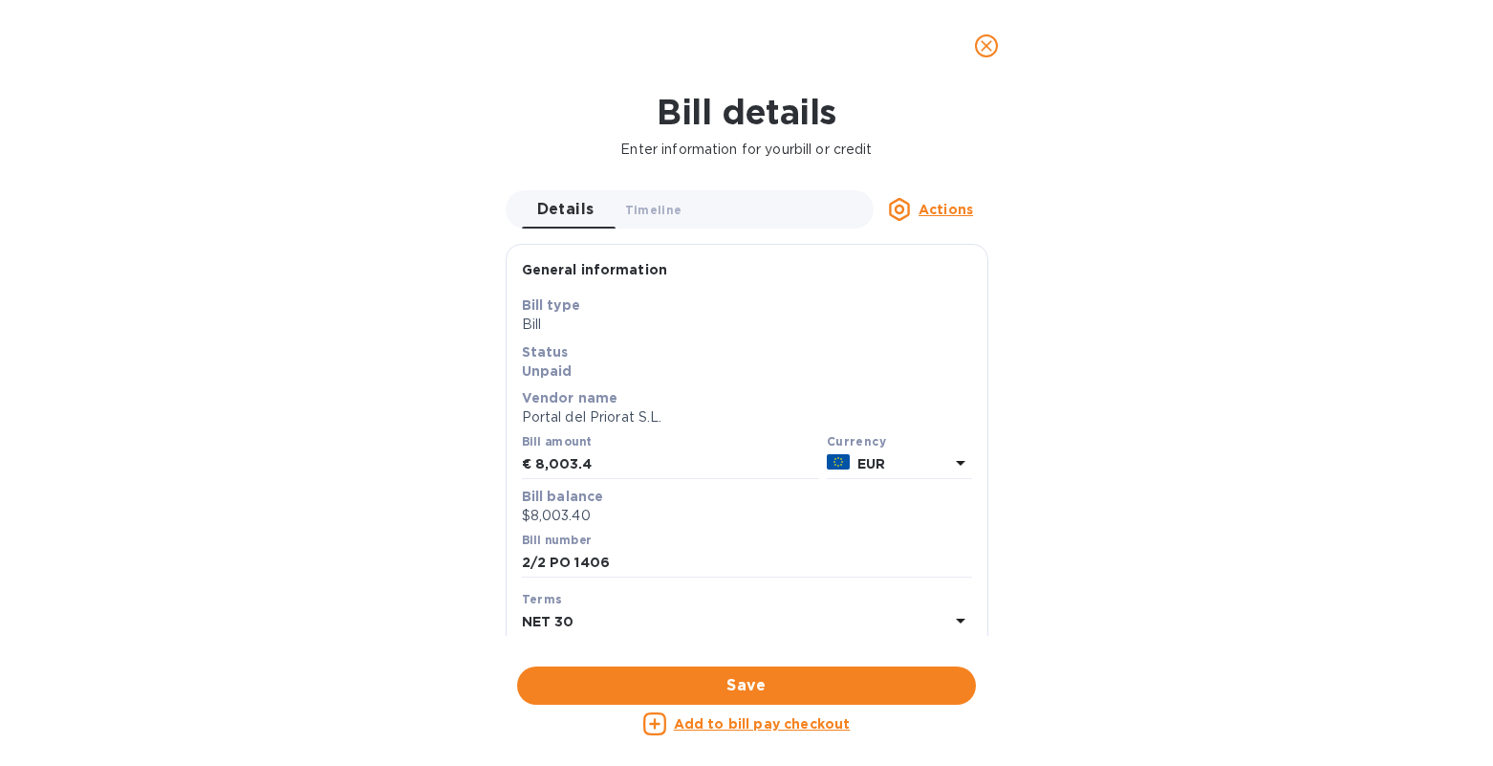
click at [766, 689] on div "Save" at bounding box center [746, 685] width 466 height 46
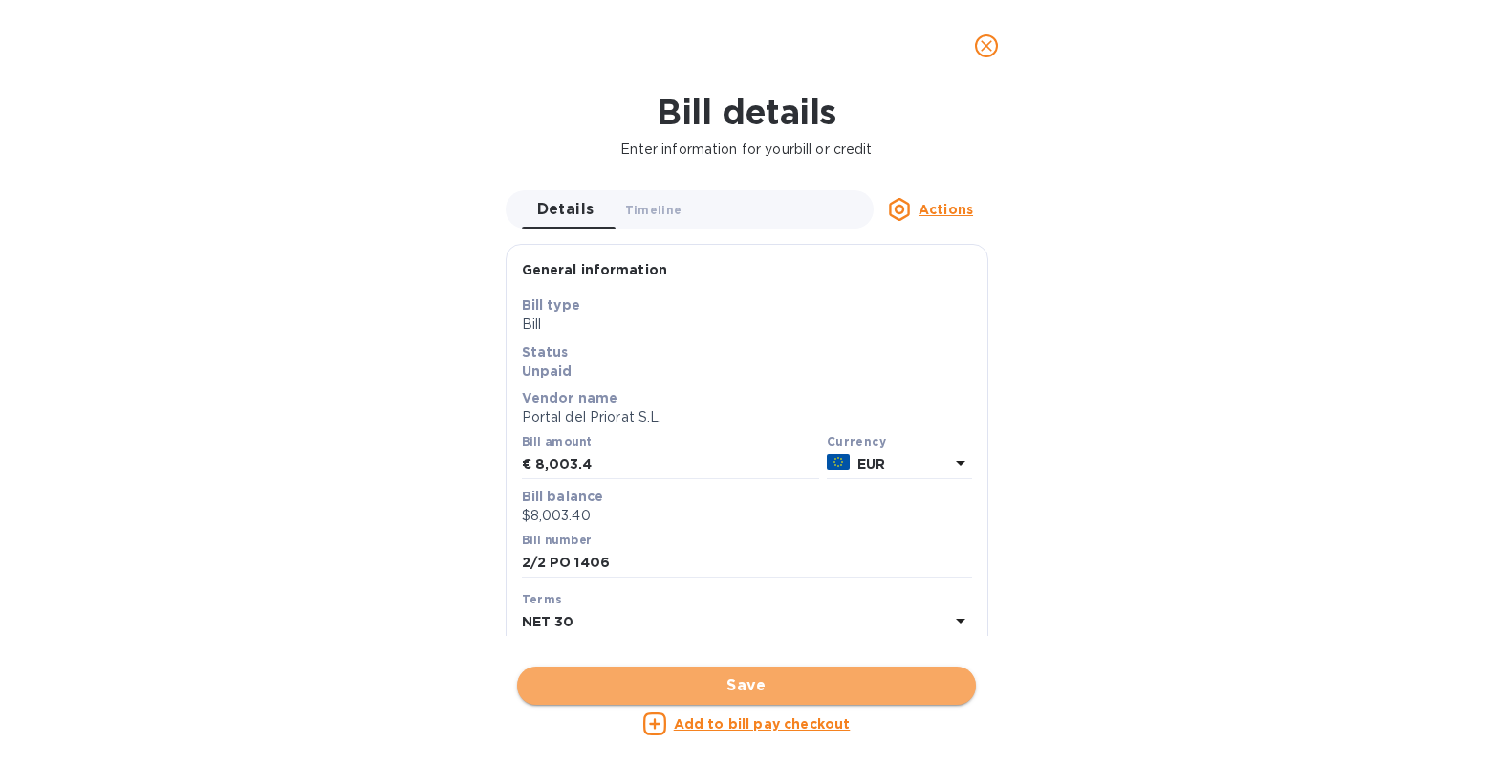
click at [775, 680] on span "Save" at bounding box center [746, 685] width 428 height 23
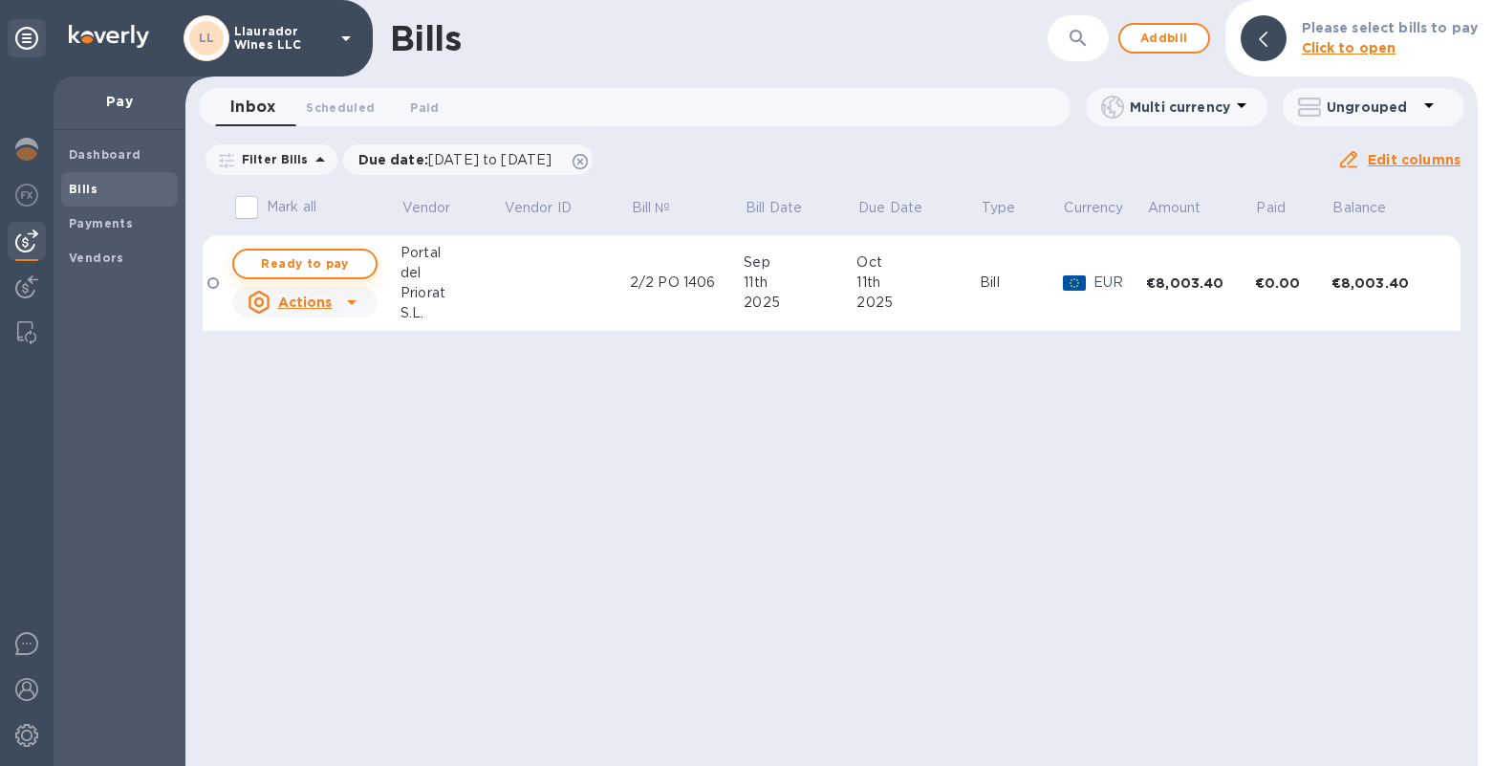
click at [280, 260] on span "Ready to pay" at bounding box center [304, 263] width 111 height 23
checkbox input "true"
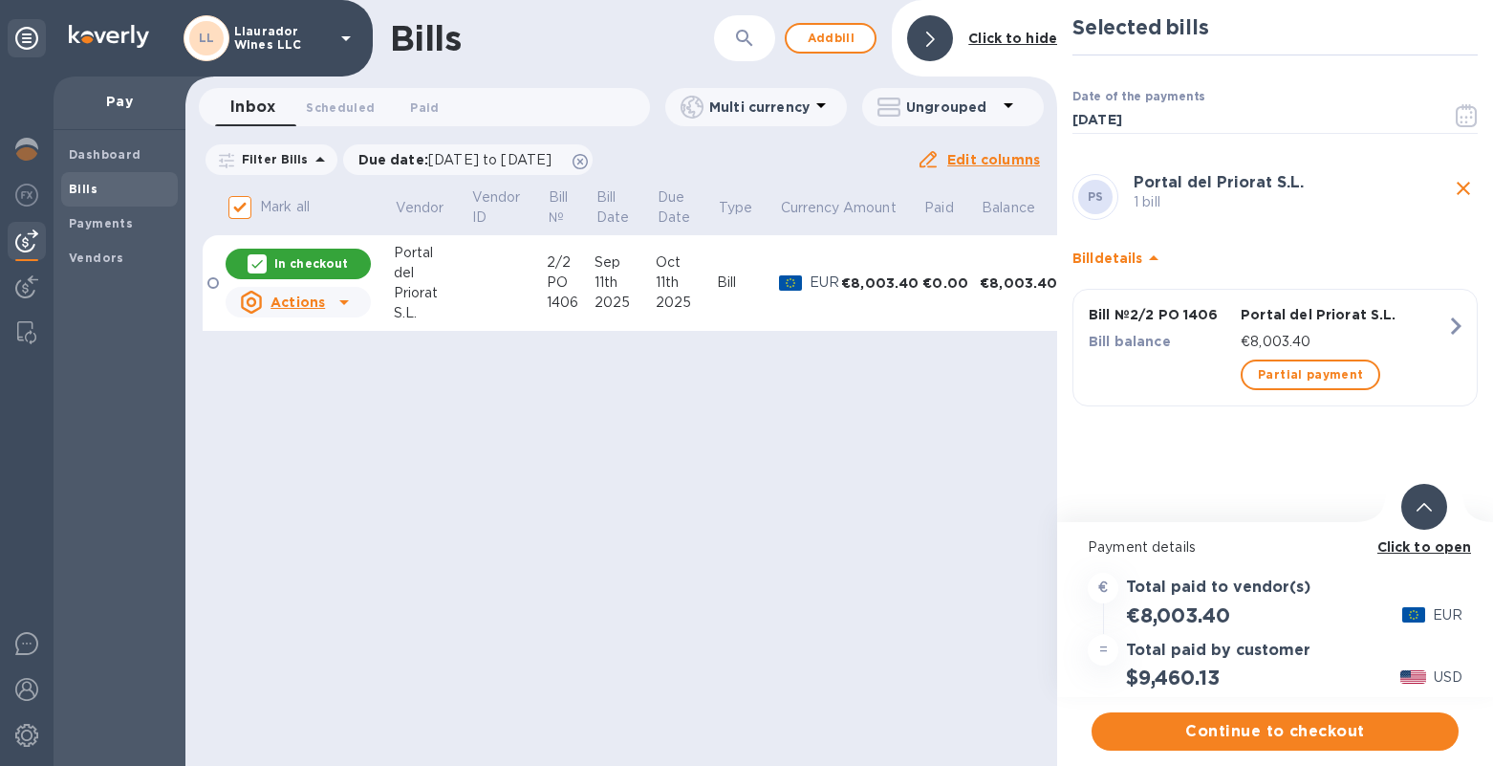
click at [1391, 543] on b "Click to open" at bounding box center [1424, 546] width 95 height 15
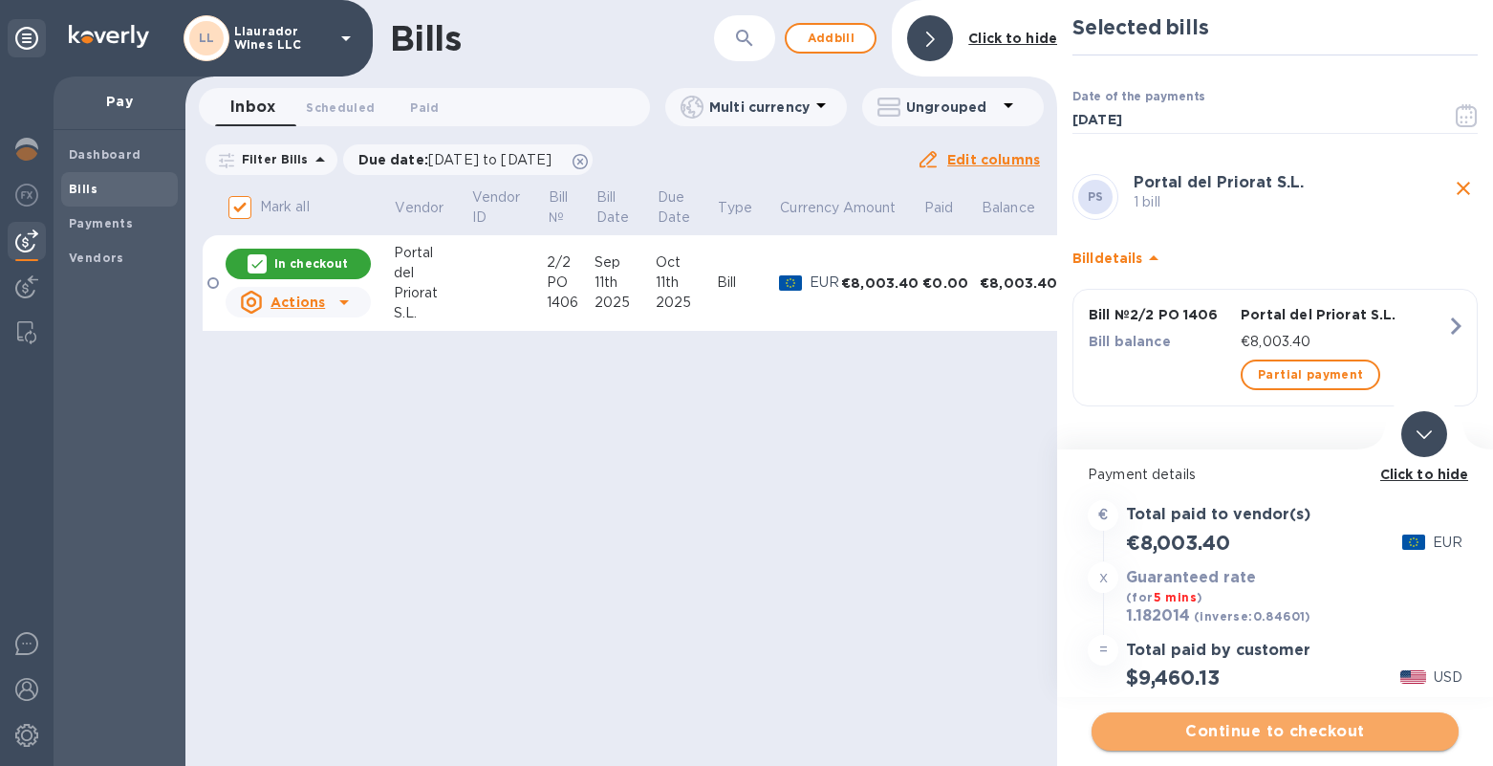
click at [1240, 731] on span "Continue to checkout" at bounding box center [1275, 731] width 336 height 23
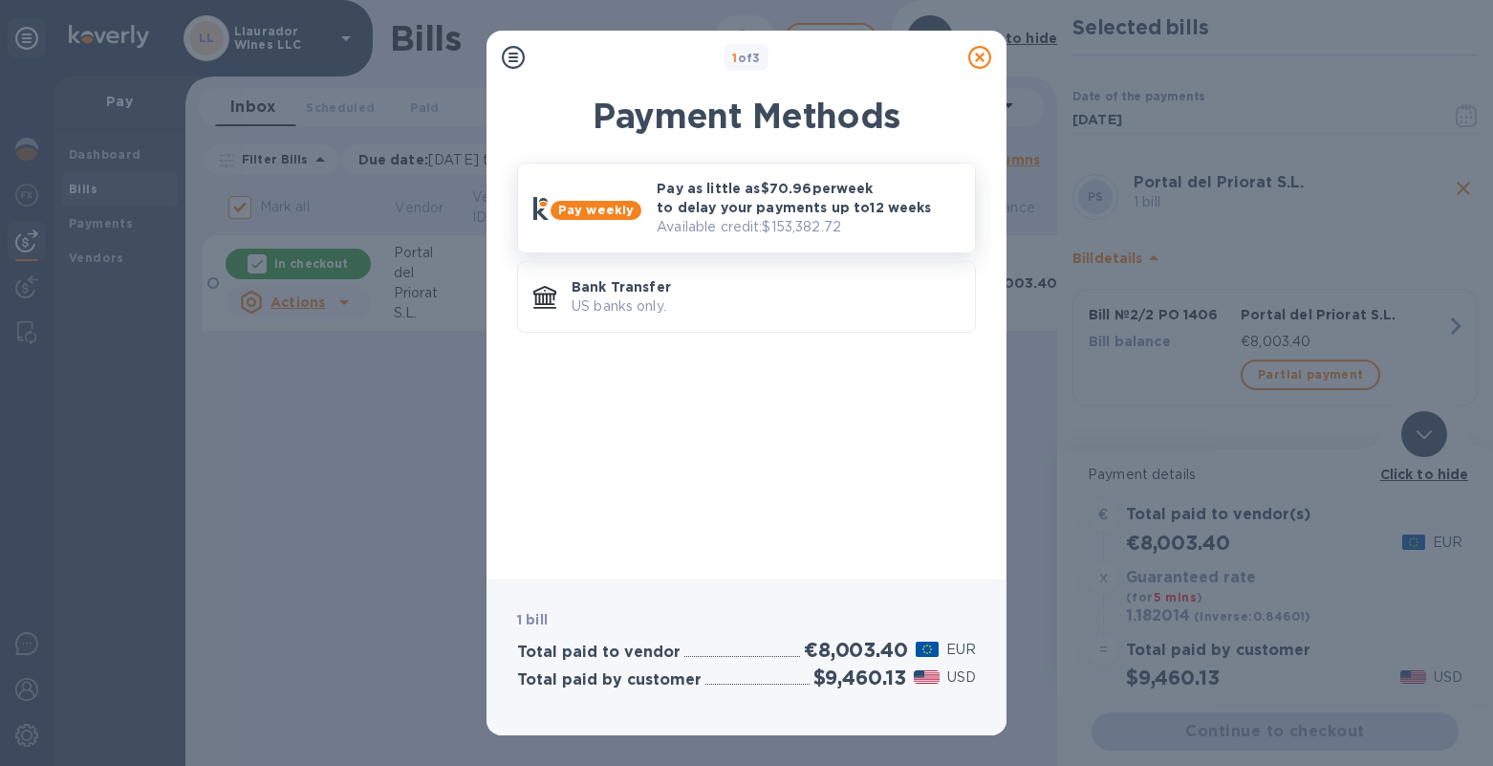
click at [729, 211] on p "Pay as little as $70.96 per week to delay your payments up to 12 weeks" at bounding box center [808, 198] width 303 height 38
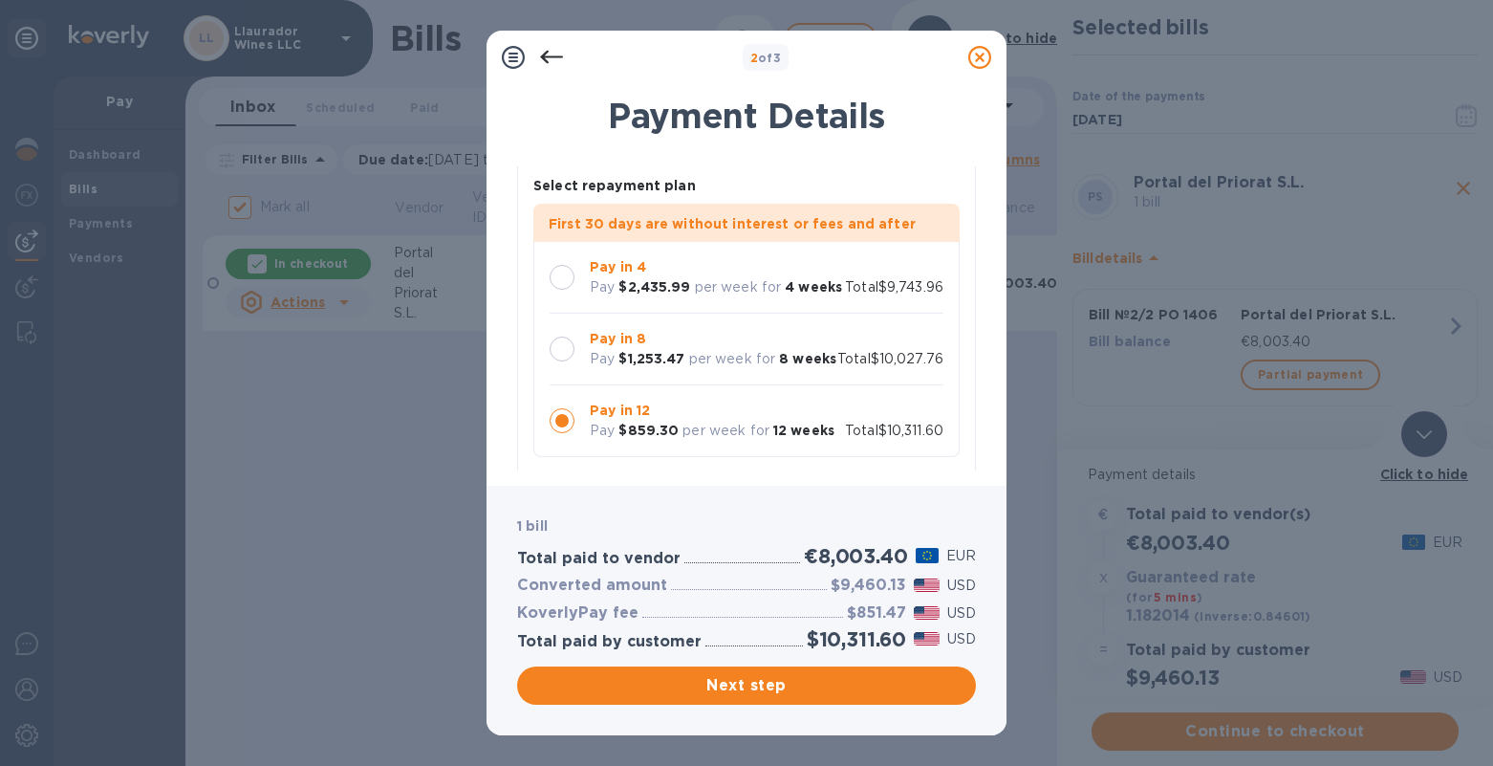
click at [560, 276] on div at bounding box center [562, 277] width 25 height 25
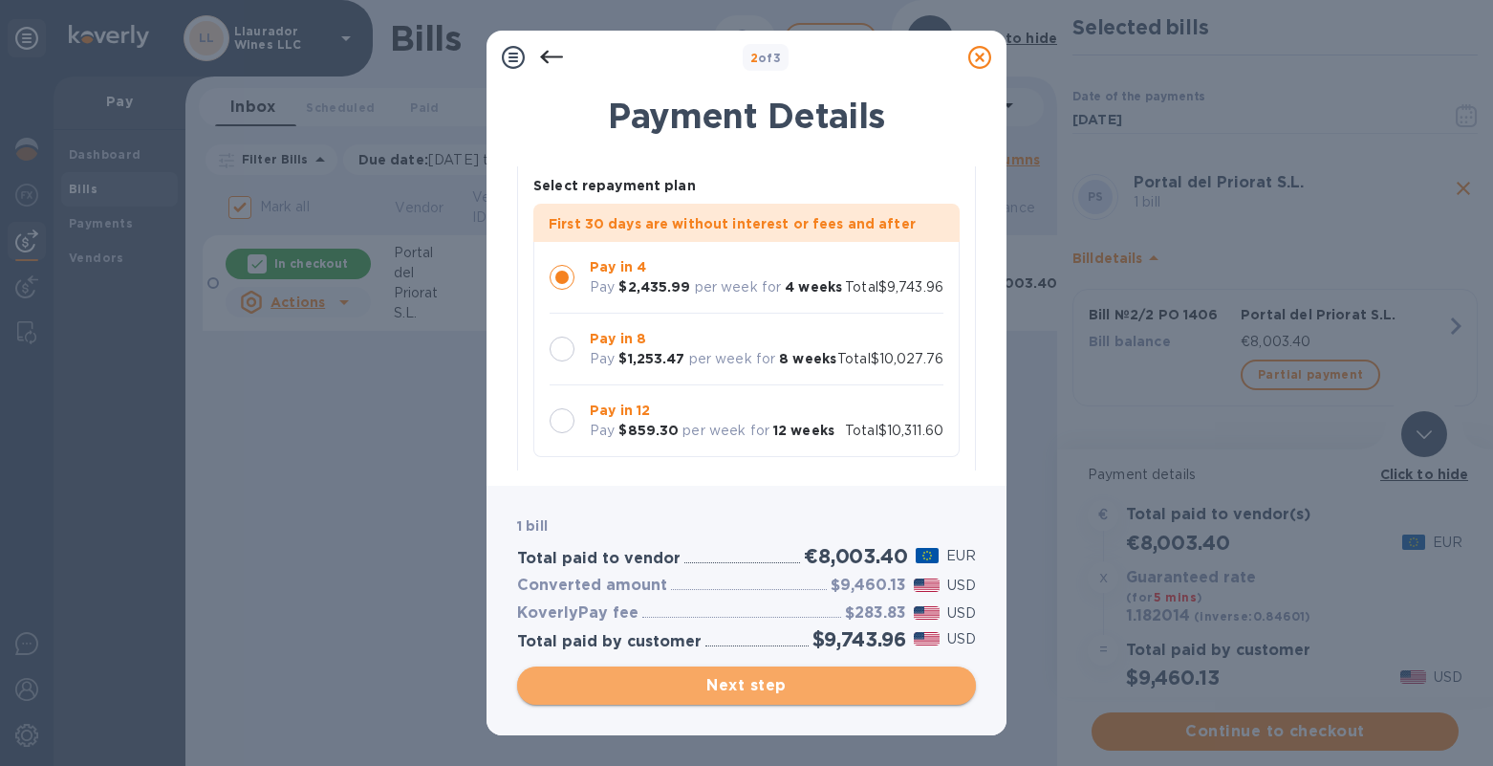
click at [785, 674] on span "Next step" at bounding box center [746, 685] width 428 height 23
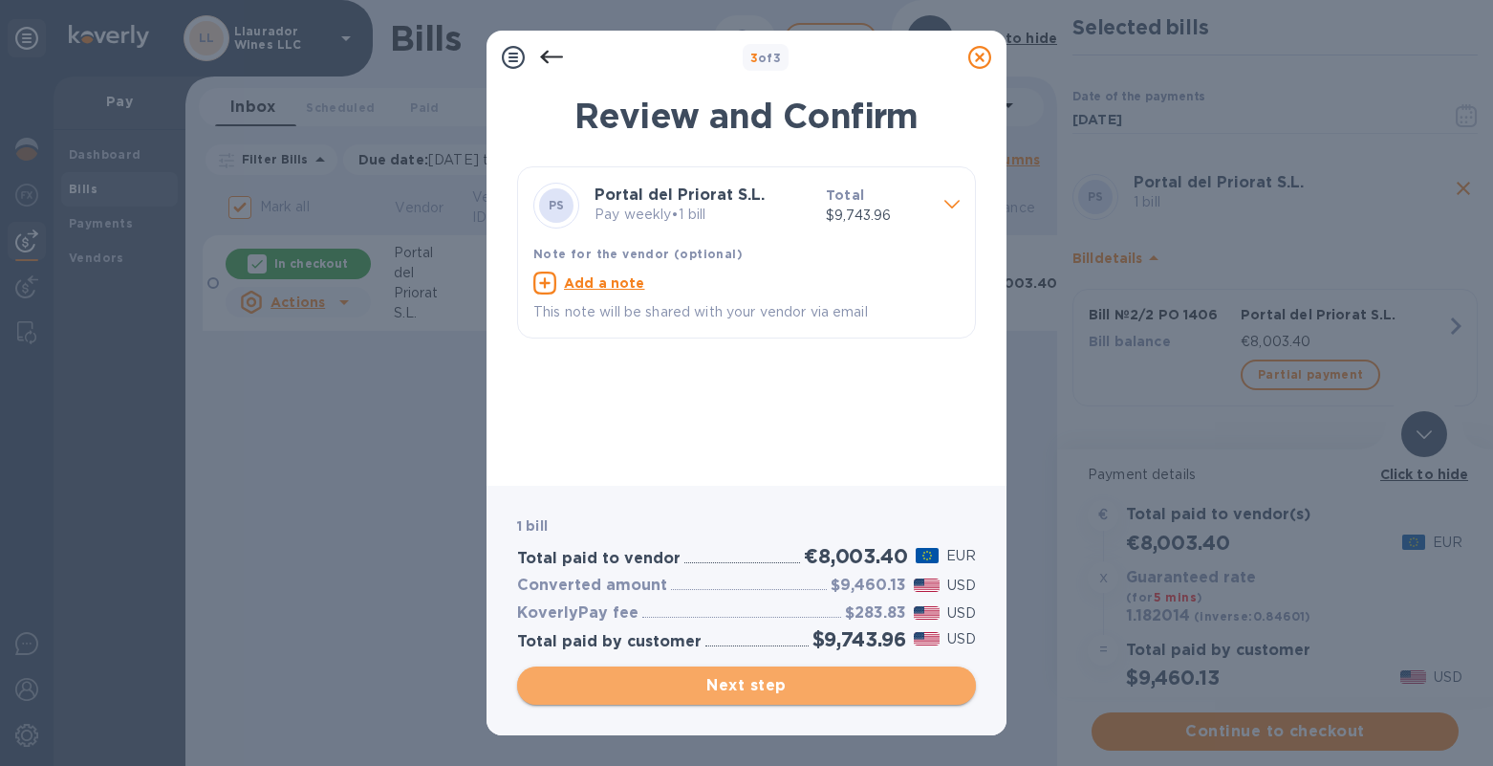
click at [787, 684] on span "Next step" at bounding box center [746, 685] width 428 height 23
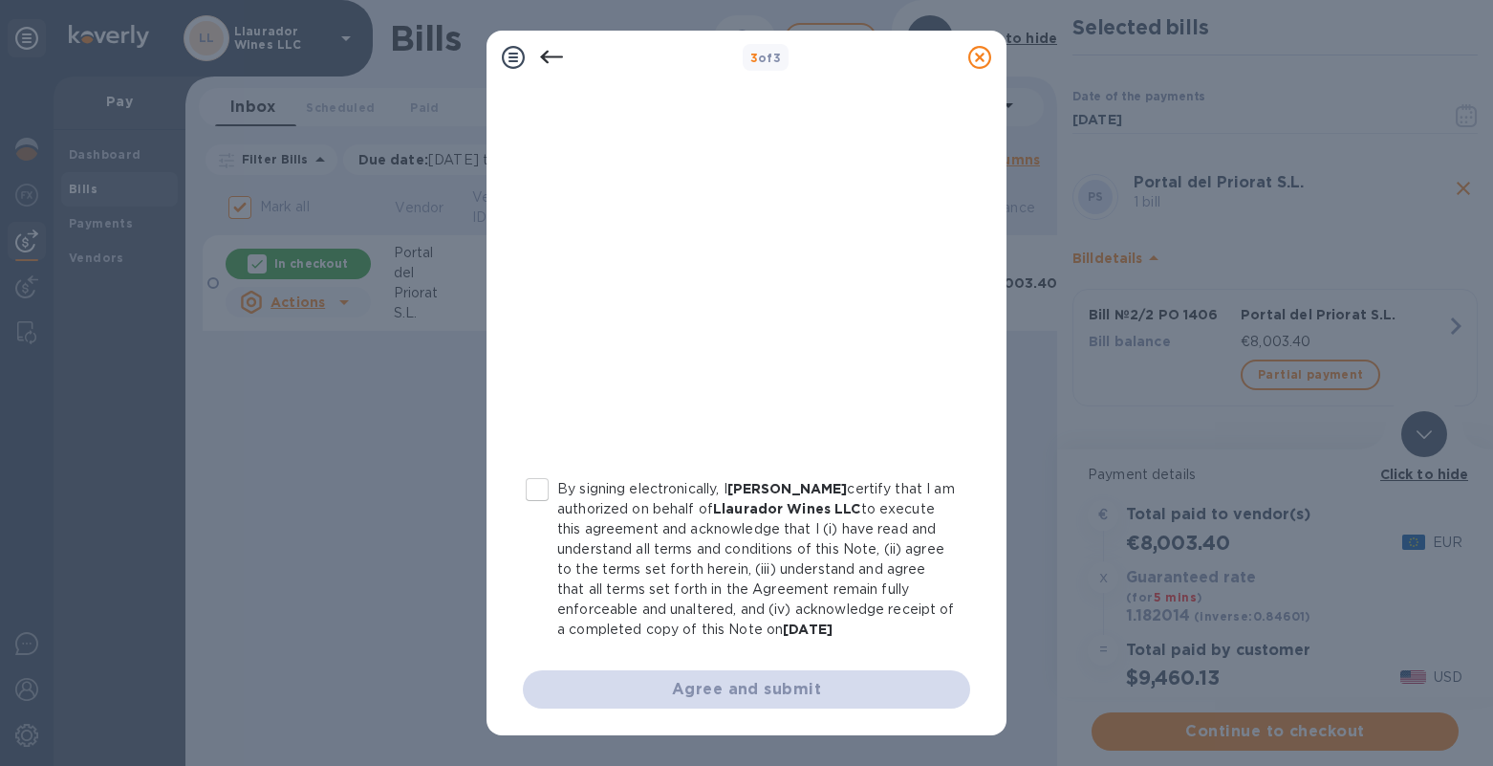
scroll to position [303, 0]
click at [537, 488] on input "By signing electronically, I [PERSON_NAME] certify that I am authorized on beha…" at bounding box center [537, 489] width 40 height 40
checkbox input "true"
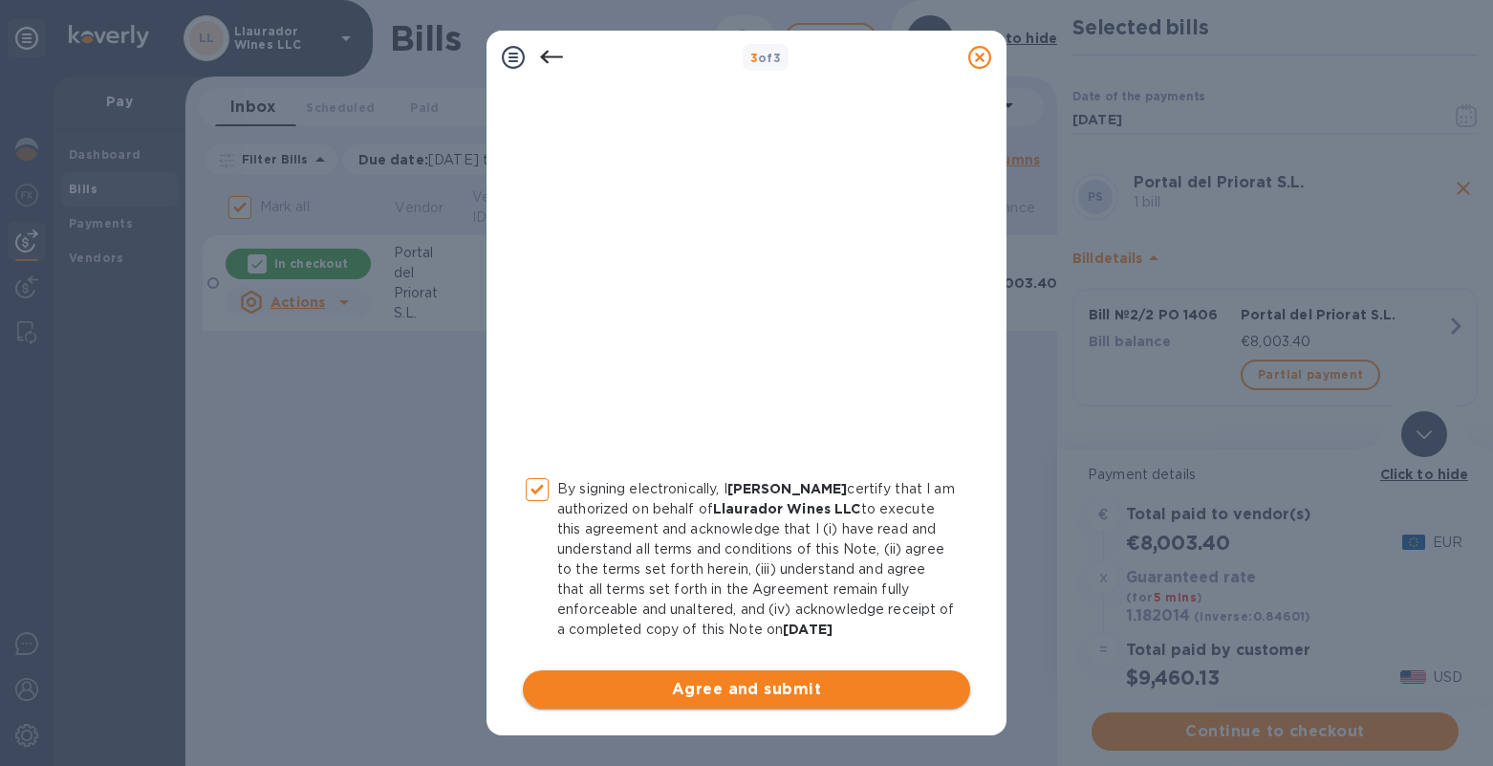
click at [586, 685] on span "Agree and submit" at bounding box center [746, 689] width 417 height 23
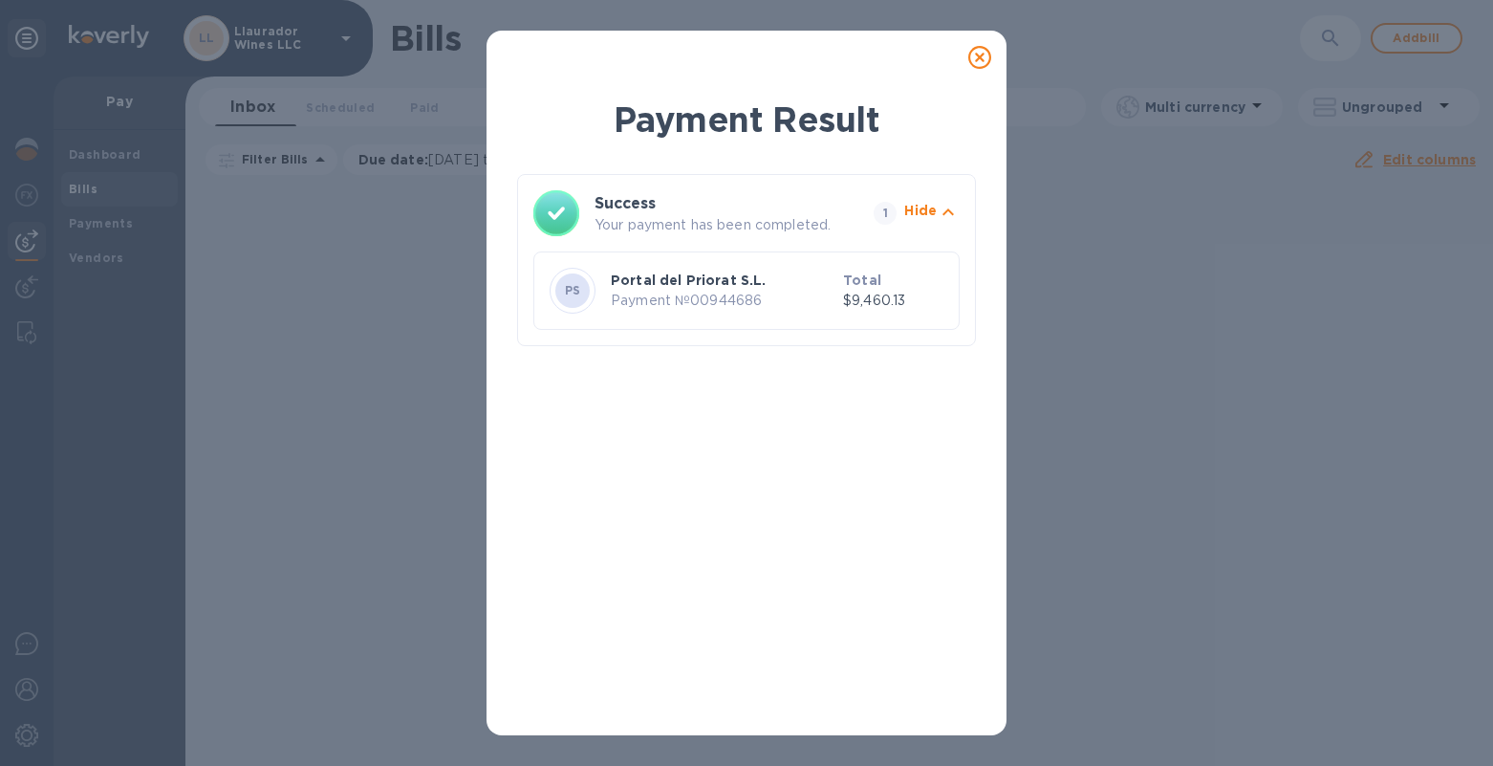
click at [971, 61] on icon at bounding box center [979, 57] width 23 height 23
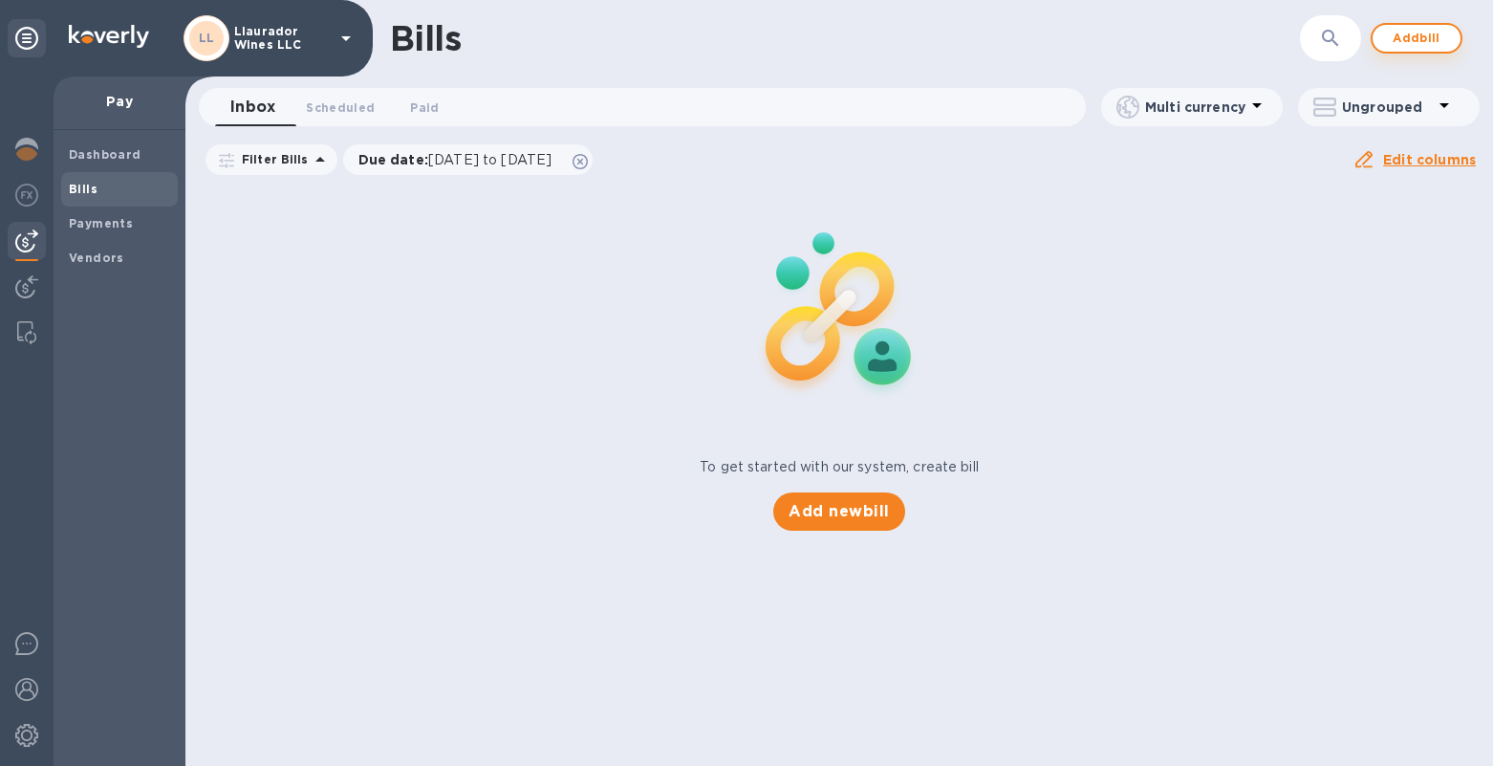
click at [1415, 32] on span "Add bill" at bounding box center [1416, 38] width 57 height 23
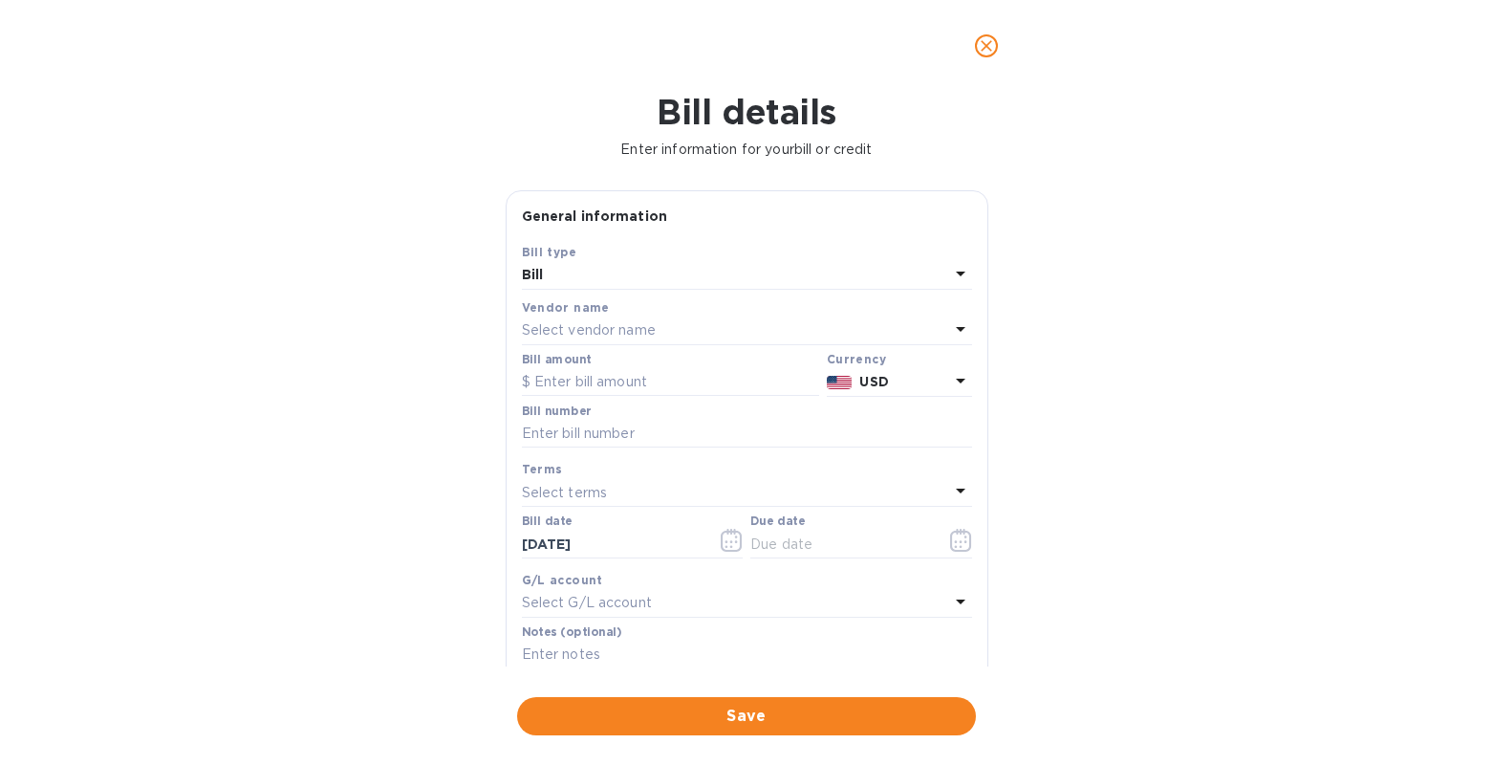
click at [589, 333] on p "Select vendor name" at bounding box center [589, 330] width 134 height 20
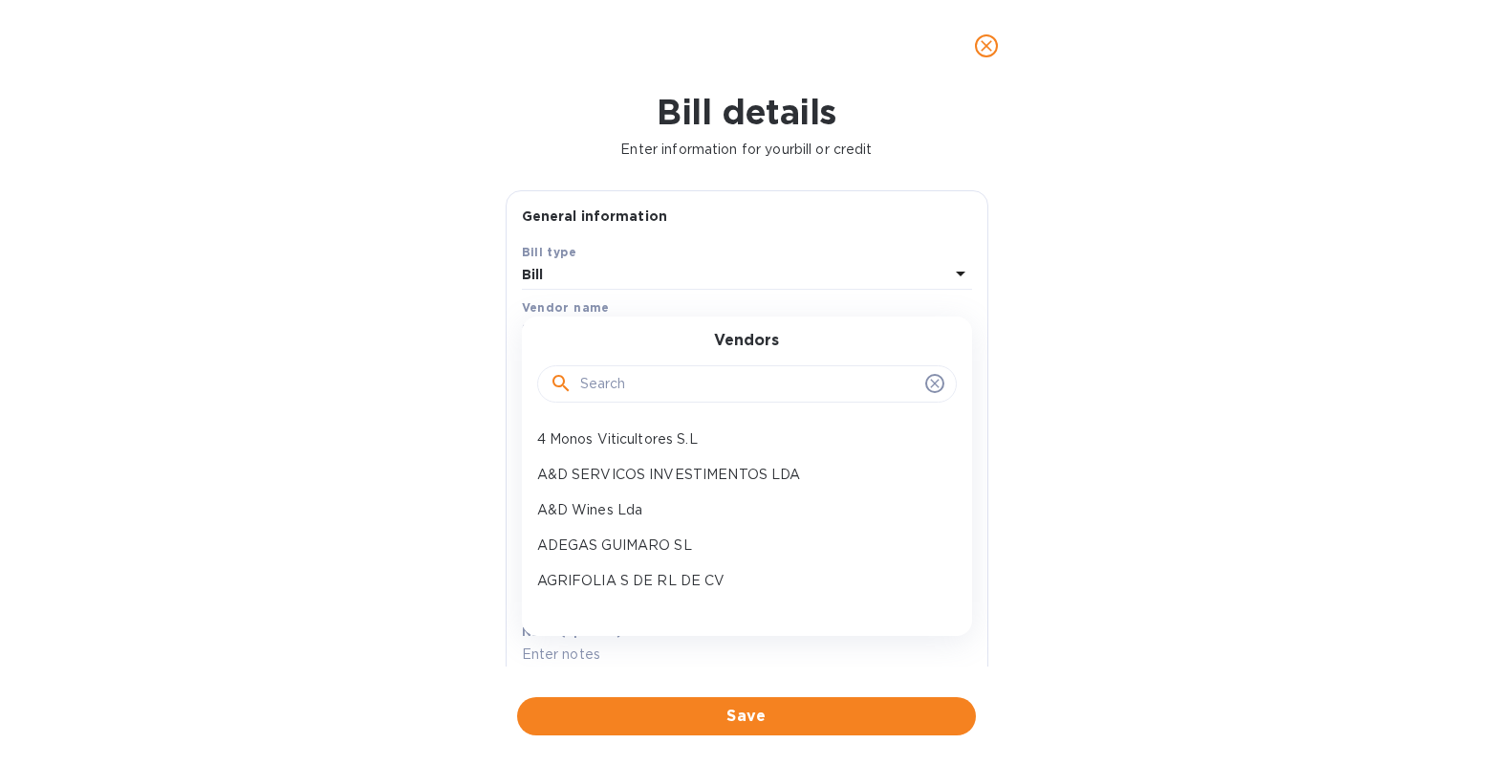
click at [593, 399] on div at bounding box center [747, 384] width 420 height 38
click at [596, 390] on input "text" at bounding box center [748, 384] width 337 height 29
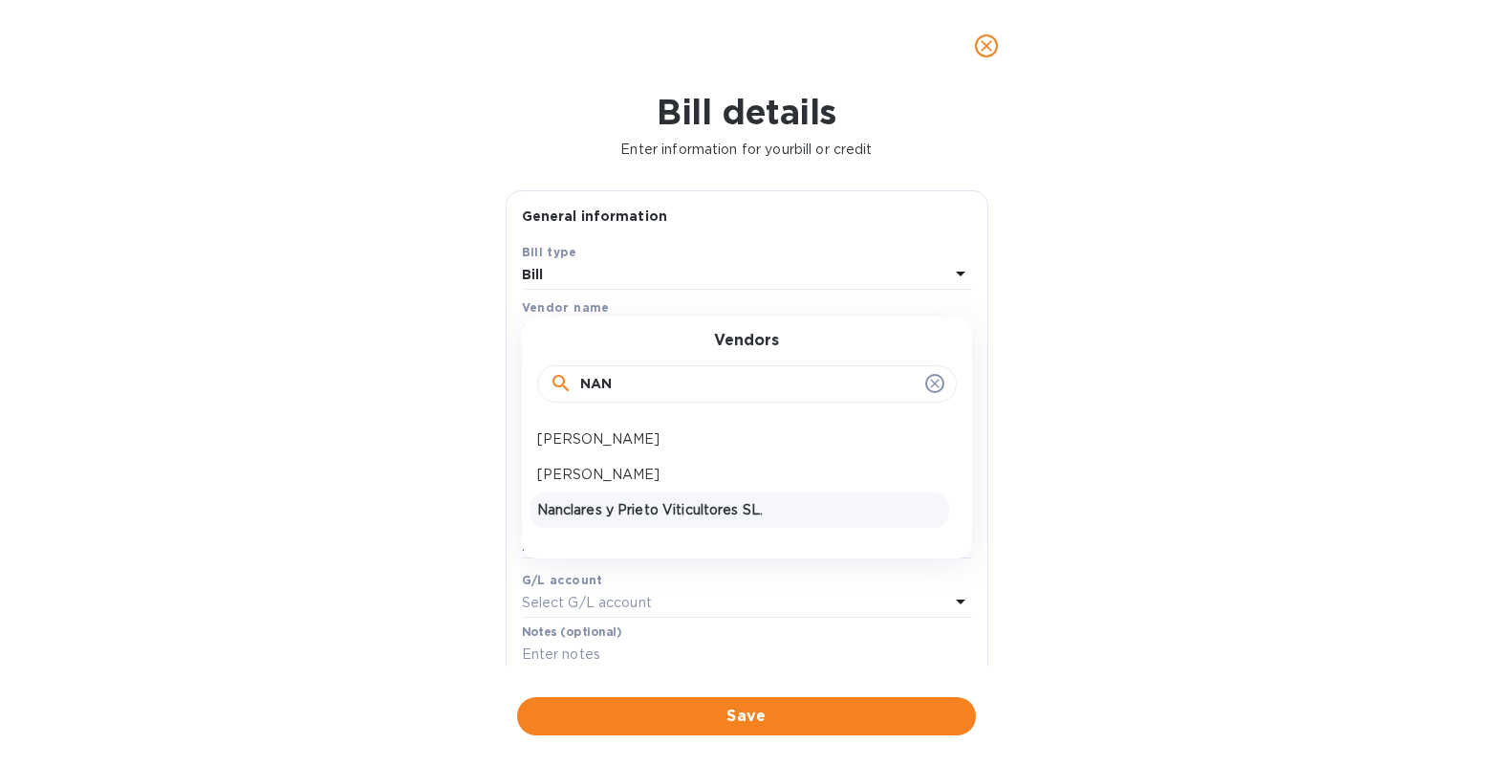
type input "NAN"
click at [628, 500] on p "Nanclares y Prieto Viticultores SL." at bounding box center [739, 510] width 404 height 20
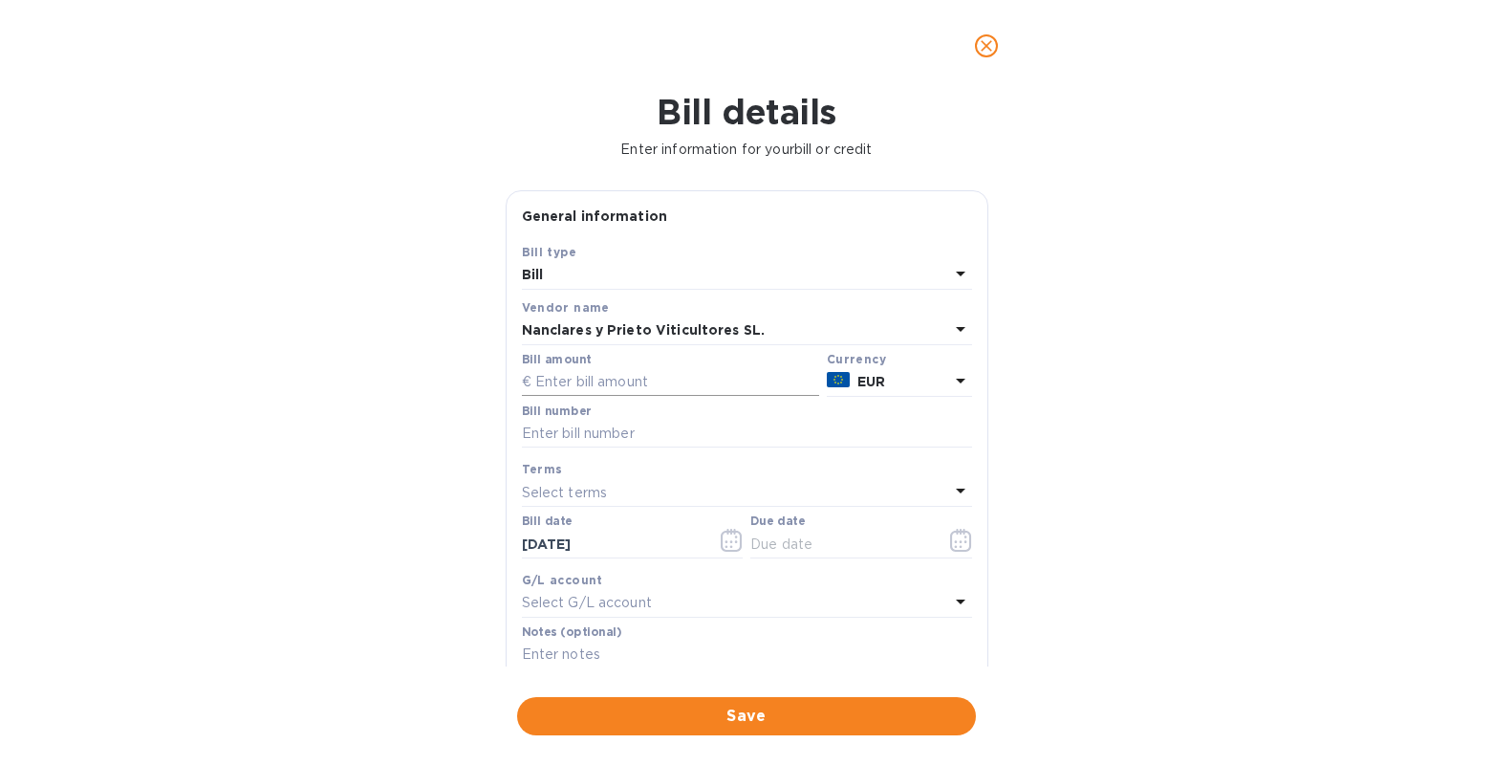
click at [606, 374] on input "text" at bounding box center [670, 382] width 297 height 29
type input "16,225.74"
click at [572, 434] on input "text" at bounding box center [747, 434] width 450 height 29
type input "2/2 FACTURA 24/25"
click at [563, 518] on label "Bill date" at bounding box center [547, 521] width 51 height 11
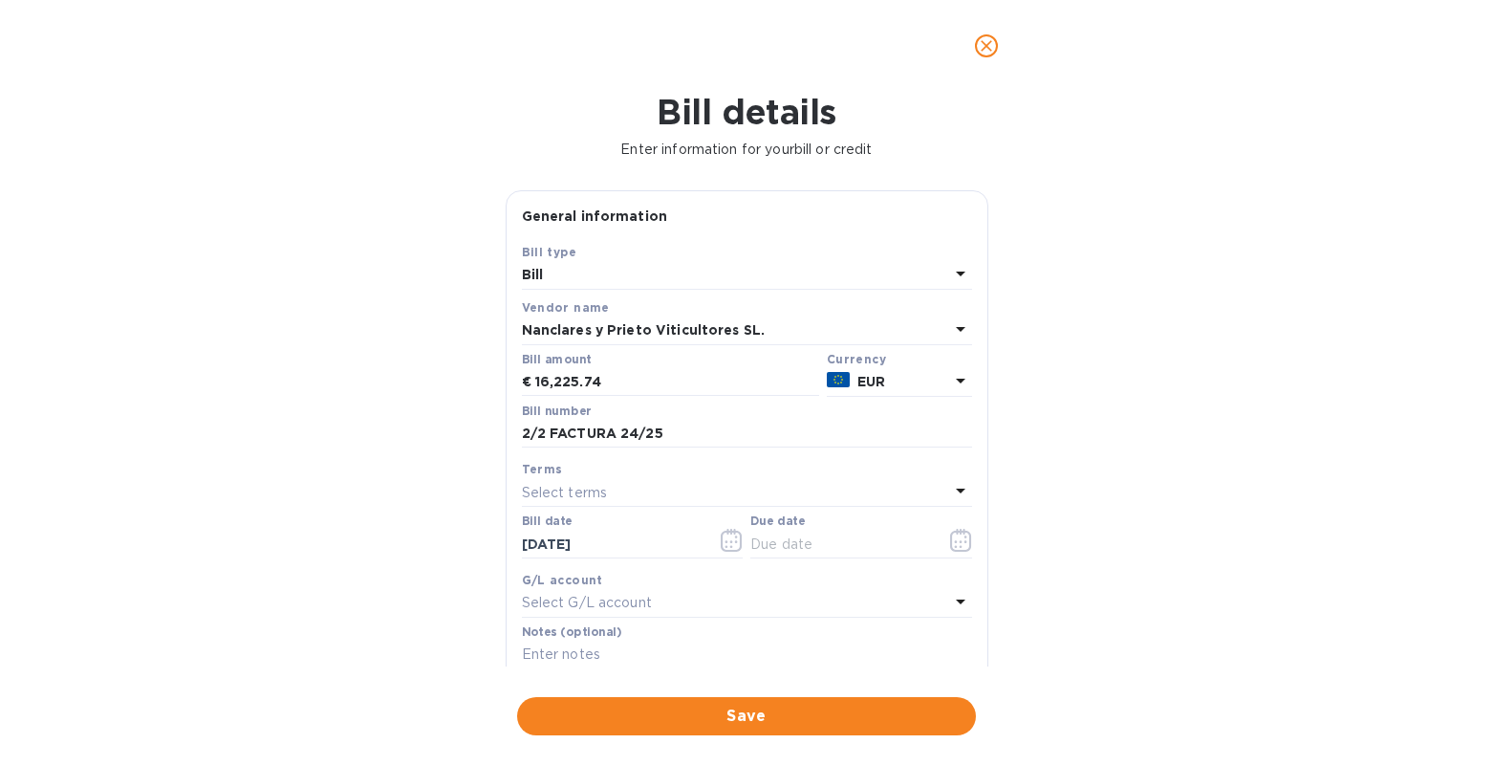
click at [572, 502] on div "Select terms" at bounding box center [735, 492] width 427 height 27
click at [578, 596] on p "NET 30" at bounding box center [739, 602] width 404 height 20
type input "[DATE]"
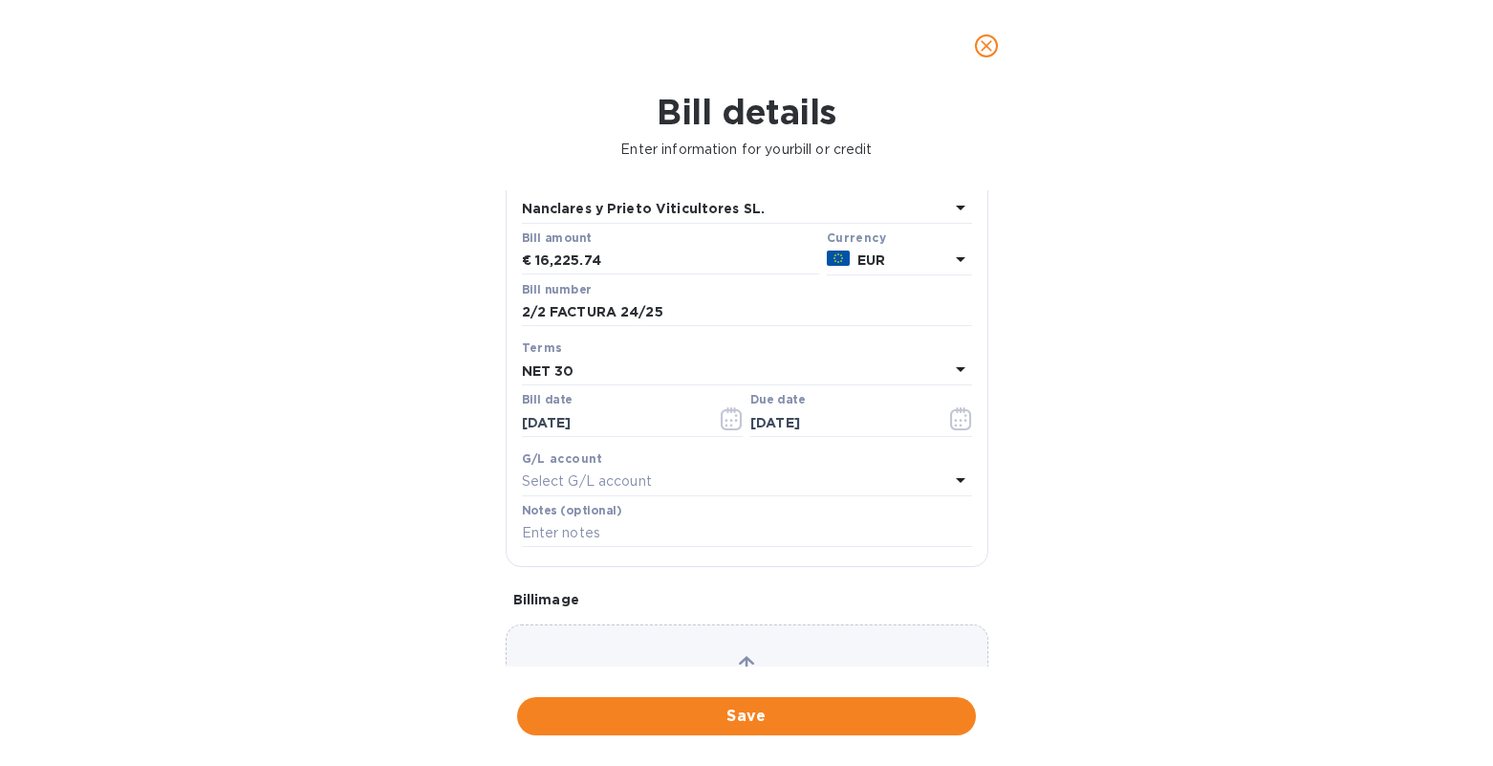
scroll to position [56, 0]
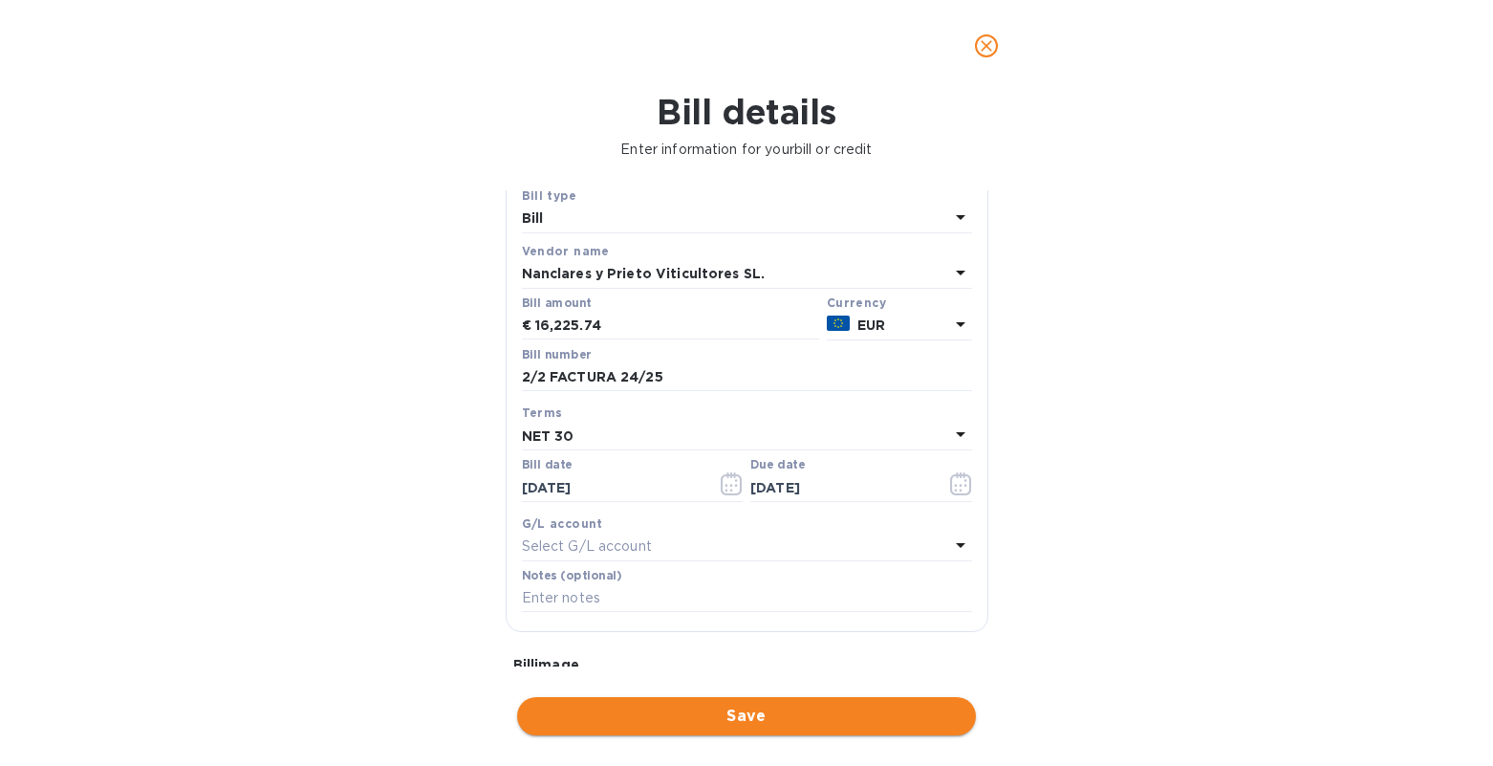
click at [722, 704] on span "Save" at bounding box center [746, 715] width 428 height 23
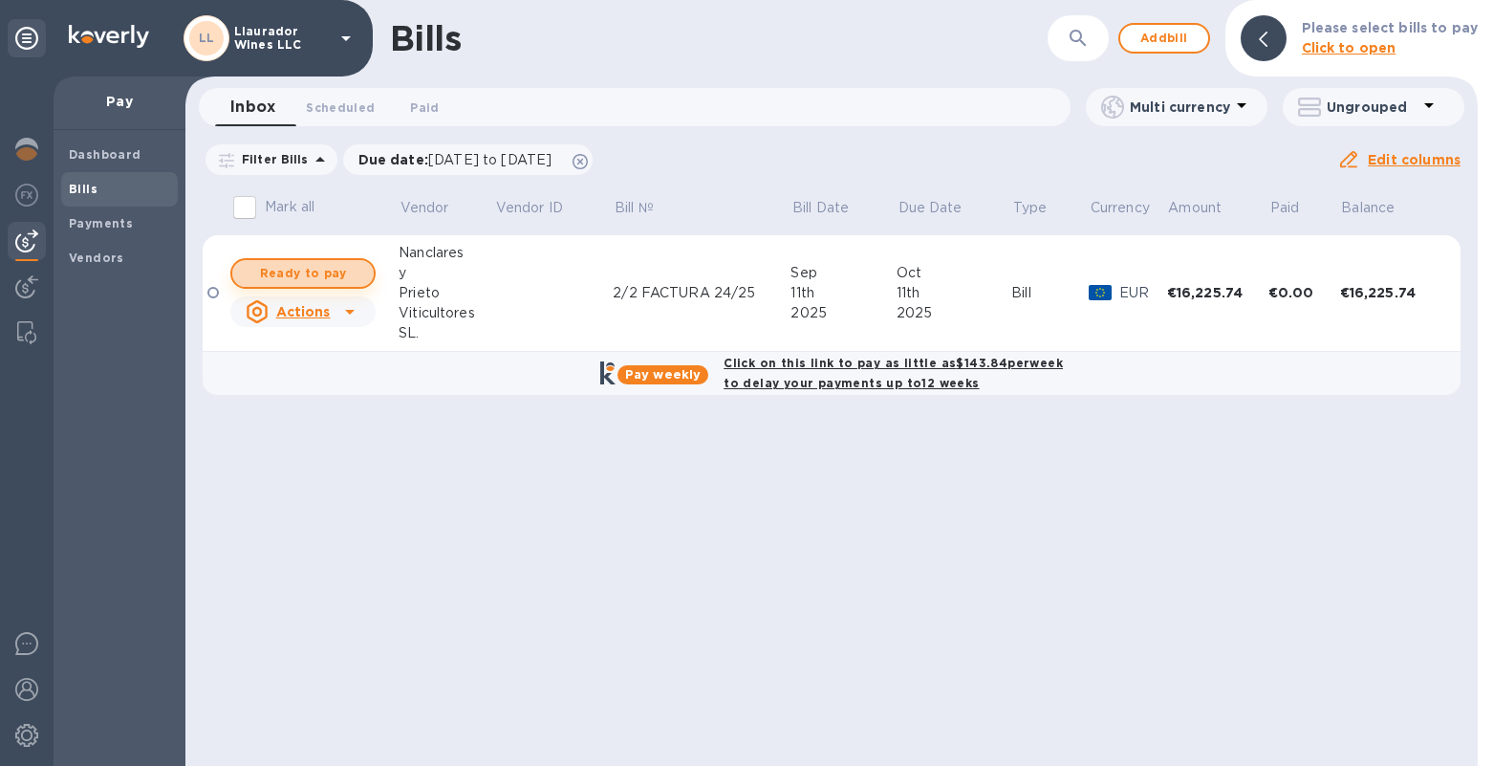
click at [351, 265] on span "Ready to pay" at bounding box center [303, 273] width 111 height 23
checkbox input "true"
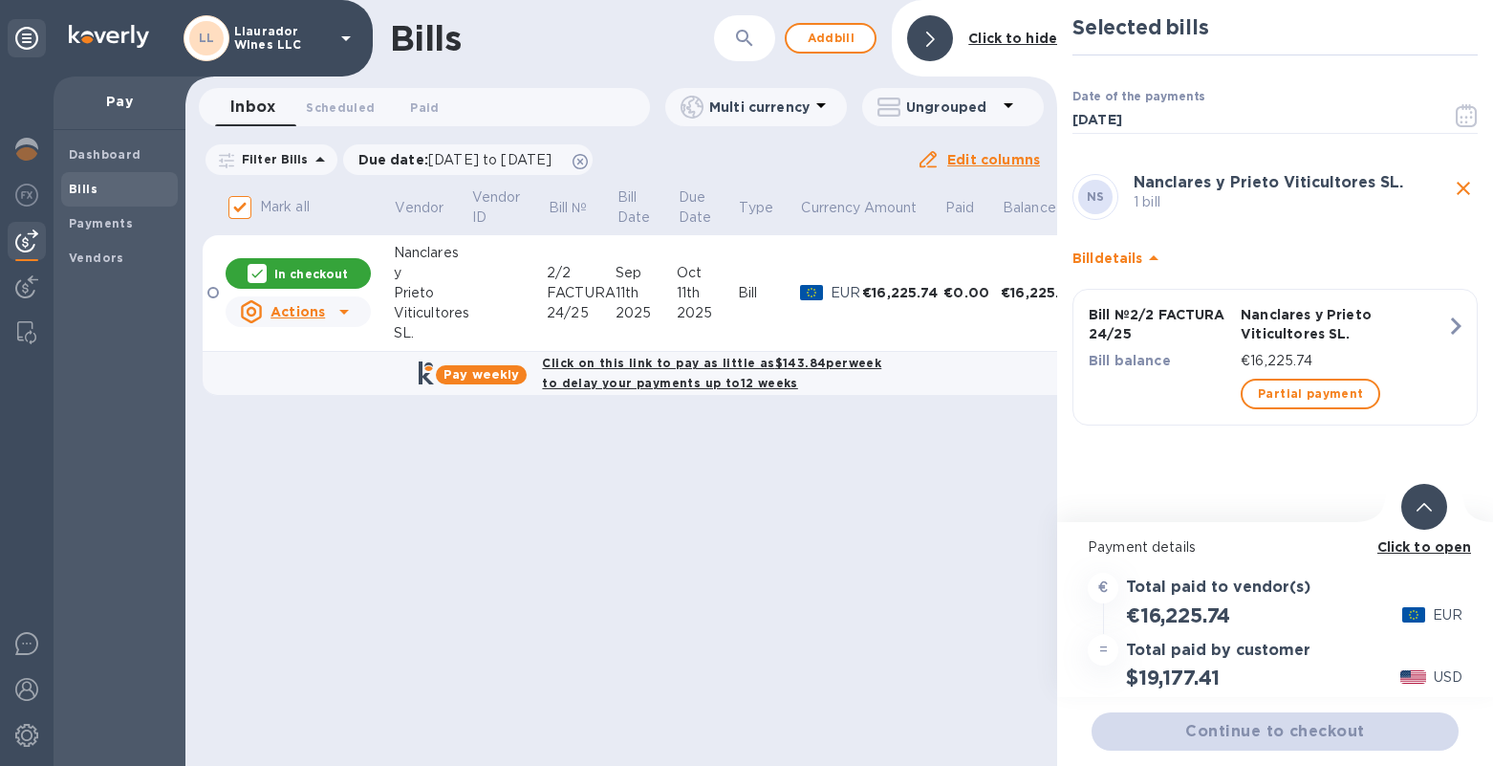
click at [1402, 550] on b "Click to open" at bounding box center [1424, 546] width 95 height 15
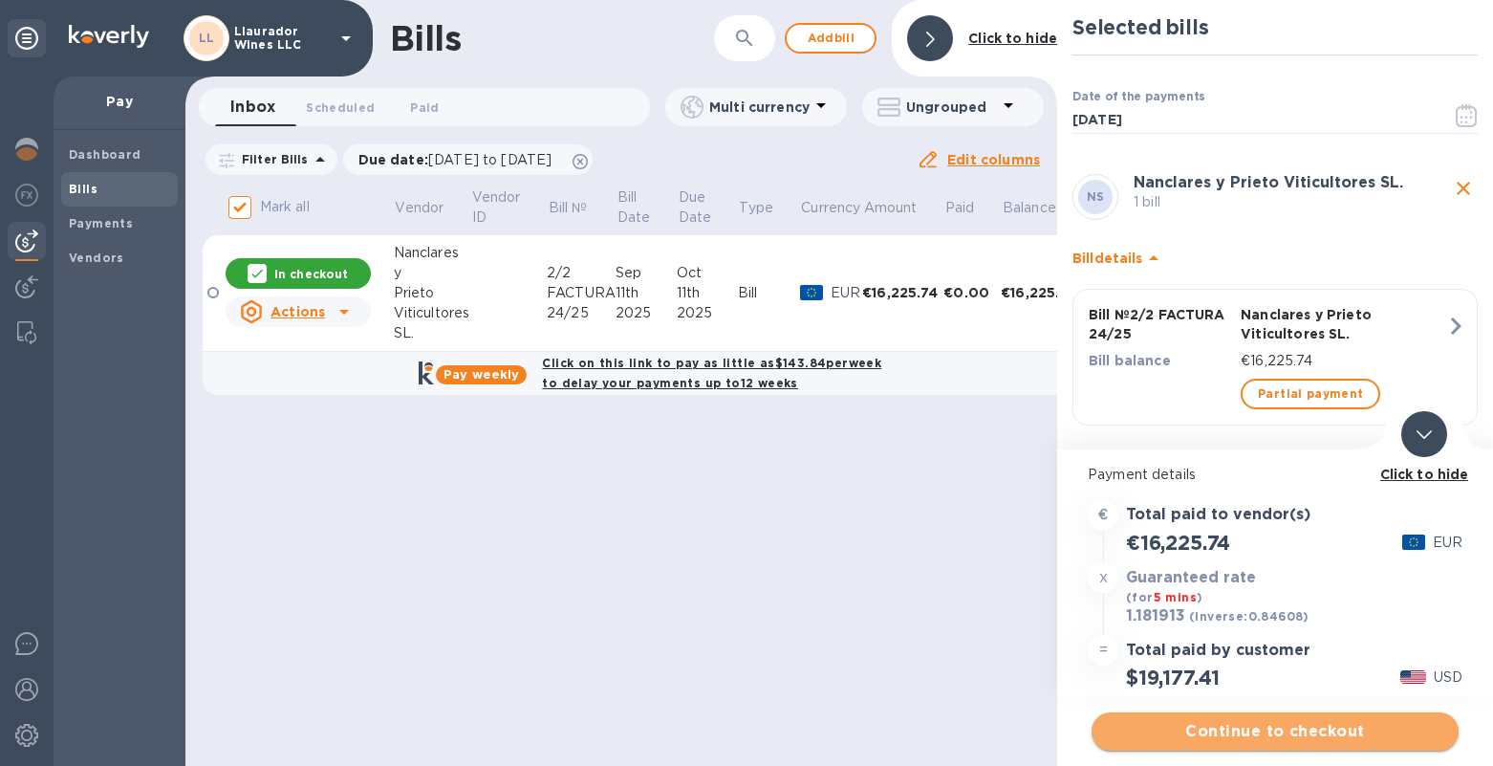
click at [1268, 736] on span "Continue to checkout" at bounding box center [1275, 731] width 336 height 23
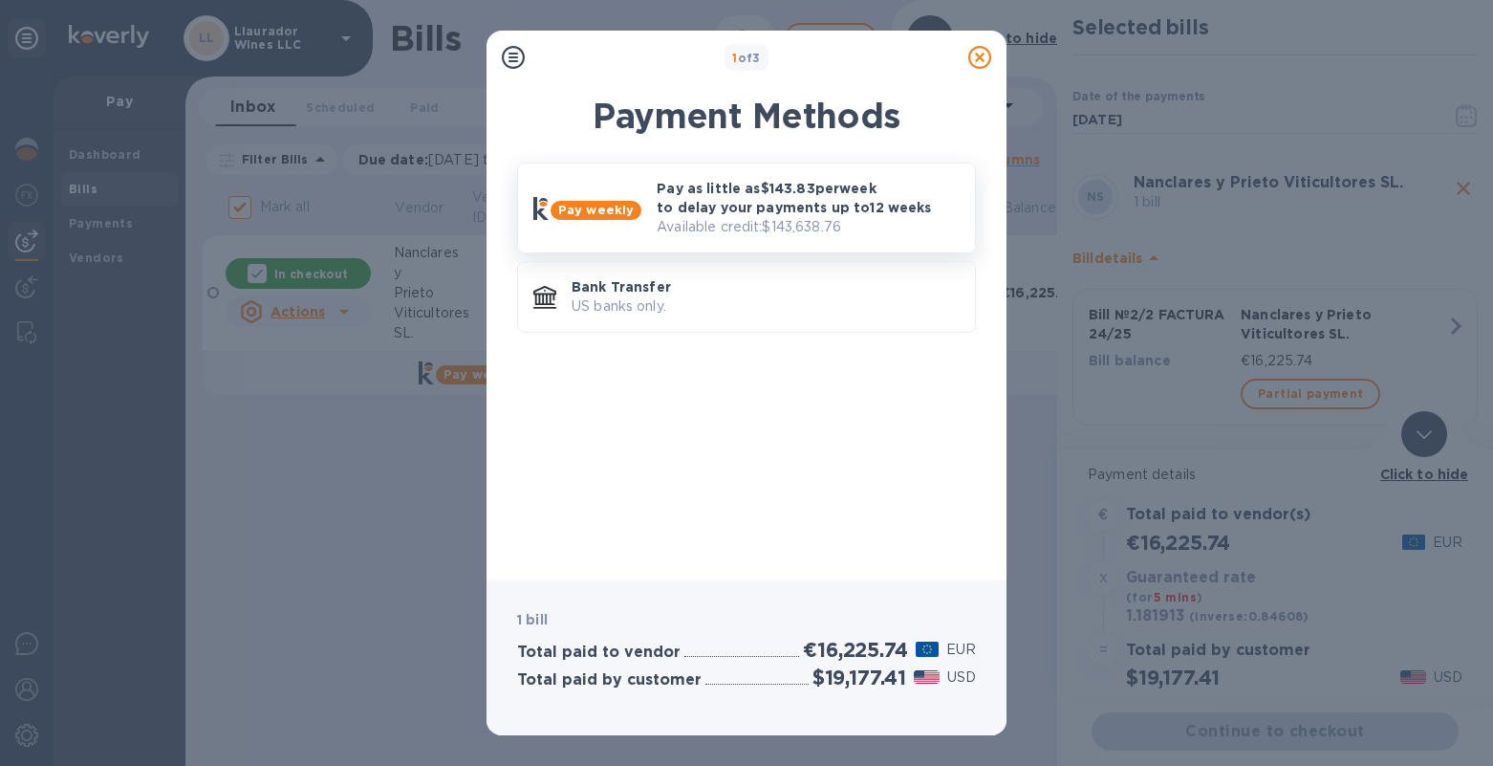
click at [734, 190] on p "Pay as little as $143.83 per week to delay your payments up to 12 weeks" at bounding box center [808, 198] width 303 height 38
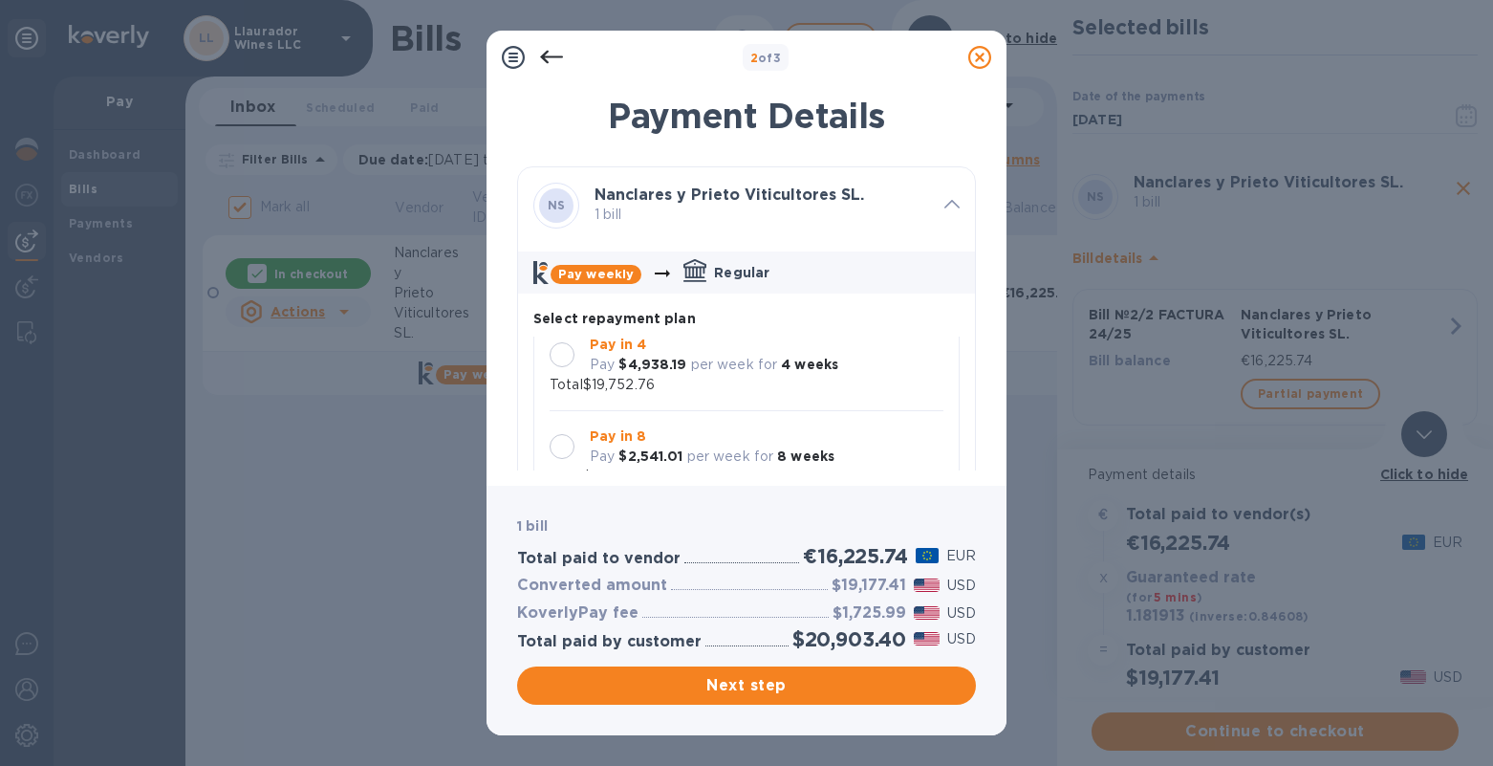
scroll to position [76, 0]
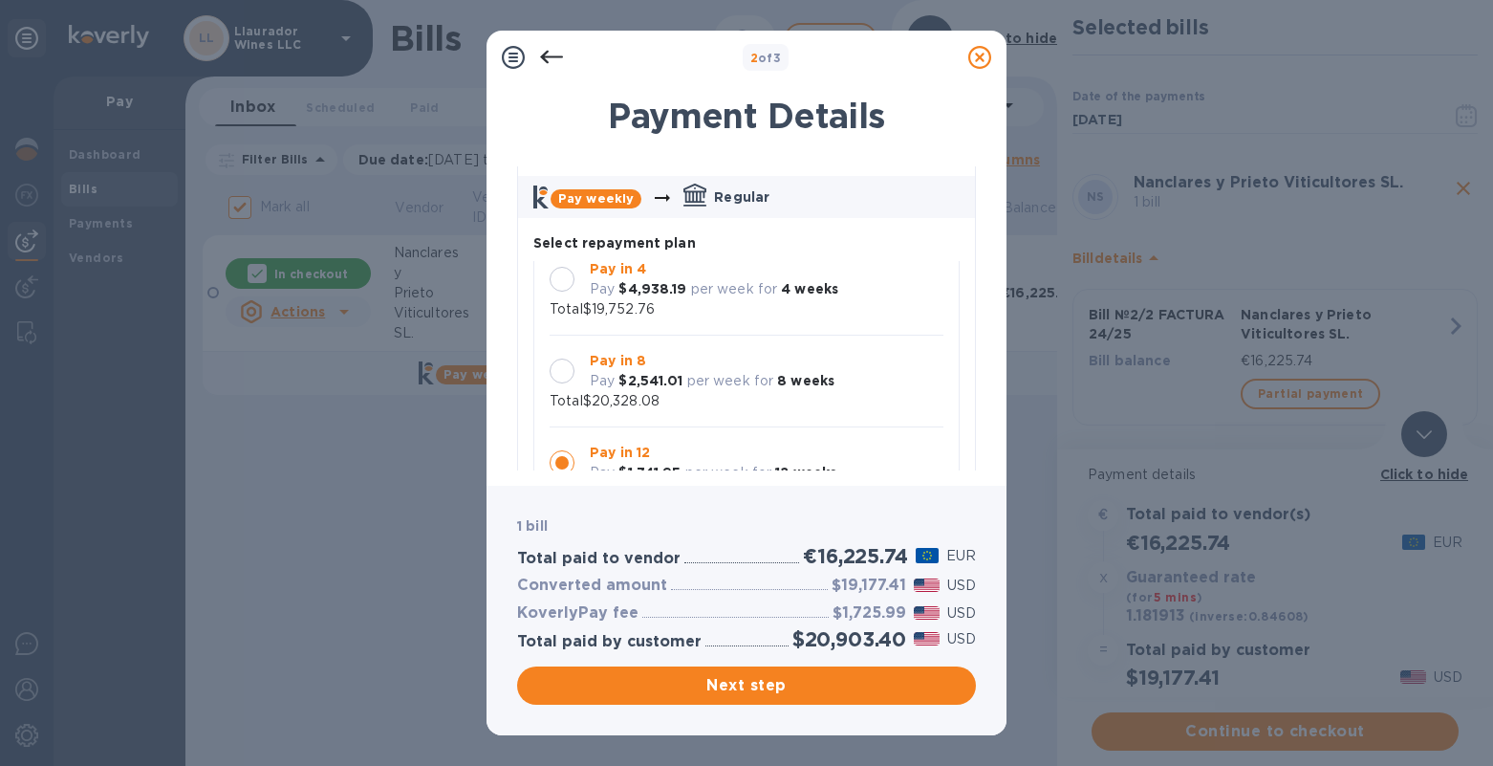
click at [567, 278] on div at bounding box center [562, 279] width 25 height 25
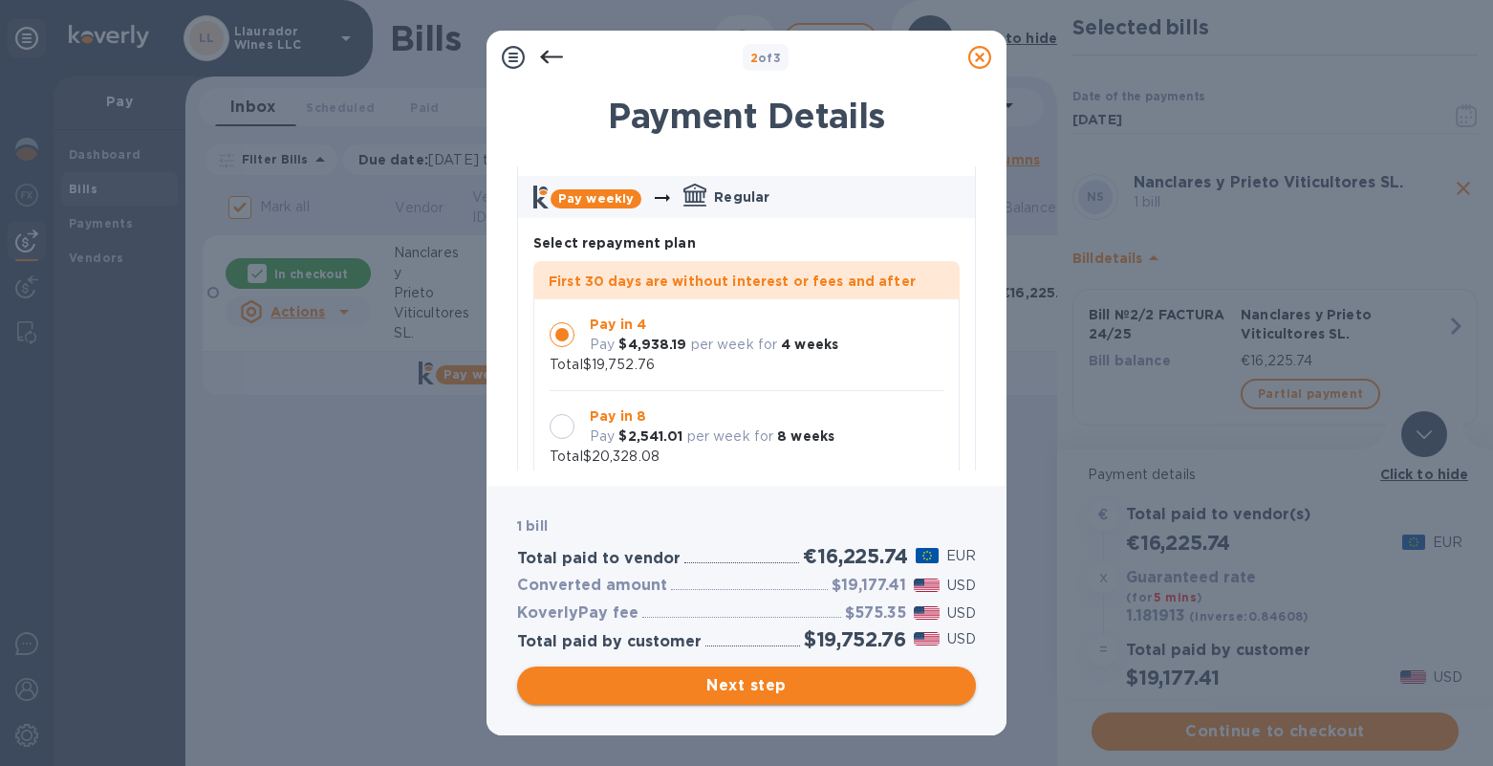
click at [700, 675] on span "Next step" at bounding box center [746, 685] width 428 height 23
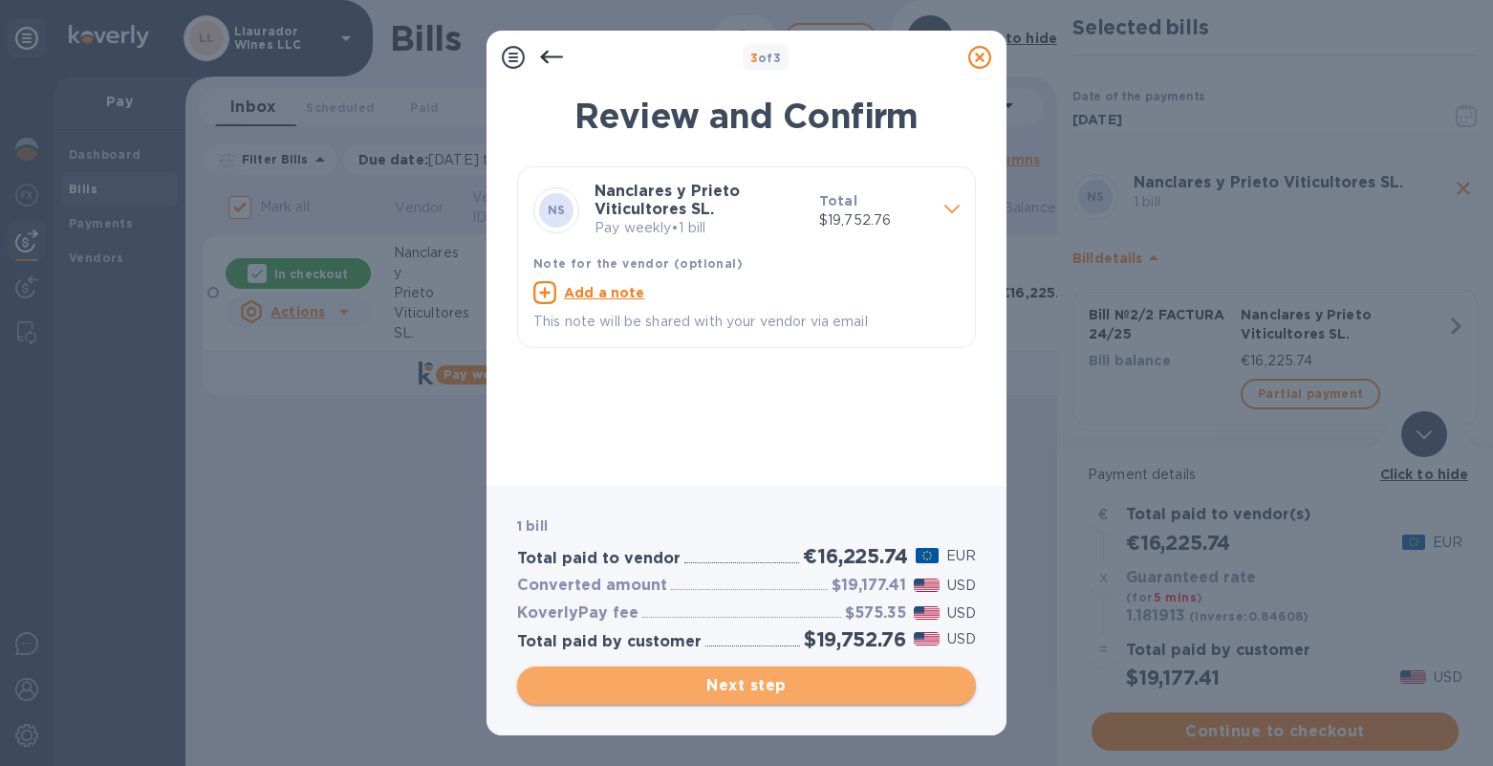
click at [753, 680] on span "Next step" at bounding box center [746, 685] width 428 height 23
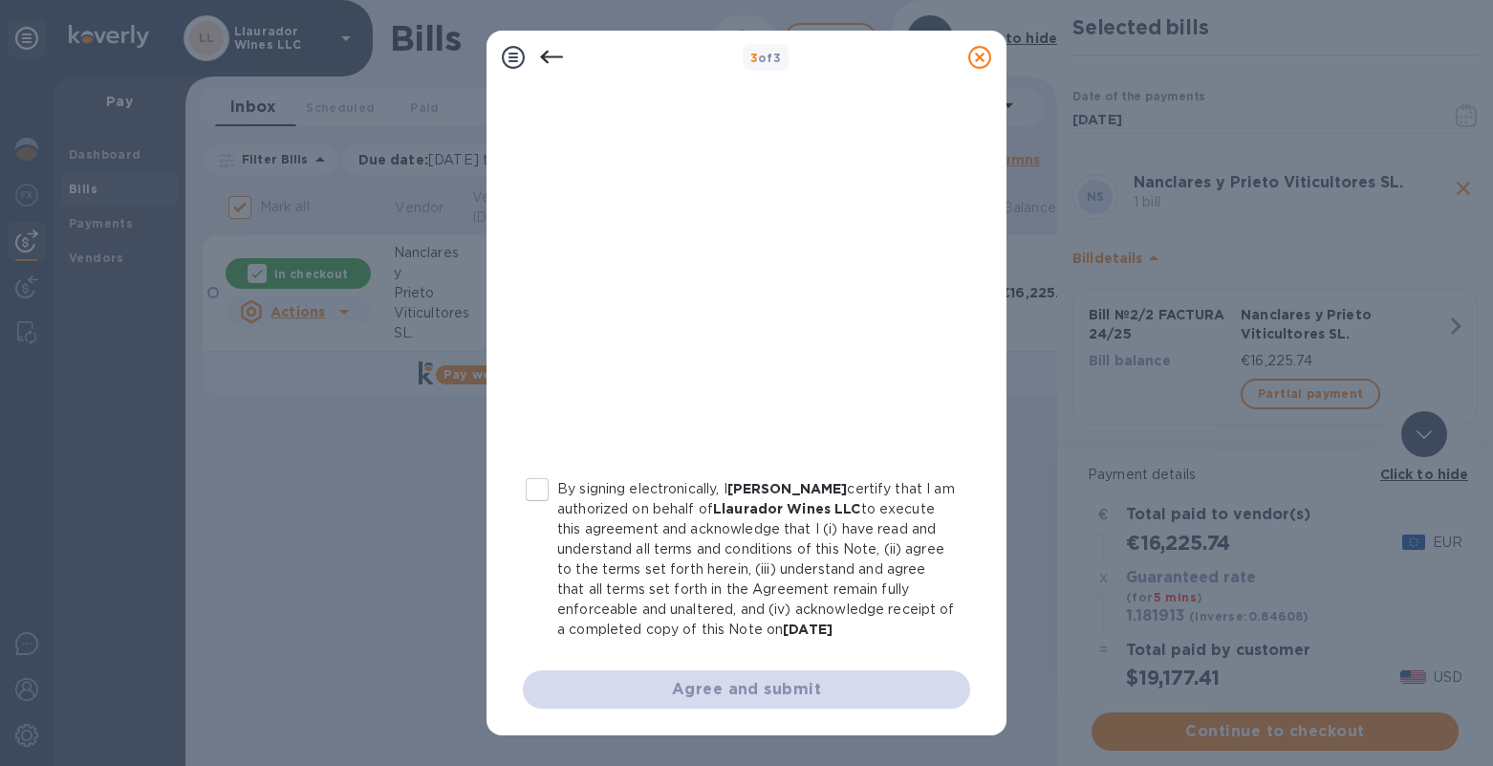
scroll to position [303, 0]
click at [531, 485] on input "By signing electronically, I [PERSON_NAME] certify that I am authorized on beha…" at bounding box center [537, 489] width 40 height 40
checkbox input "true"
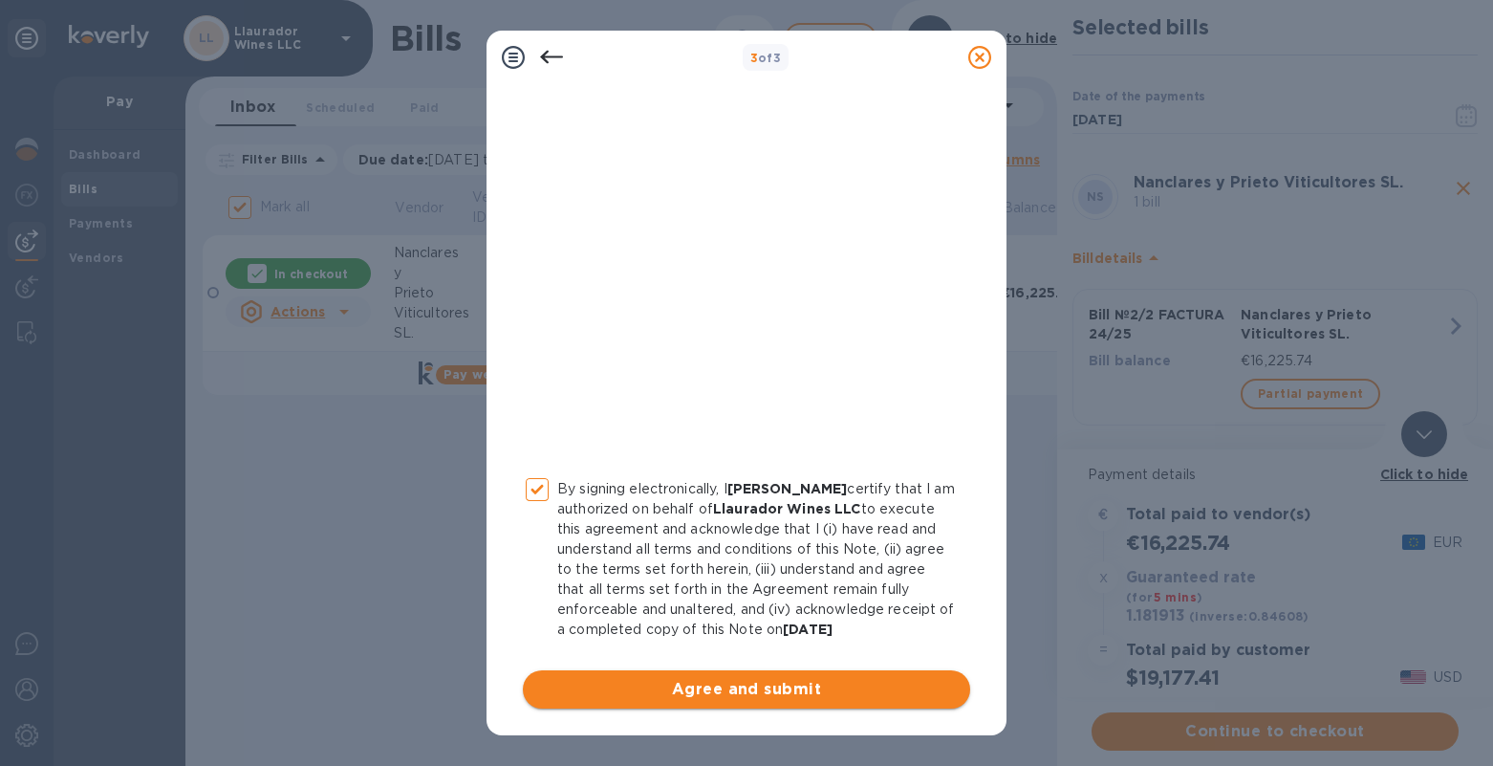
click at [873, 688] on span "Agree and submit" at bounding box center [746, 689] width 417 height 23
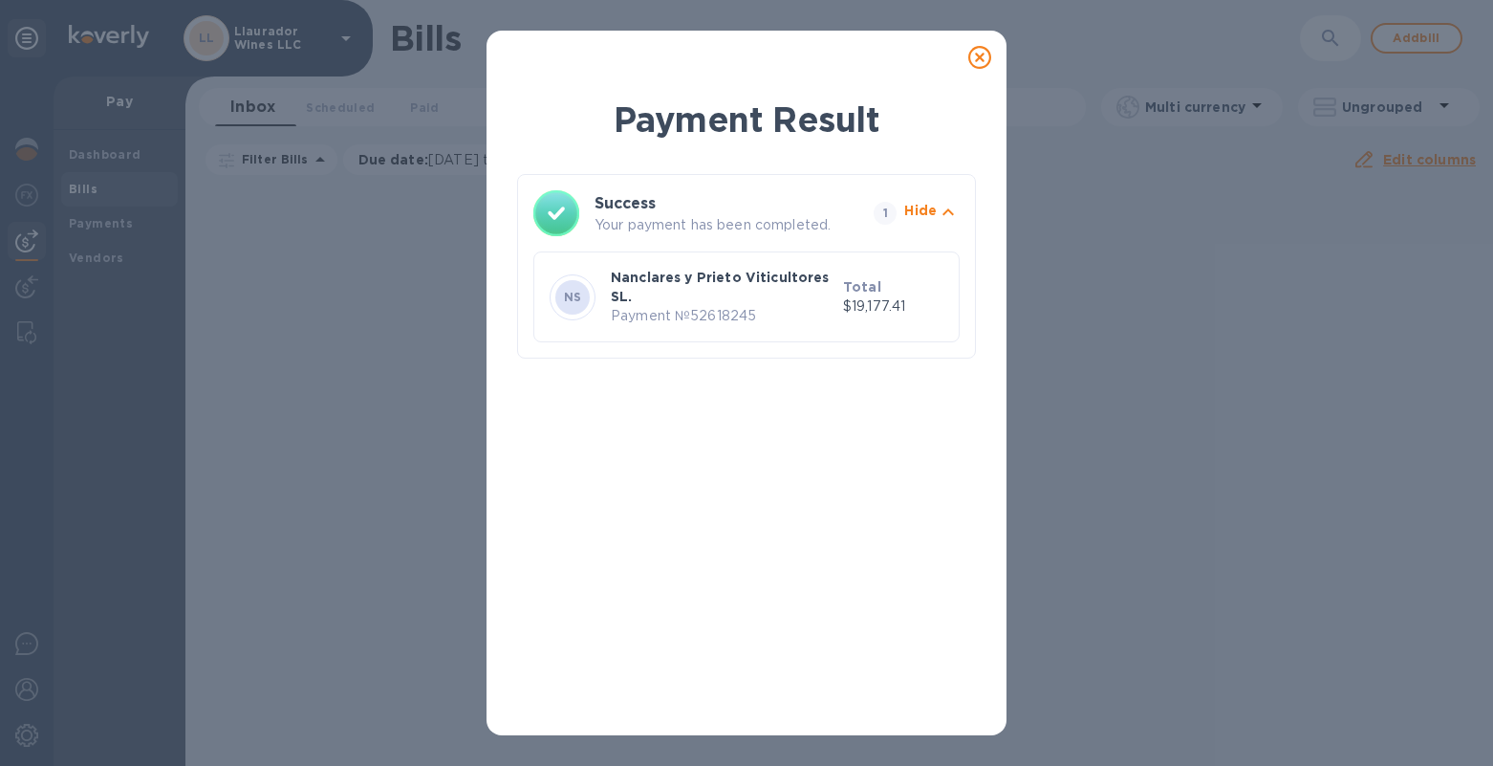
click at [979, 50] on icon at bounding box center [979, 57] width 23 height 23
